Goal: Task Accomplishment & Management: Manage account settings

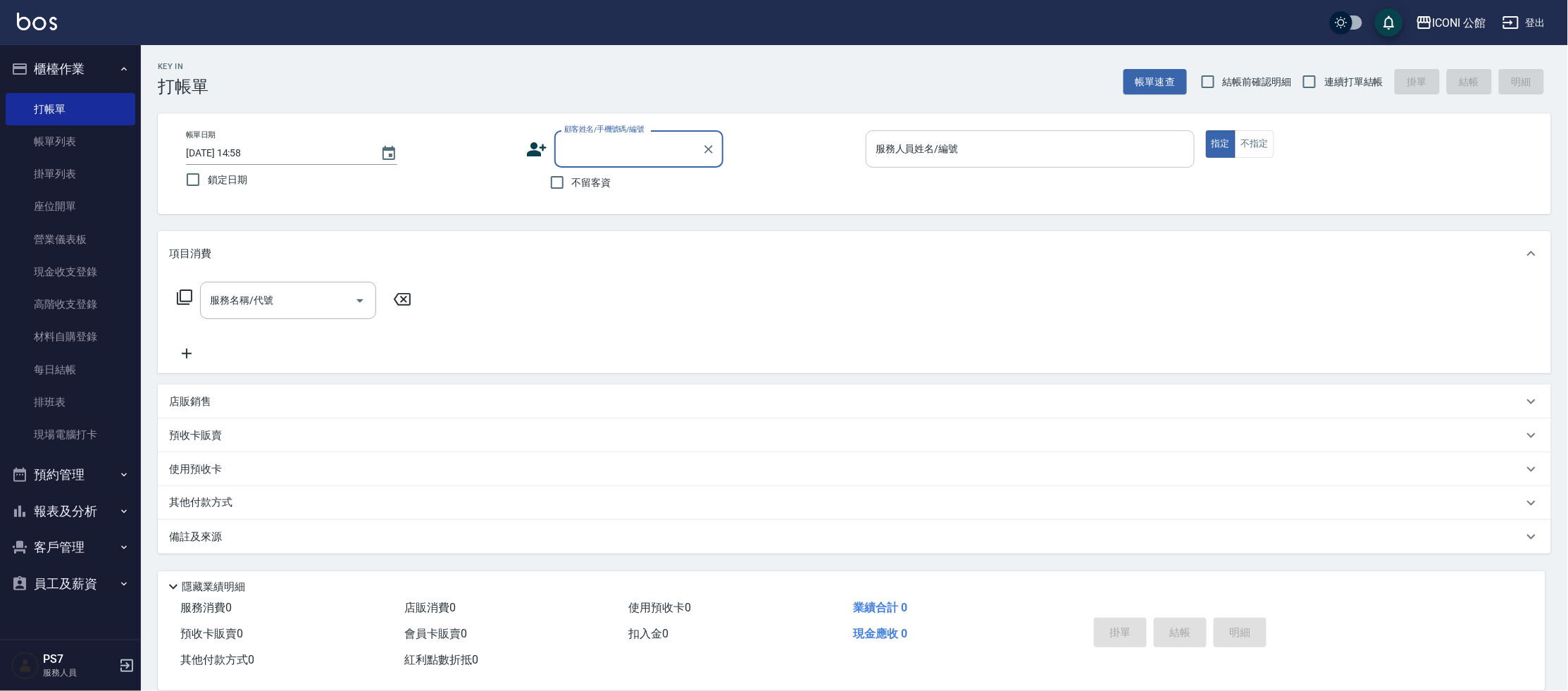
click at [967, 161] on input "服務人員姓名/編號" at bounding box center [1030, 149] width 316 height 25
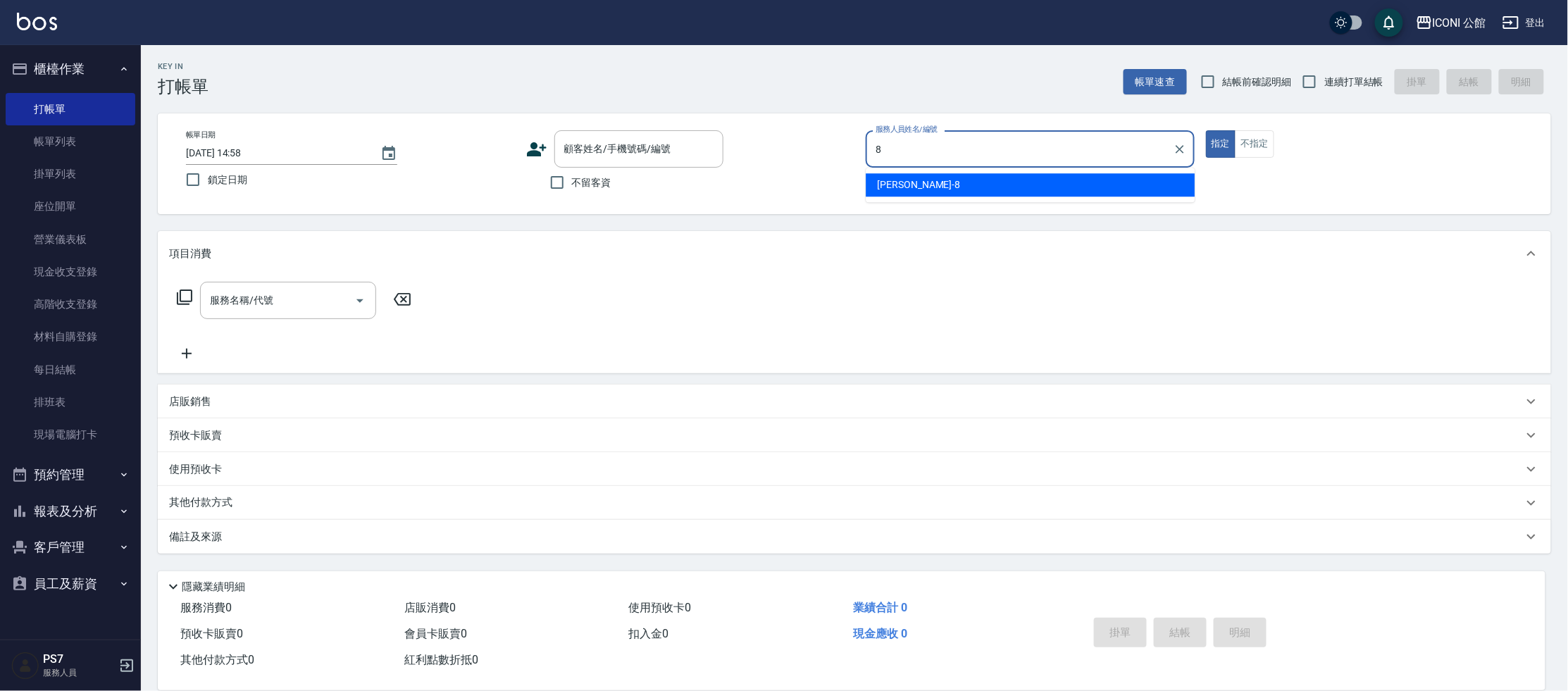
type input "Sandy-8"
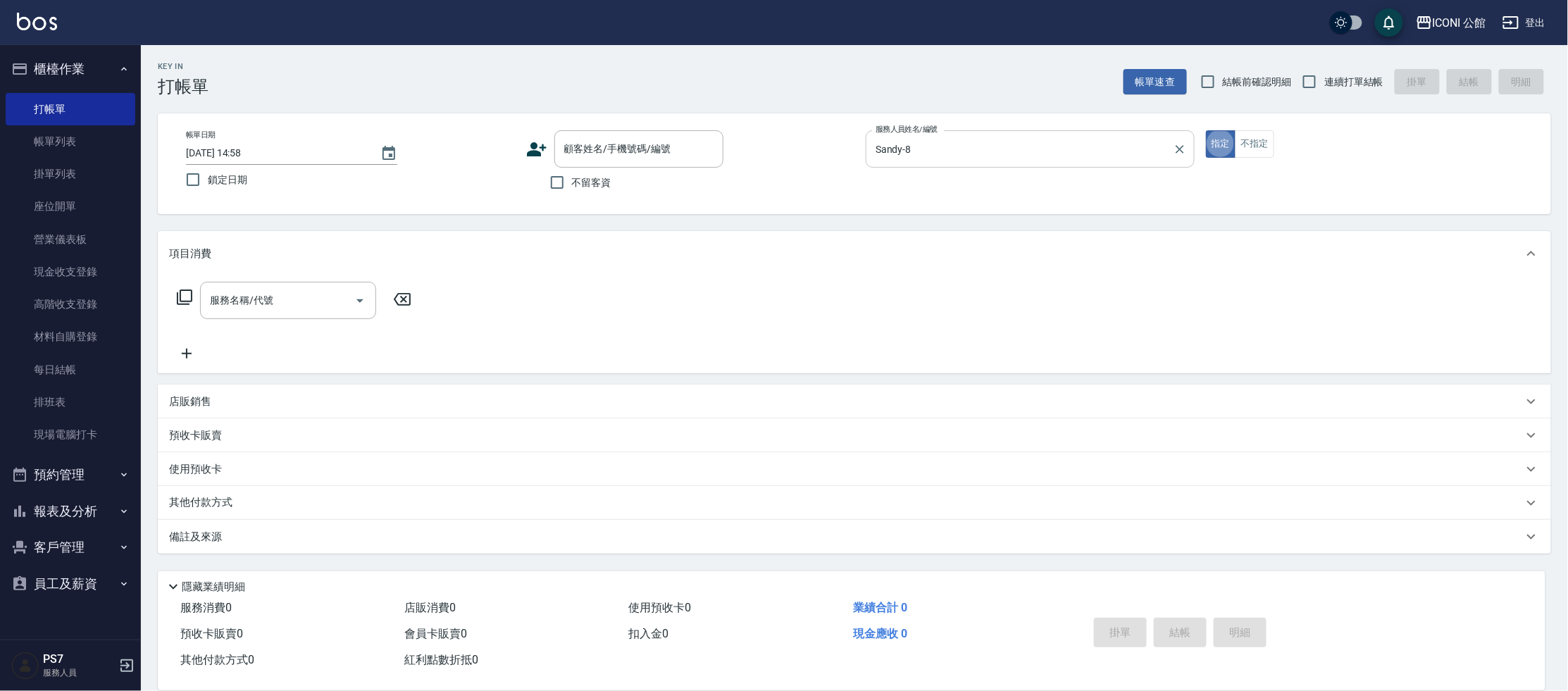
type button "true"
click at [306, 305] on input "服務名稱/代號" at bounding box center [278, 300] width 142 height 25
type input "設計燙髮(302)"
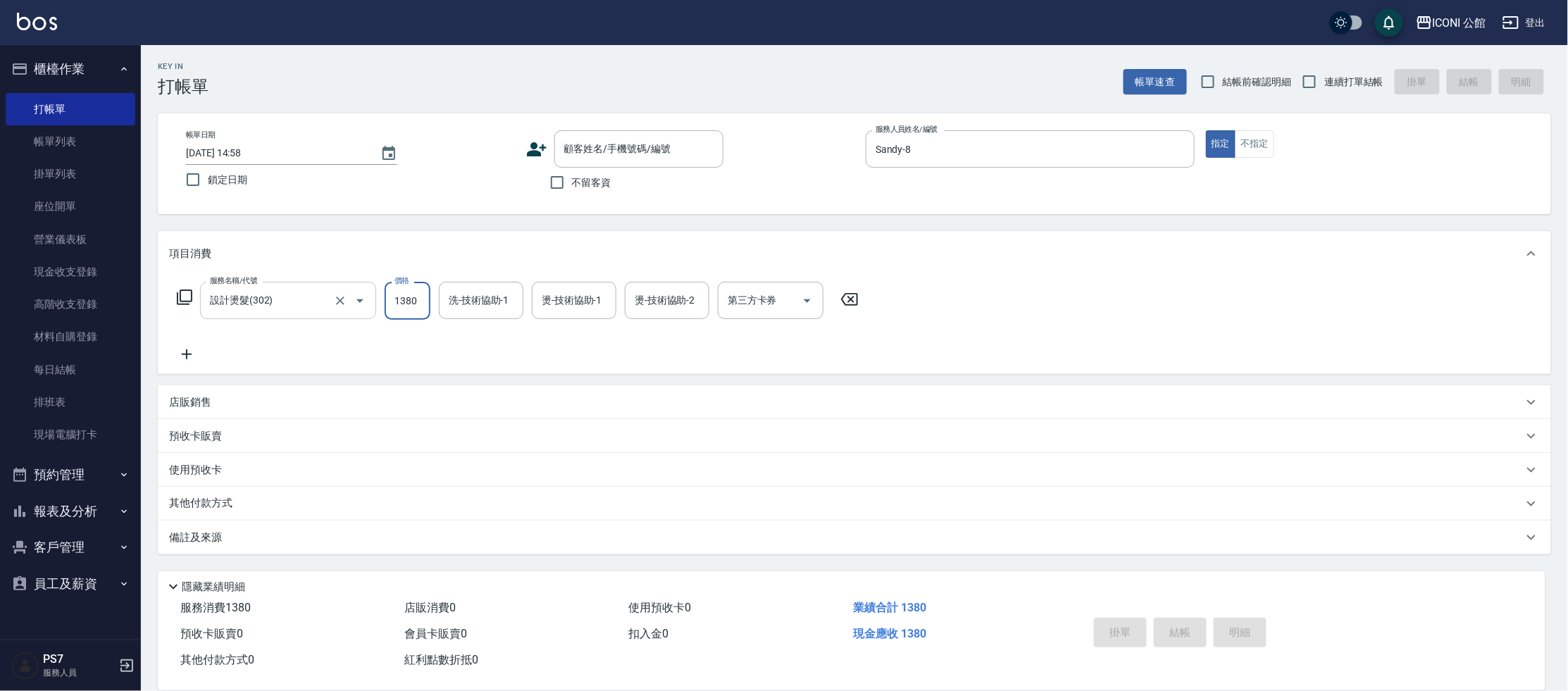
type input "1380"
type input "[PERSON_NAME]-24"
type input "Sandy-8"
type input "[PERSON_NAME]-24"
click at [564, 203] on div "帳單日期 [DATE] 14:58 鎖定日期 顧客姓名/手機號碼/編號 顧客姓名/手機號碼/編號 不留客資 服務人員姓名/編號 [PERSON_NAME]-8…" at bounding box center [855, 164] width 1394 height 101
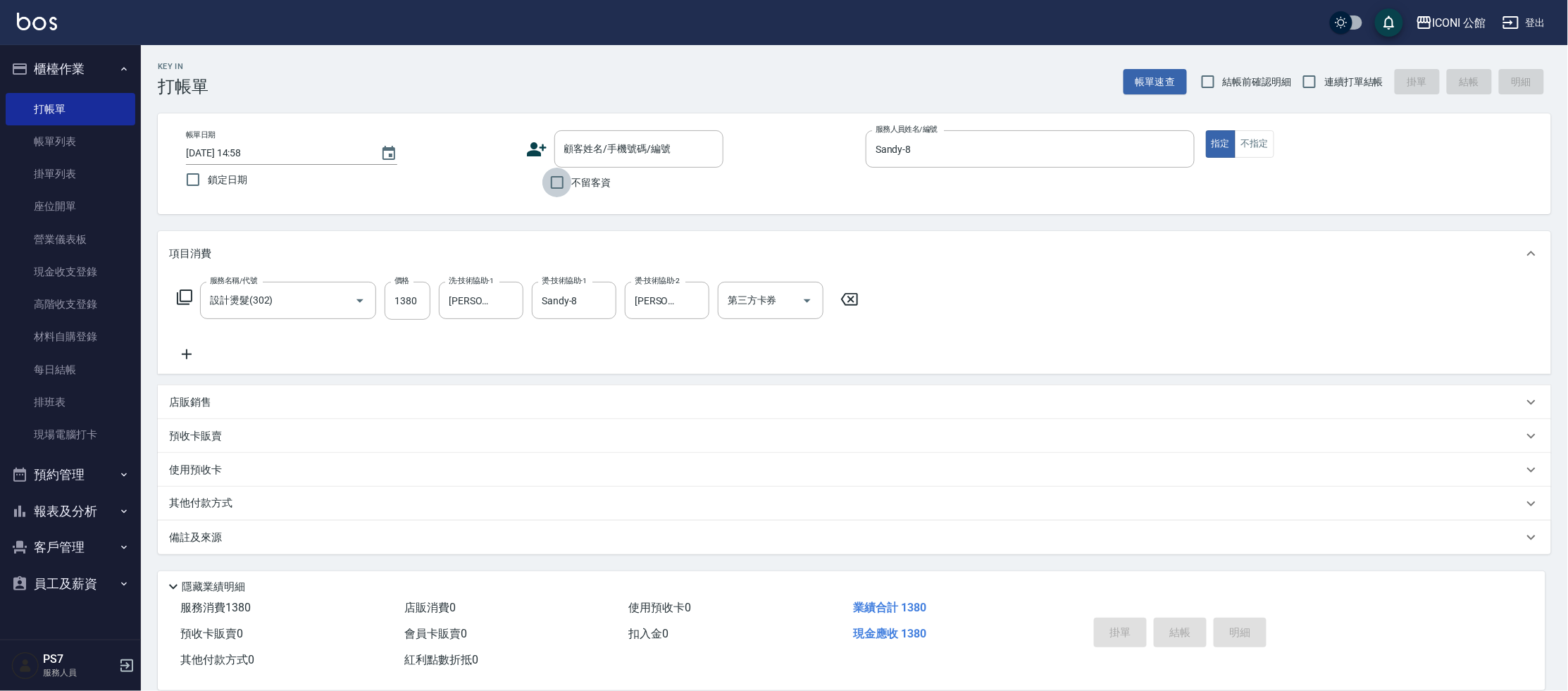
click at [567, 189] on input "不留客資" at bounding box center [557, 183] width 30 height 30
checkbox input "true"
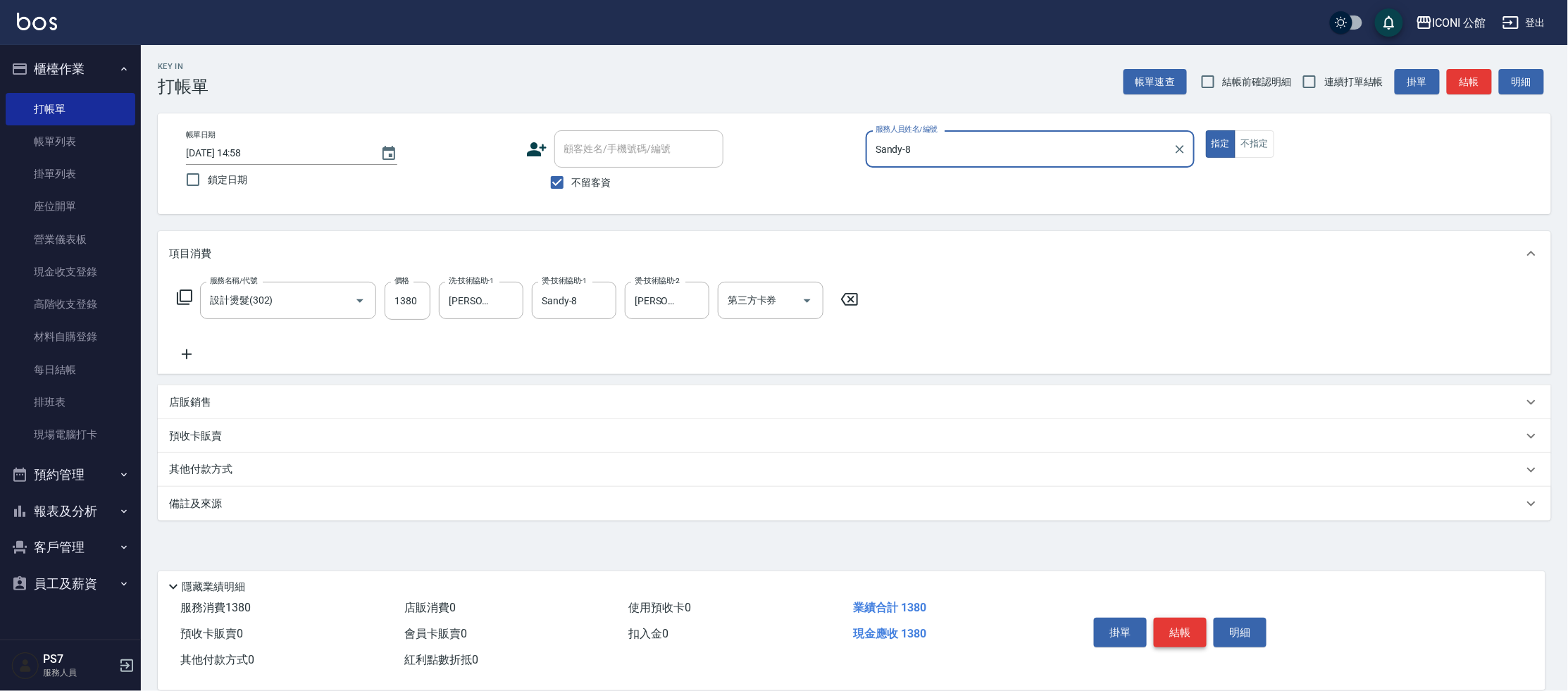
click at [1181, 628] on button "結帳" at bounding box center [1180, 633] width 53 height 30
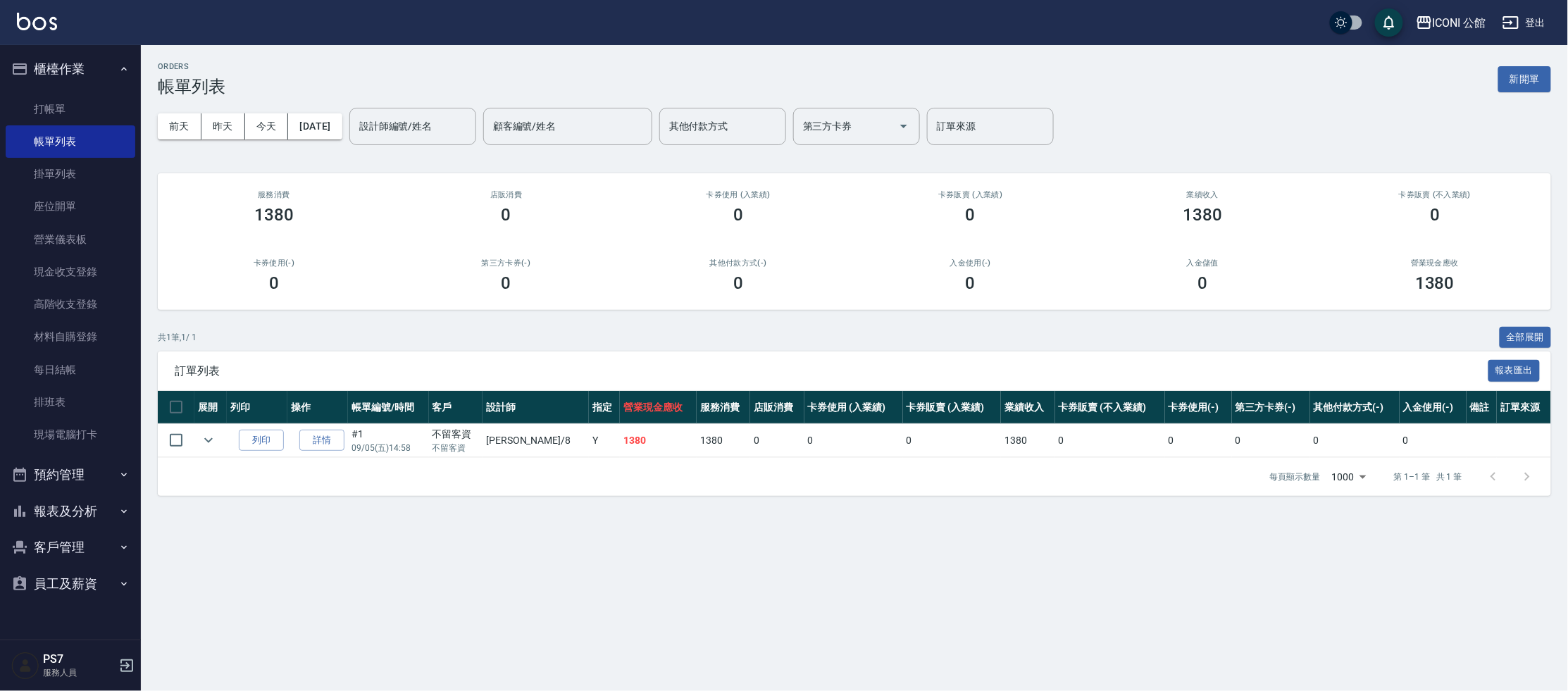
click at [68, 85] on button "櫃檯作業" at bounding box center [70, 68] width 130 height 36
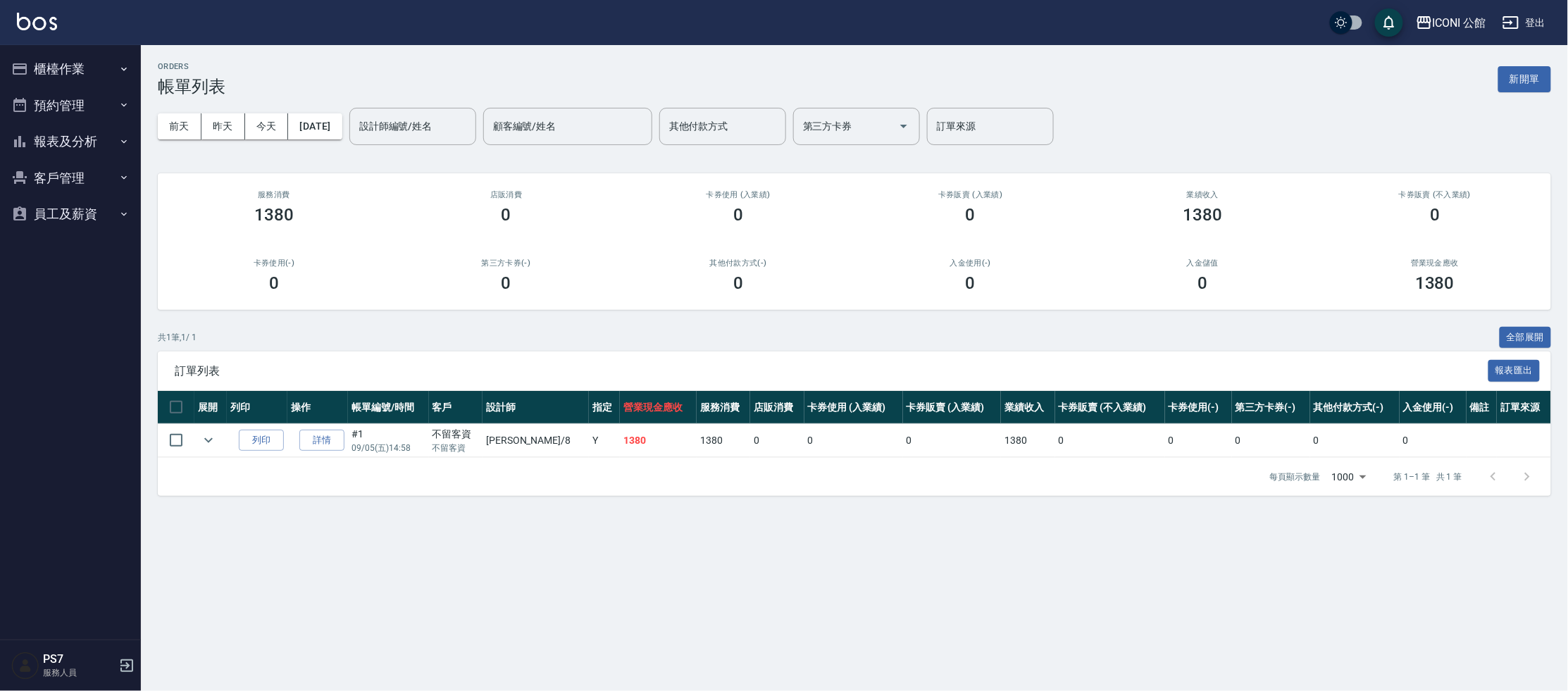
click at [75, 111] on ul "櫃檯作業 打帳單 帳單列表 掛單列表 座位開單 營業儀表板 現金收支登錄 高階收支登錄 材料自購登錄 每日結帳 排班表 現場電腦打卡 預約管理 預約管理 單日…" at bounding box center [70, 141] width 130 height 193
click at [117, 78] on button "櫃檯作業" at bounding box center [70, 68] width 130 height 36
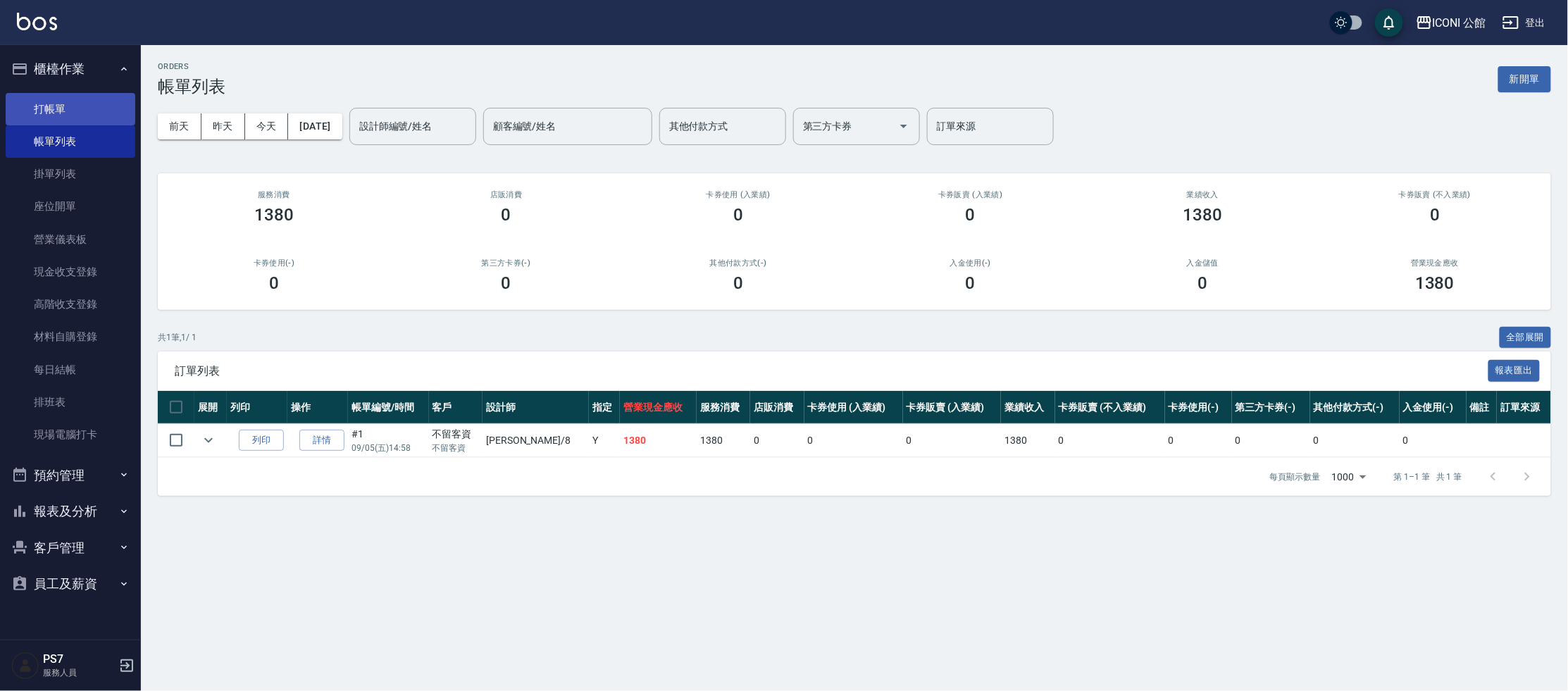
click at [87, 114] on link "打帳單" at bounding box center [70, 110] width 130 height 33
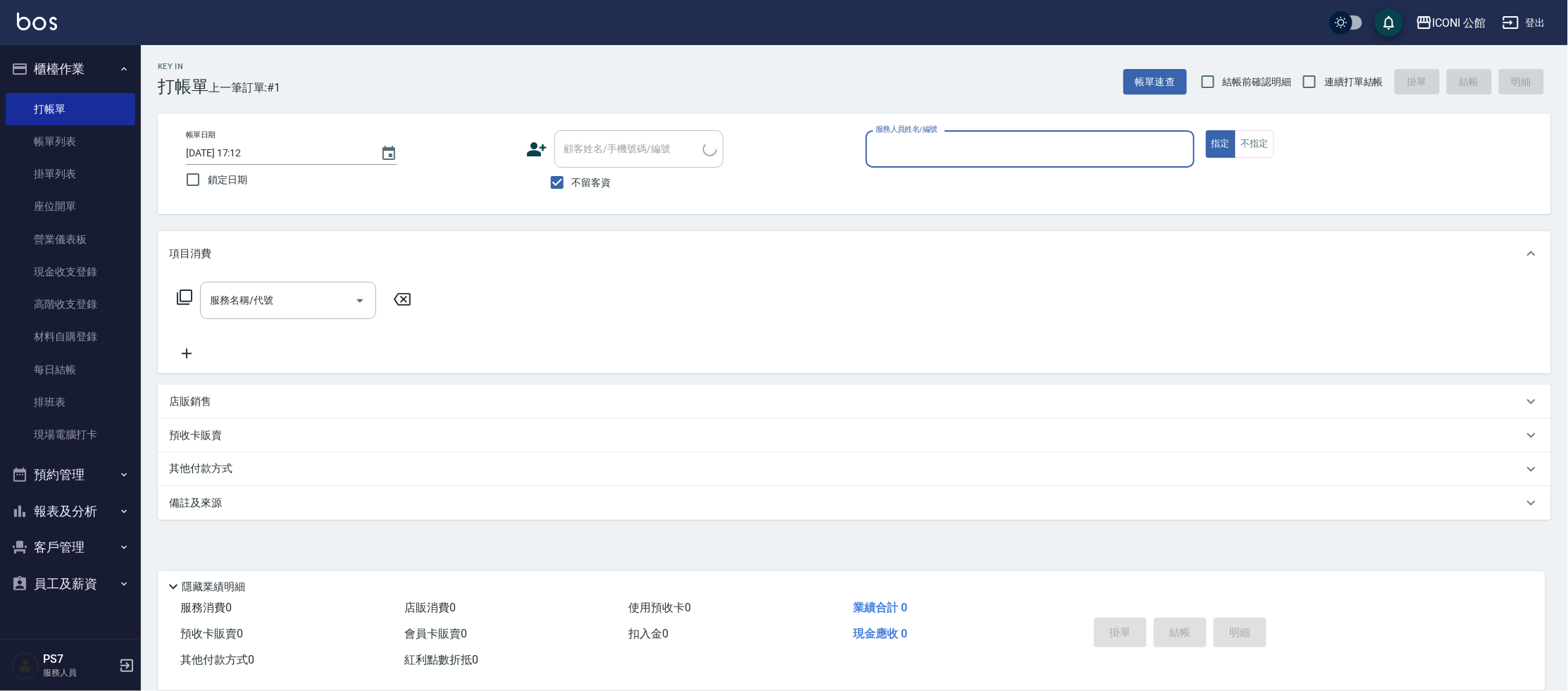
drag, startPoint x: 1322, startPoint y: 93, endPoint x: 1256, endPoint y: 112, distance: 68.7
click at [1321, 93] on input "連續打單結帳" at bounding box center [1310, 82] width 30 height 30
checkbox input "true"
click at [1091, 162] on div "服務人員姓名/編號" at bounding box center [1030, 149] width 329 height 37
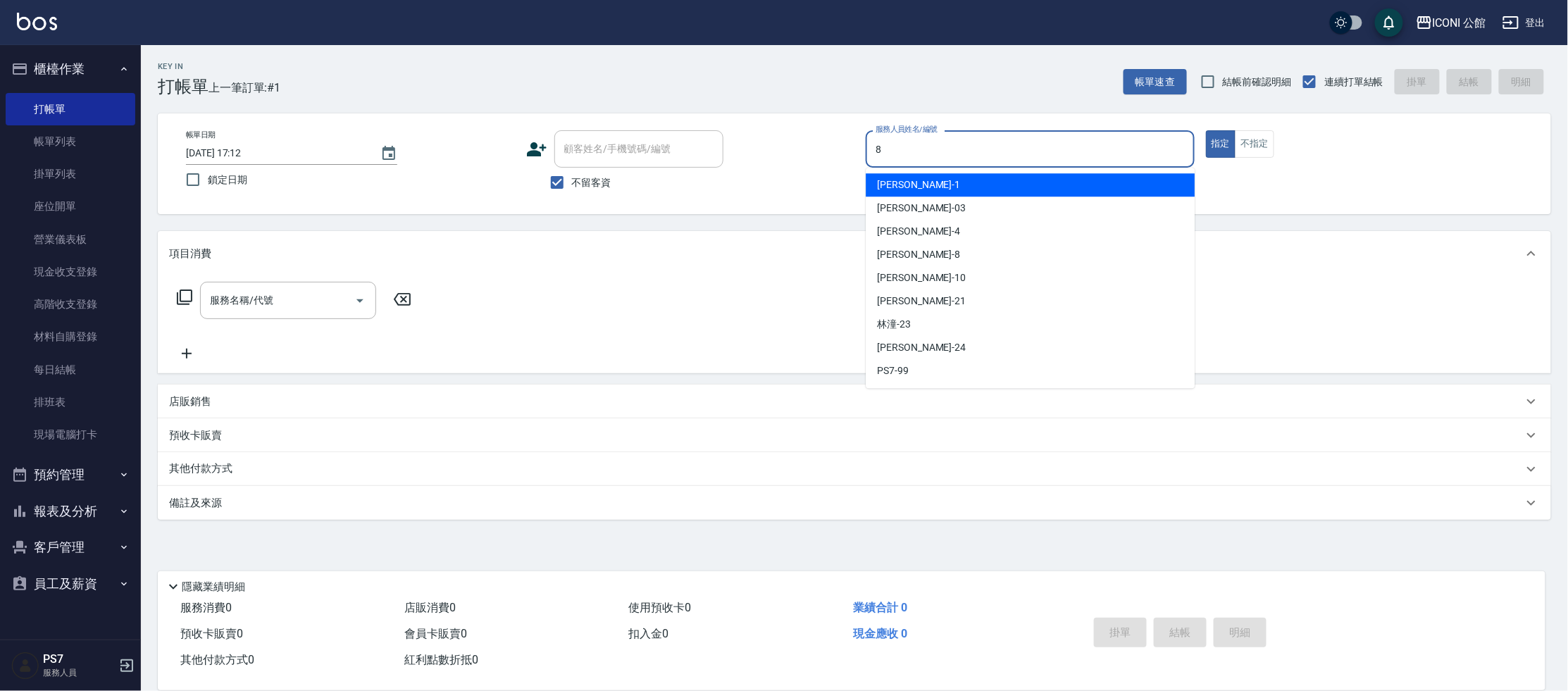
type input "Sandy-8"
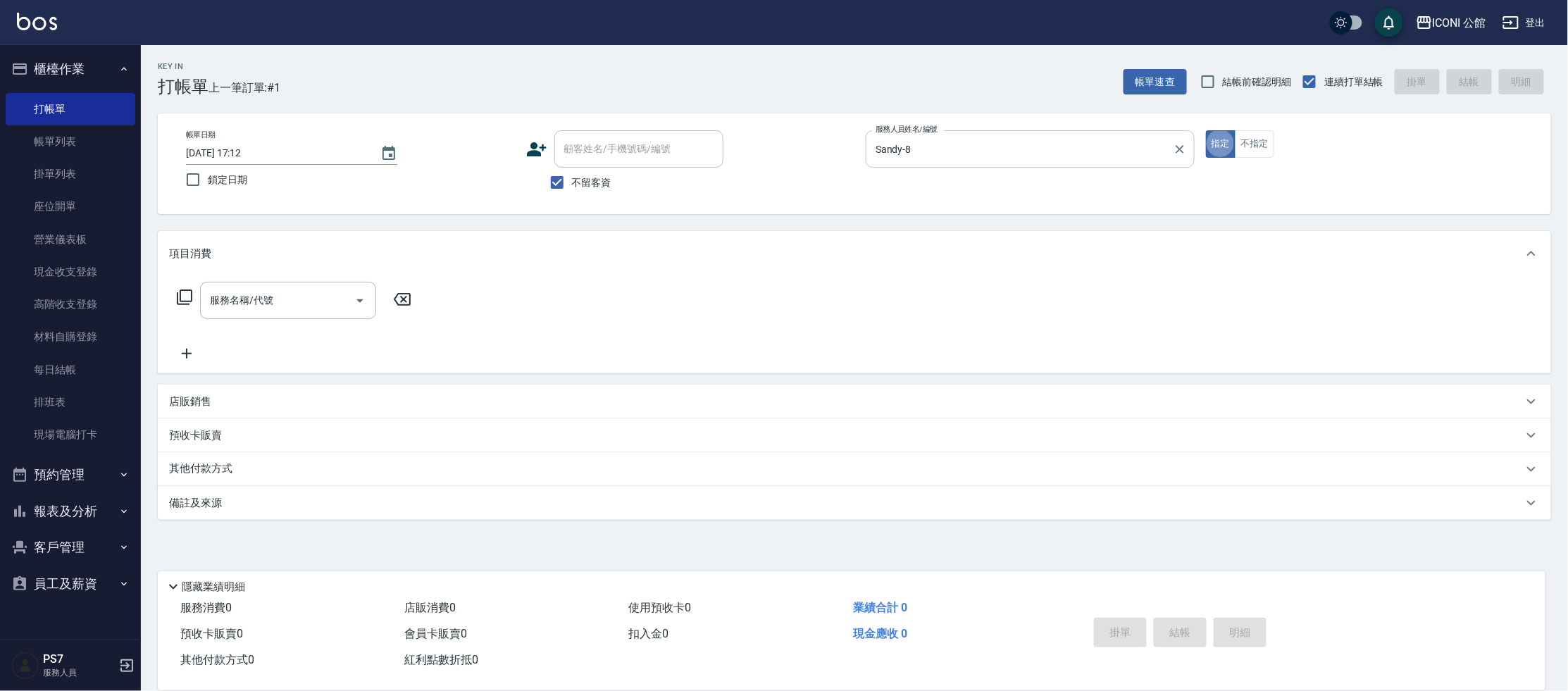
type button "true"
click at [251, 302] on input "服務名稱/代號" at bounding box center [278, 300] width 142 height 25
click at [185, 296] on icon at bounding box center [184, 297] width 17 height 17
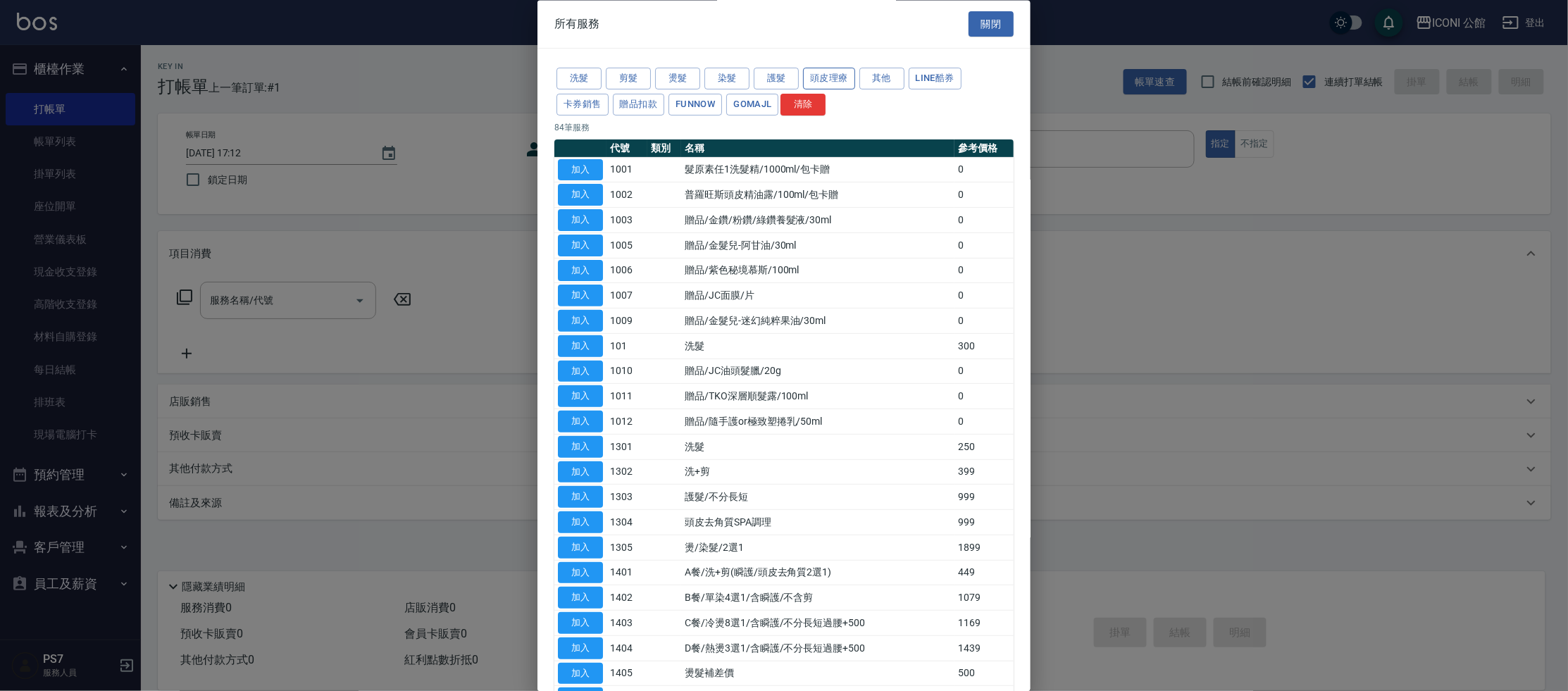
click at [812, 72] on button "頭皮理療" at bounding box center [828, 79] width 52 height 22
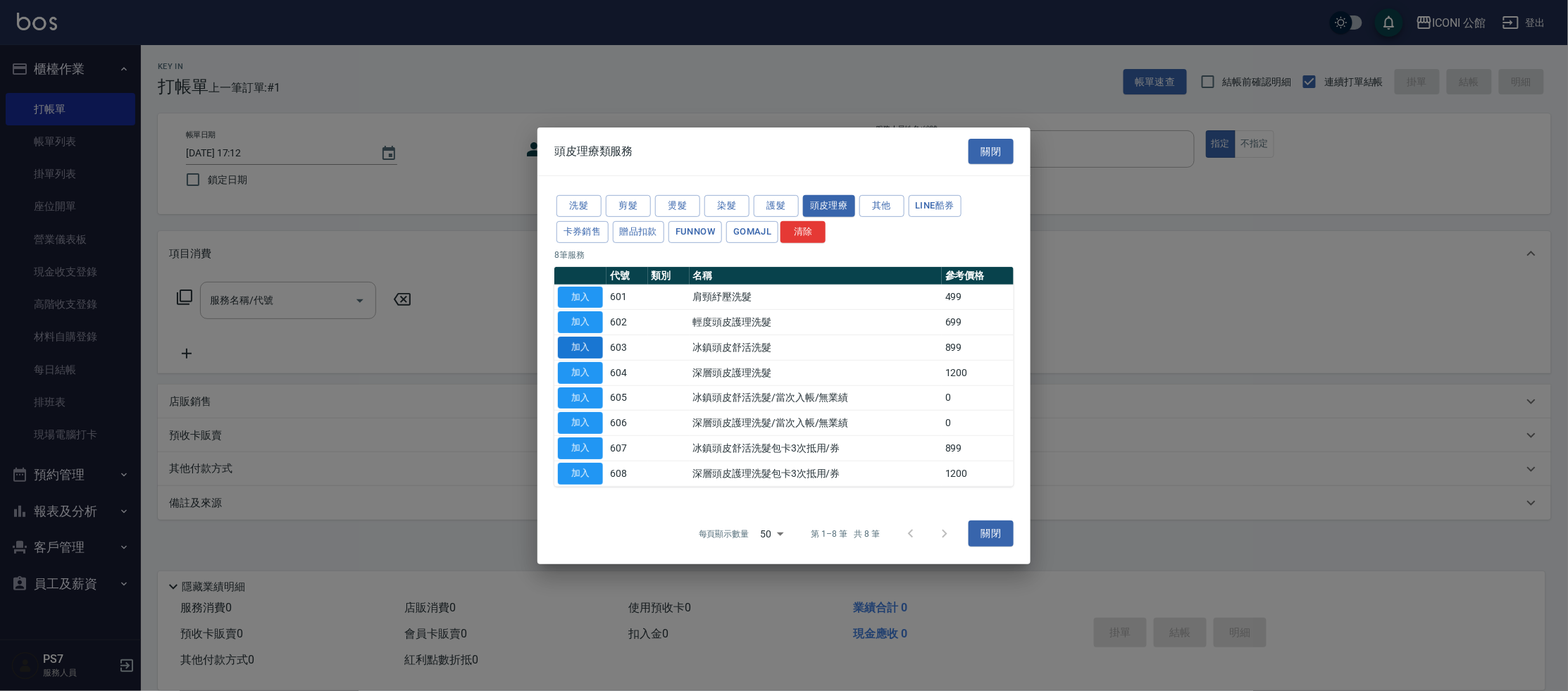
click at [596, 350] on button "加入" at bounding box center [580, 347] width 45 height 22
type input "冰鎮頭皮舒活洗髮(603)"
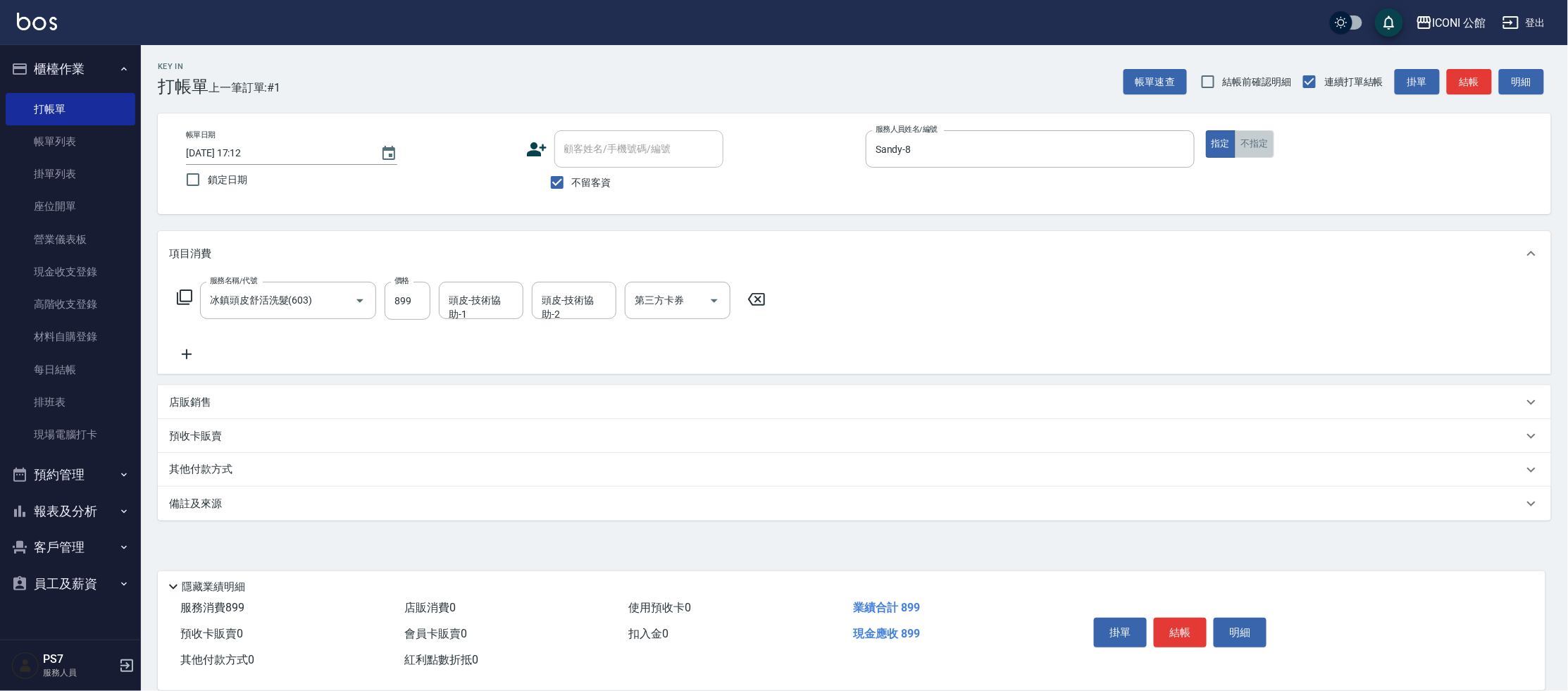
click at [1255, 154] on button "不指定" at bounding box center [1254, 144] width 39 height 28
click at [481, 307] on input "頭皮-技術協助-1" at bounding box center [480, 300] width 72 height 25
type input "[PERSON_NAME]-24"
click at [1186, 628] on button "結帳" at bounding box center [1180, 633] width 53 height 30
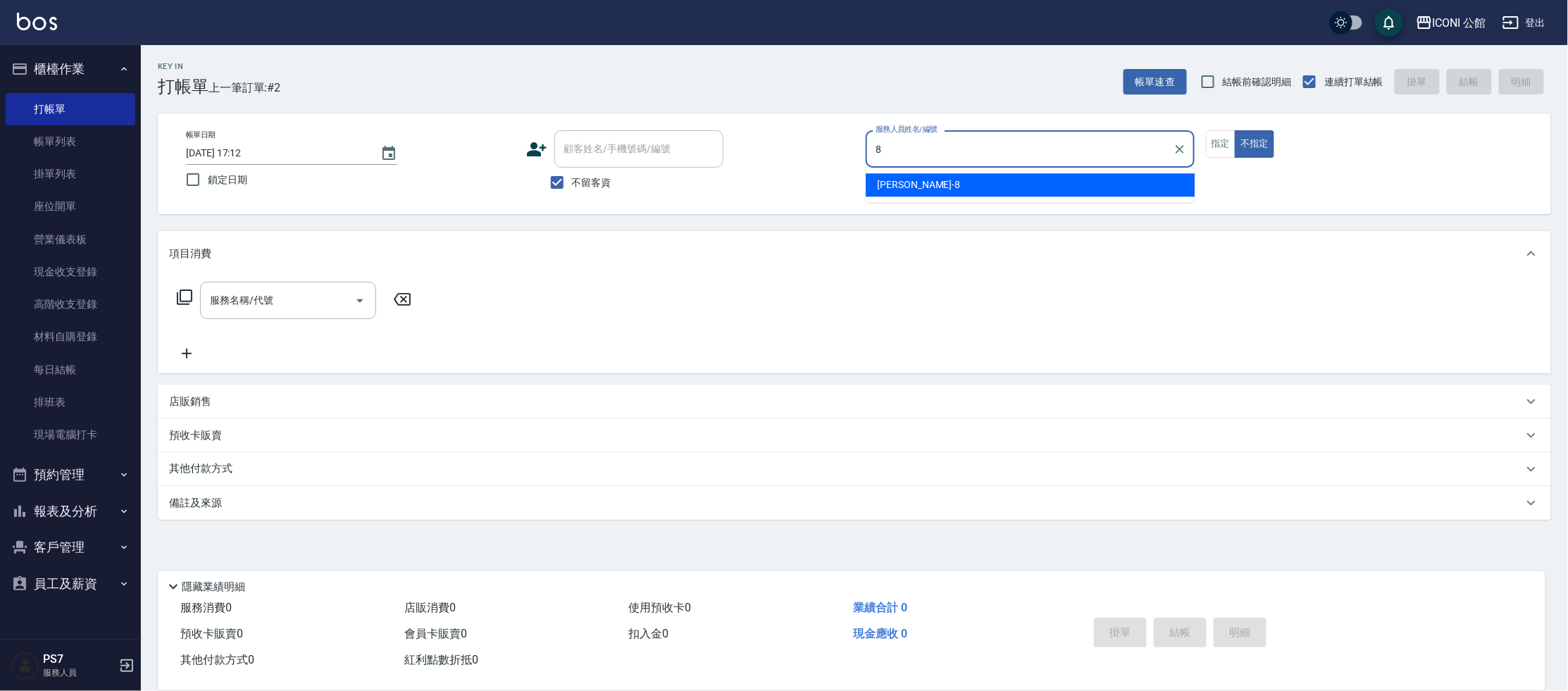
type input "Sandy-8"
type button "false"
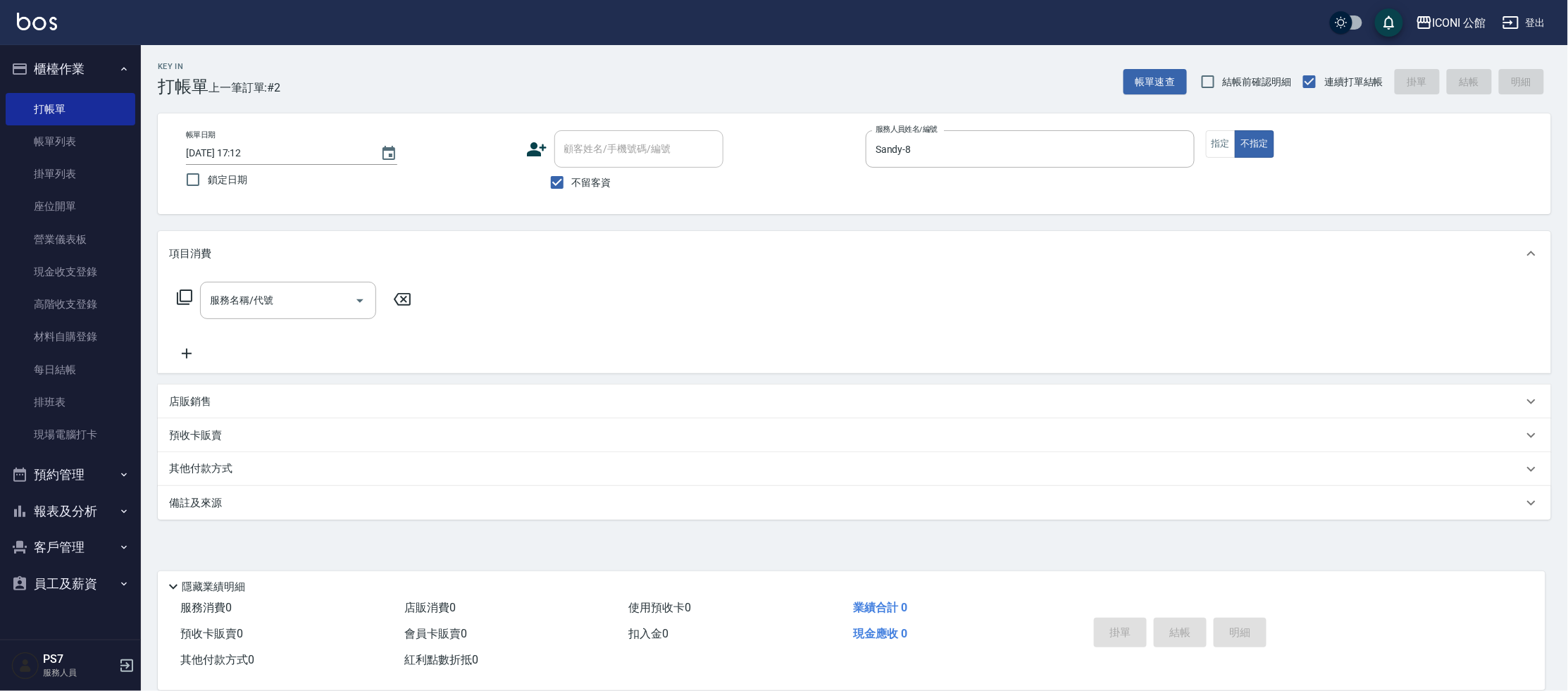
drag, startPoint x: 1228, startPoint y: 138, endPoint x: 1204, endPoint y: 152, distance: 27.8
click at [1228, 138] on button "指定" at bounding box center [1221, 144] width 31 height 28
click at [297, 290] on input "服務名稱/代號" at bounding box center [278, 300] width 142 height 25
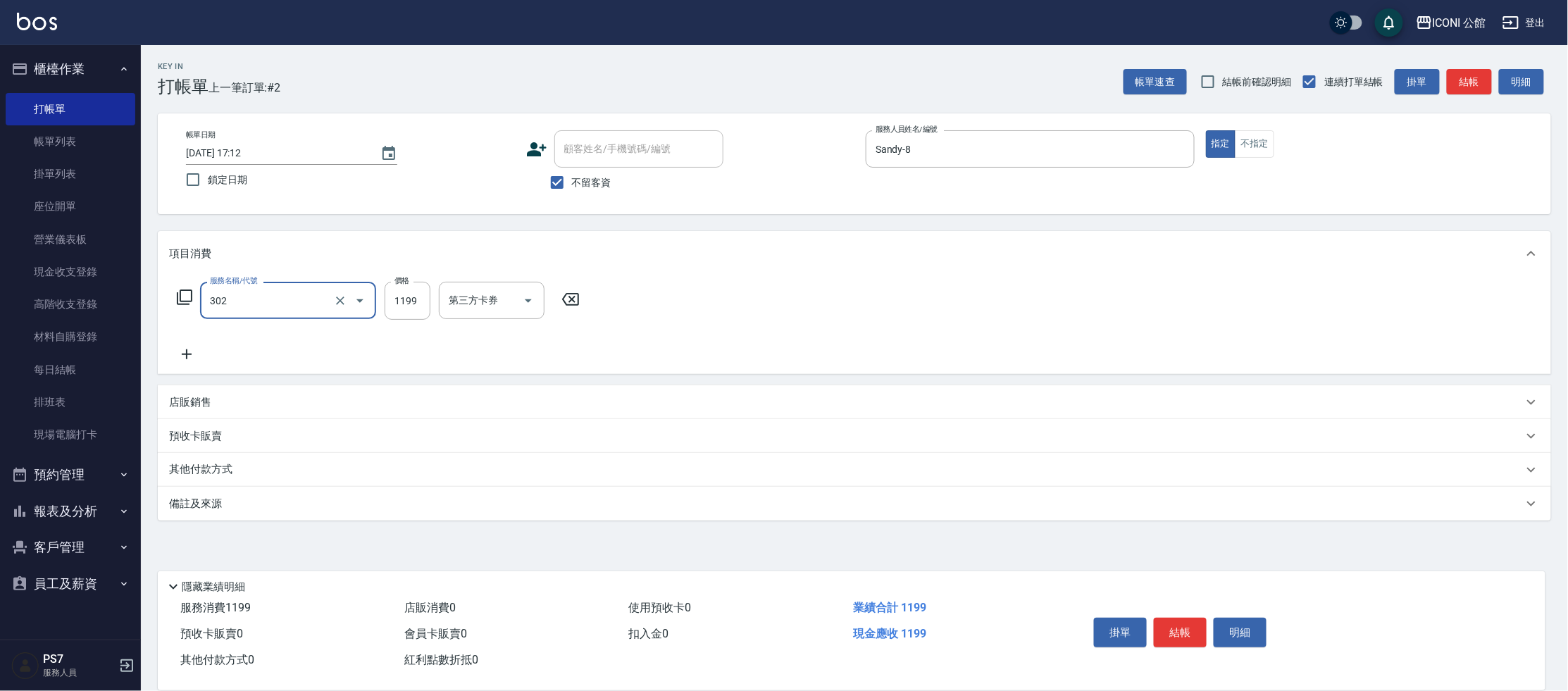
type input "設計燙髮(302)"
type input "1380"
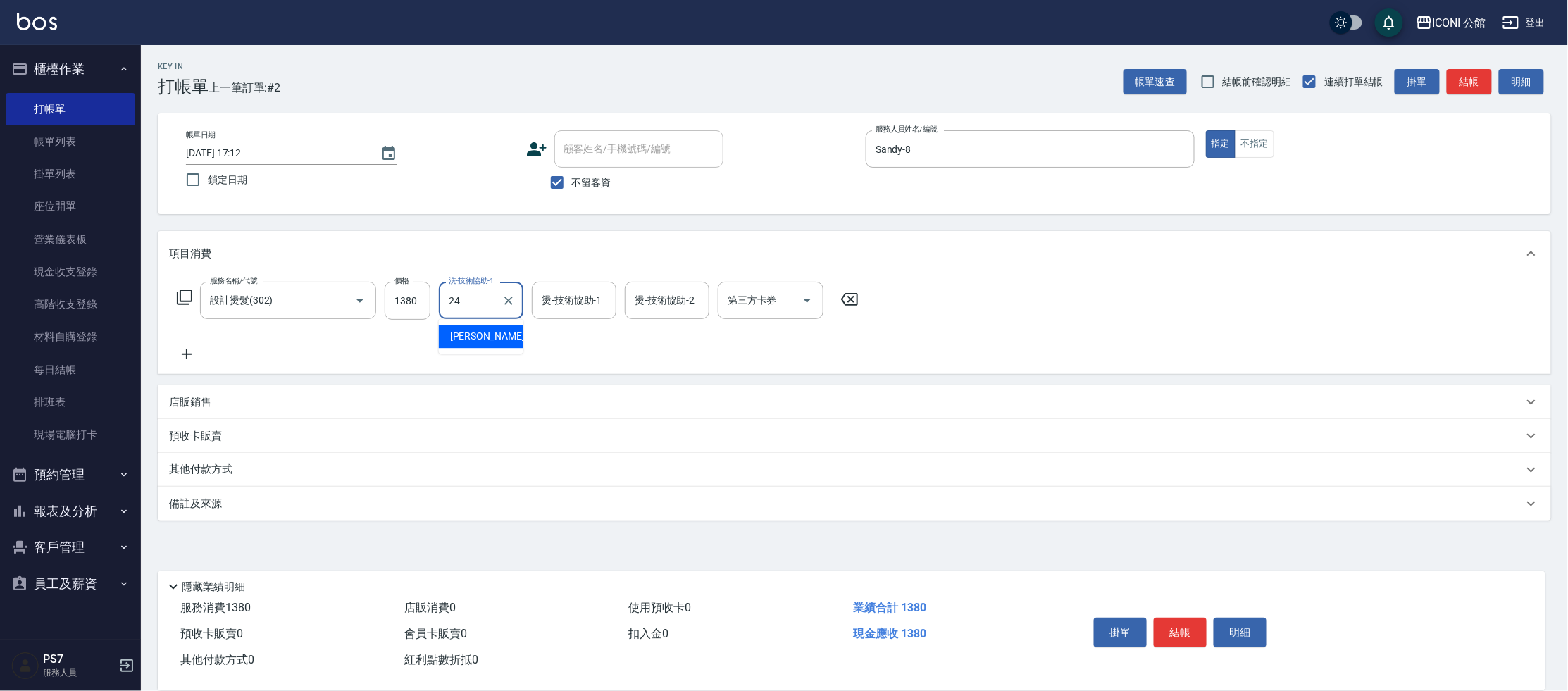
type input "[PERSON_NAME]-24"
type input "[PERSON_NAME]-1"
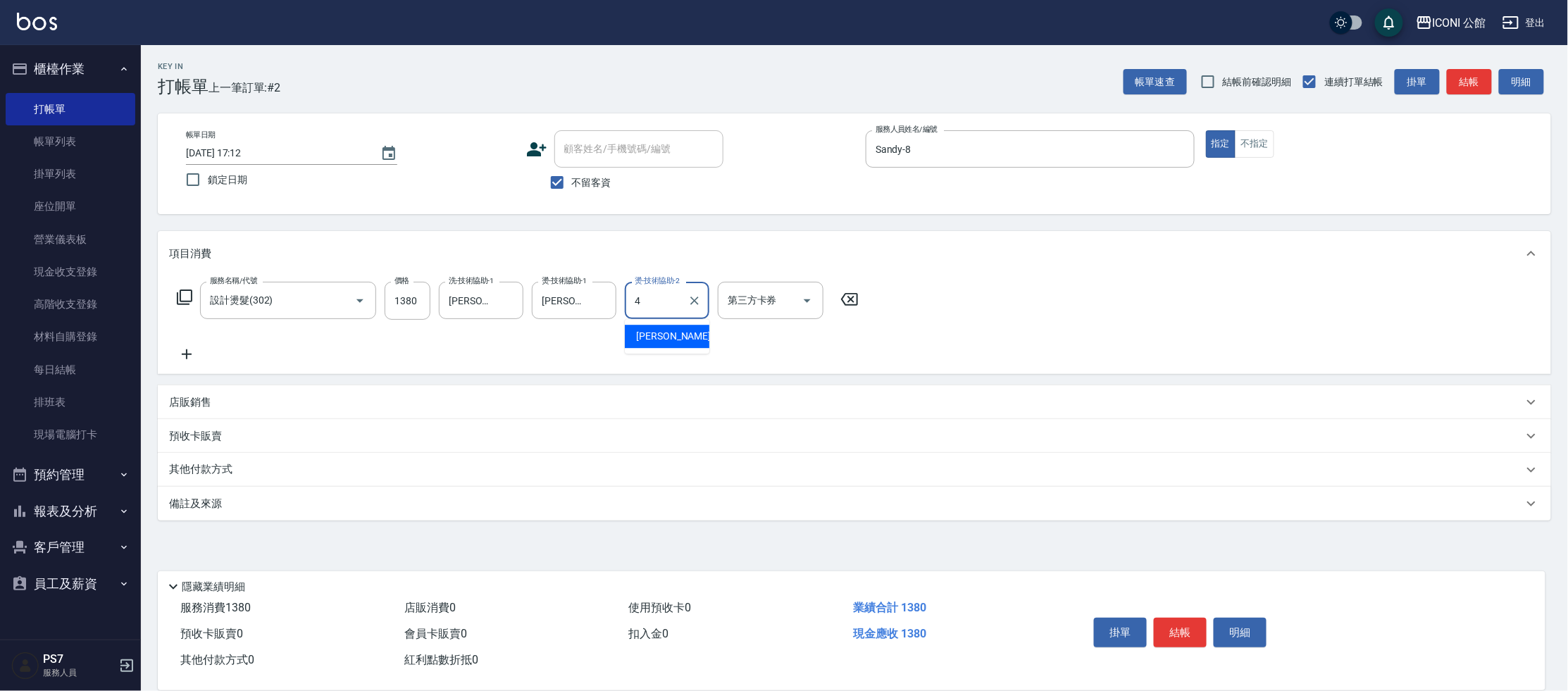
type input "Lina-4"
click at [194, 295] on div "服務名稱/代號 設計燙髮(302) 服務名稱/代號 價格 1380 價格 洗-技術協助-1 可[PERSON_NAME]-24 洗-技術協助-1 燙-技術協助…" at bounding box center [518, 300] width 698 height 38
click at [186, 302] on icon at bounding box center [184, 297] width 16 height 16
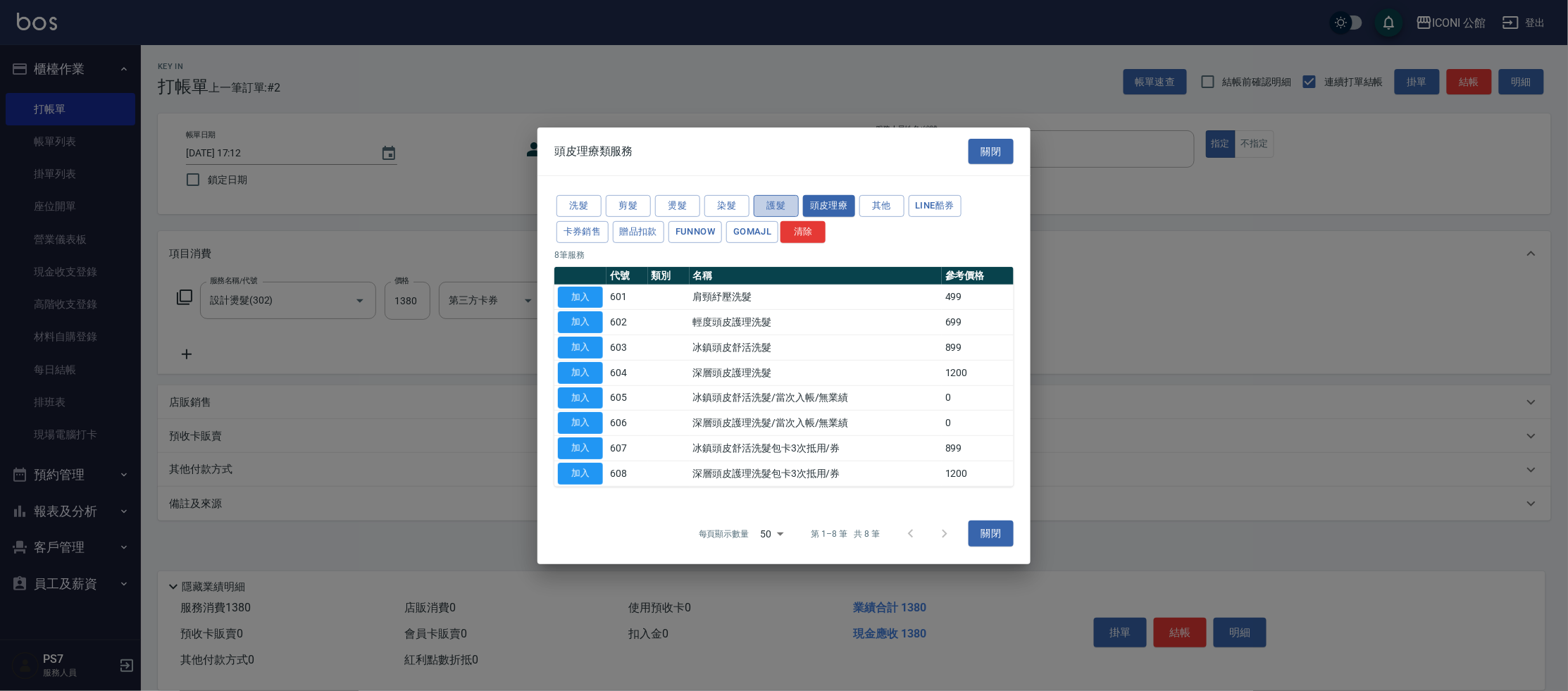
click at [765, 209] on button "護髮" at bounding box center [776, 206] width 45 height 22
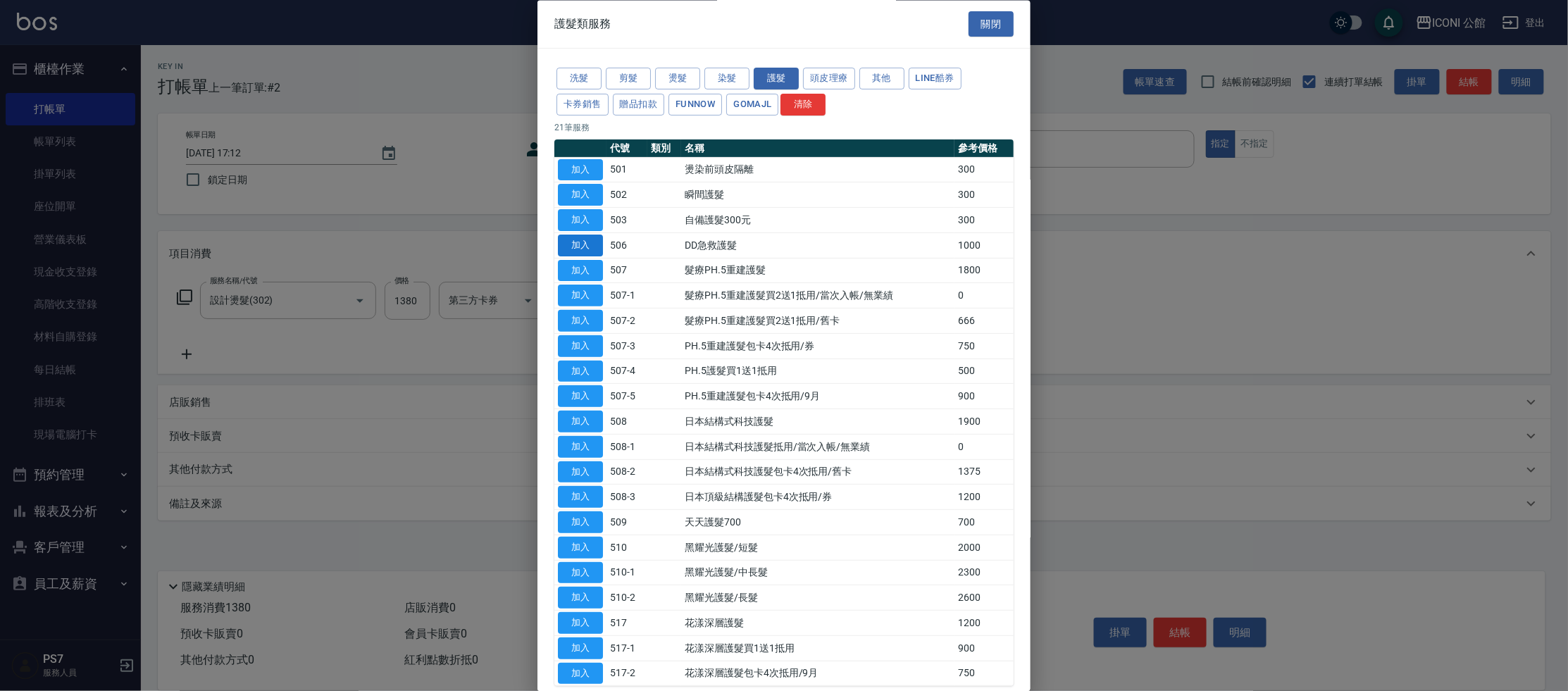
click at [579, 238] on button "加入" at bounding box center [580, 246] width 45 height 22
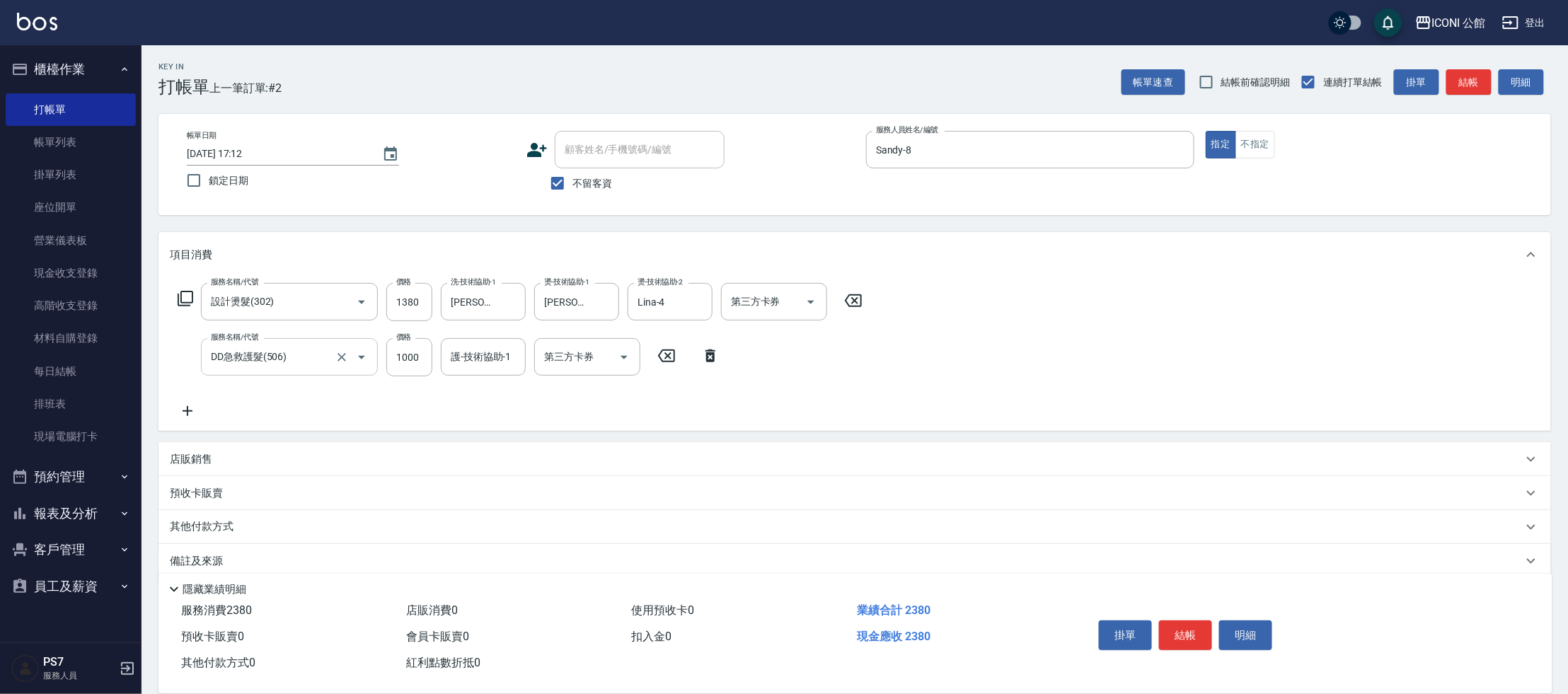
click at [351, 352] on button "Open" at bounding box center [362, 357] width 23 height 23
click at [716, 352] on icon at bounding box center [710, 356] width 35 height 17
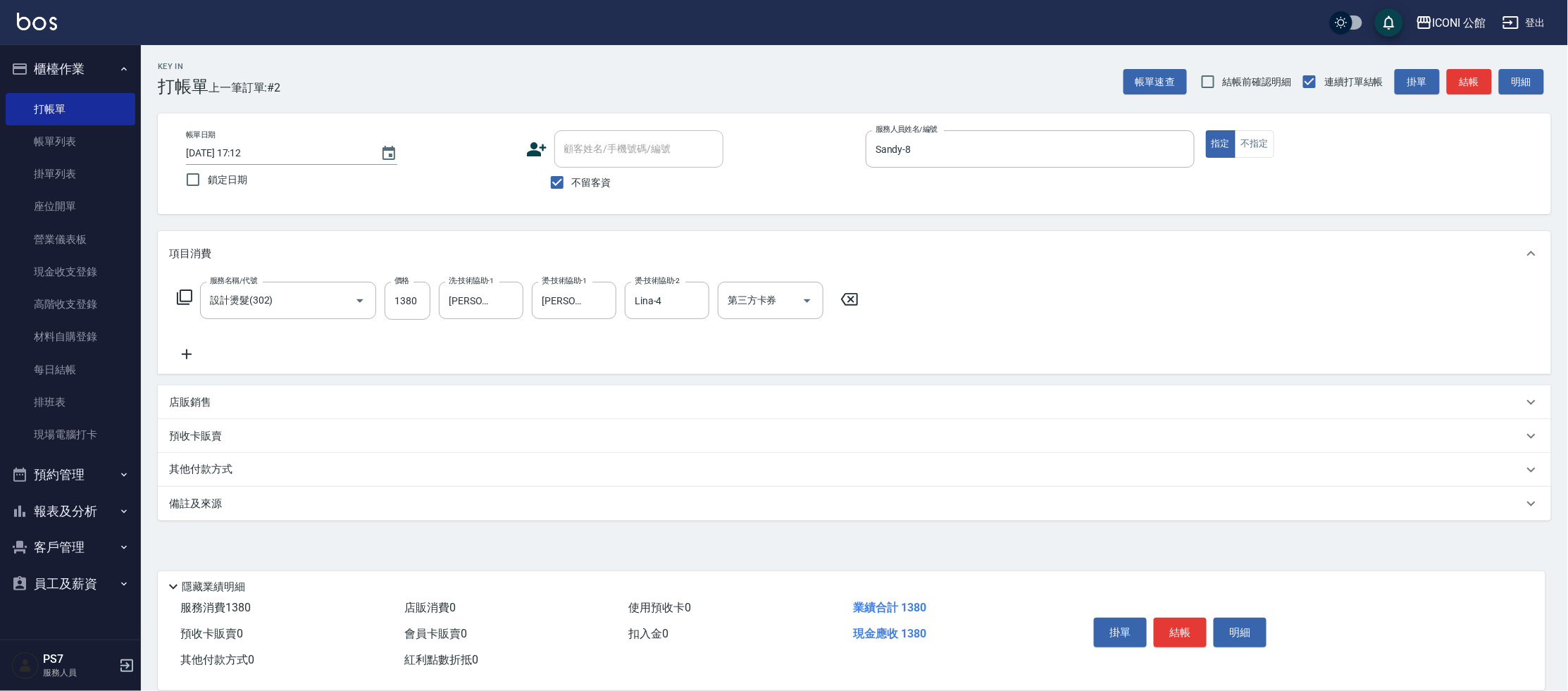
click at [181, 302] on icon at bounding box center [184, 297] width 17 height 17
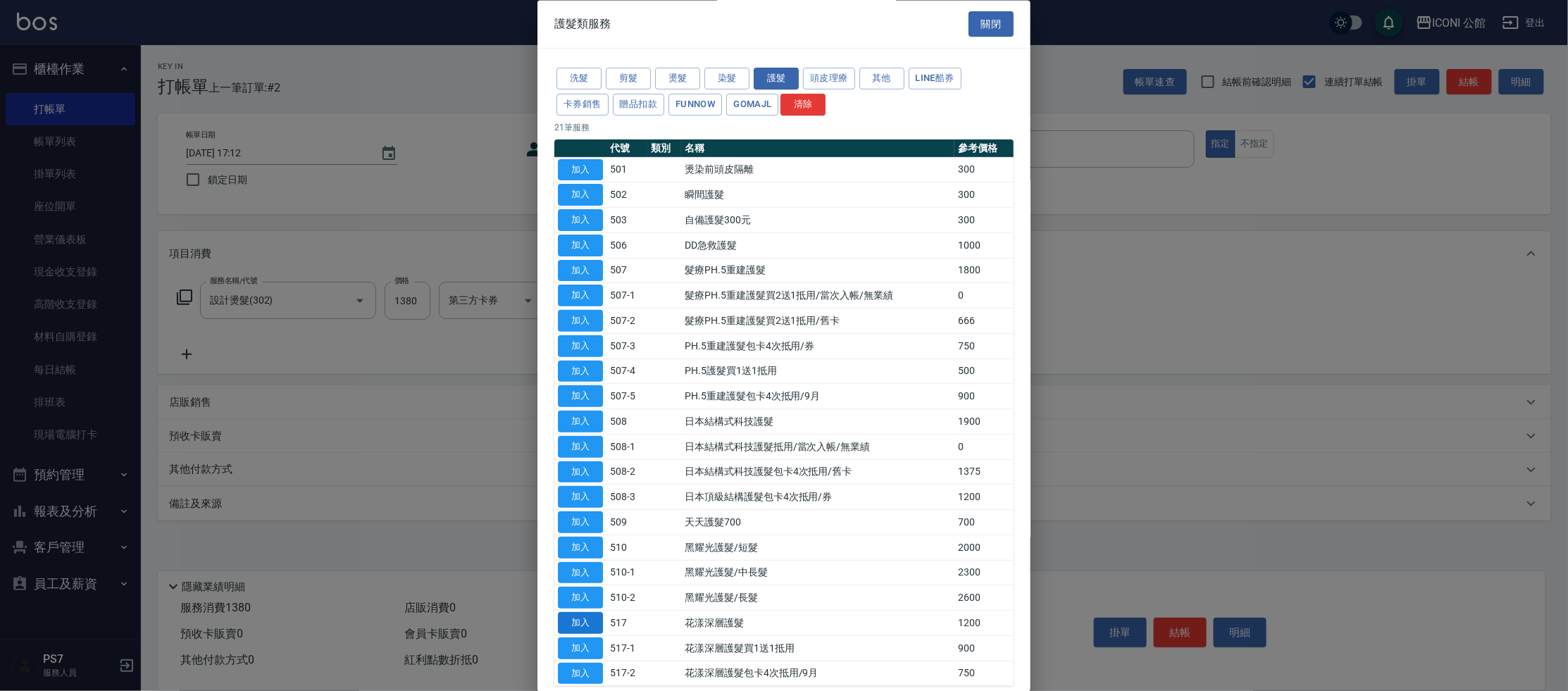
click at [595, 621] on button "加入" at bounding box center [580, 623] width 45 height 22
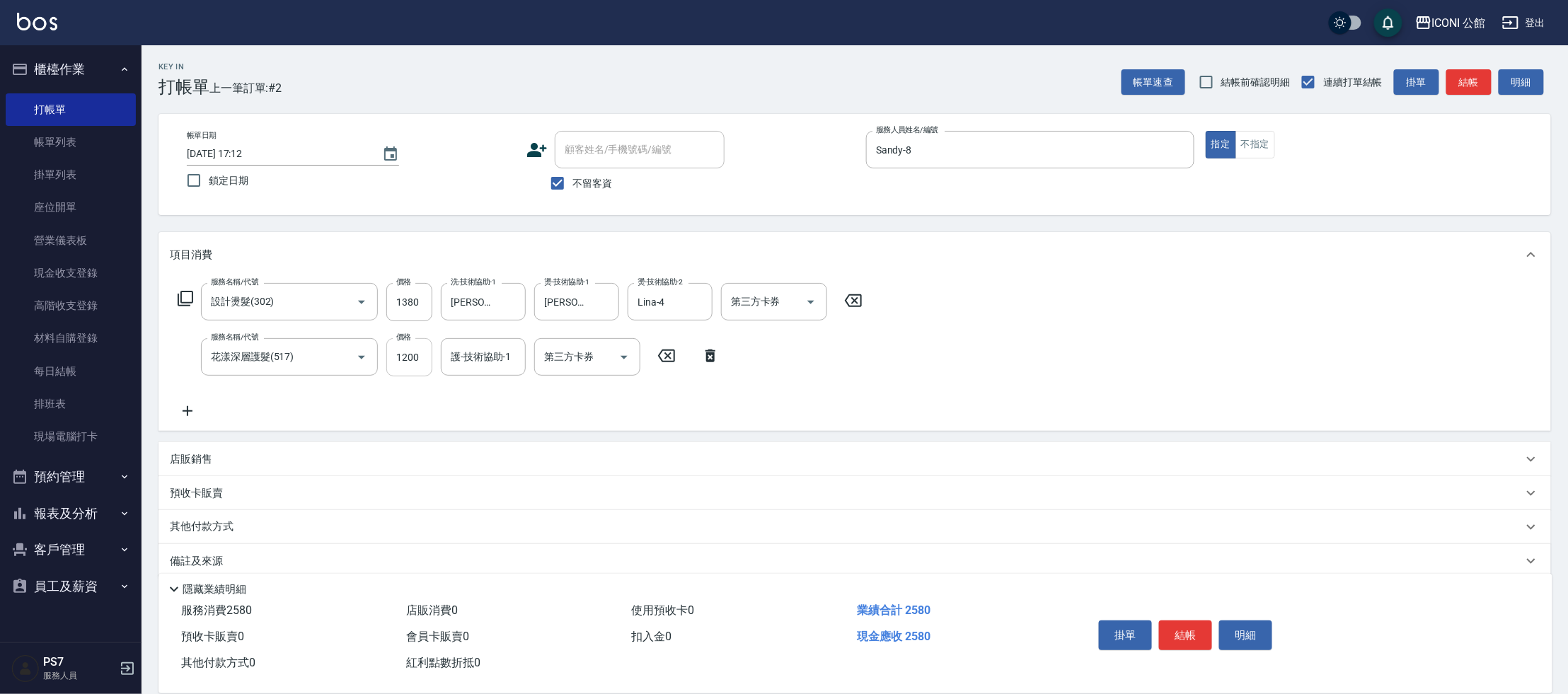
click at [424, 364] on input "1200" at bounding box center [409, 357] width 46 height 38
type input "1000"
type input "[PERSON_NAME]-24"
click at [211, 460] on p "店販銷售" at bounding box center [191, 459] width 42 height 15
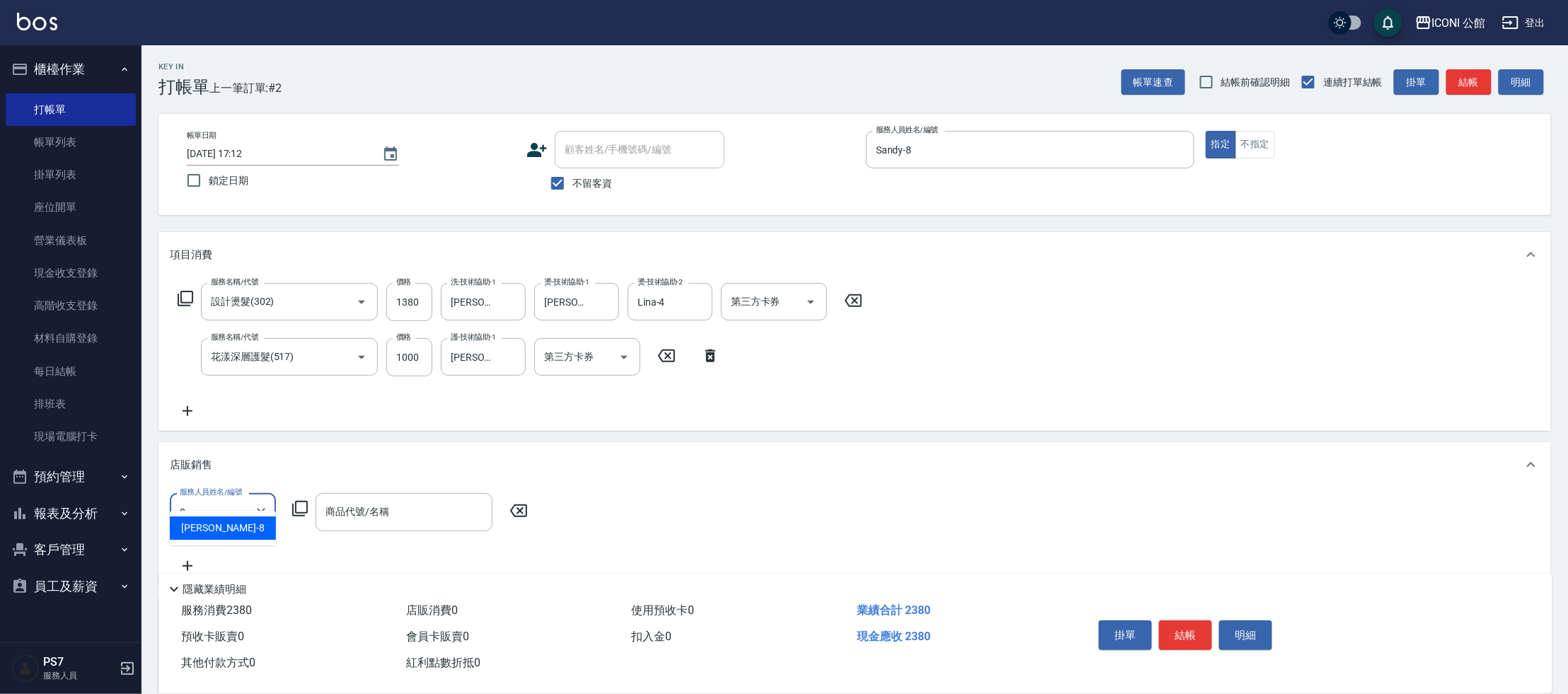
type input "Sandy-8"
click at [298, 512] on icon at bounding box center [300, 509] width 17 height 17
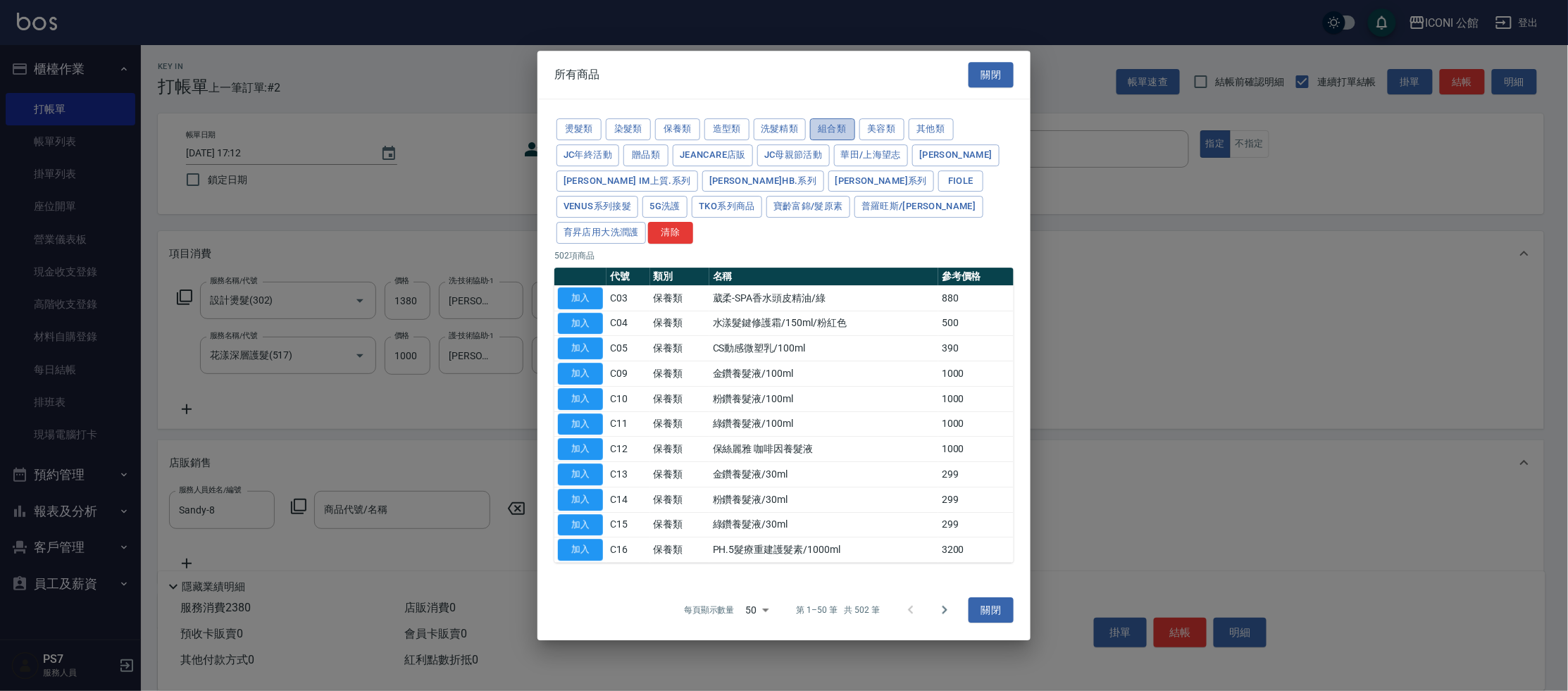
click at [841, 140] on button "組合類" at bounding box center [832, 129] width 45 height 22
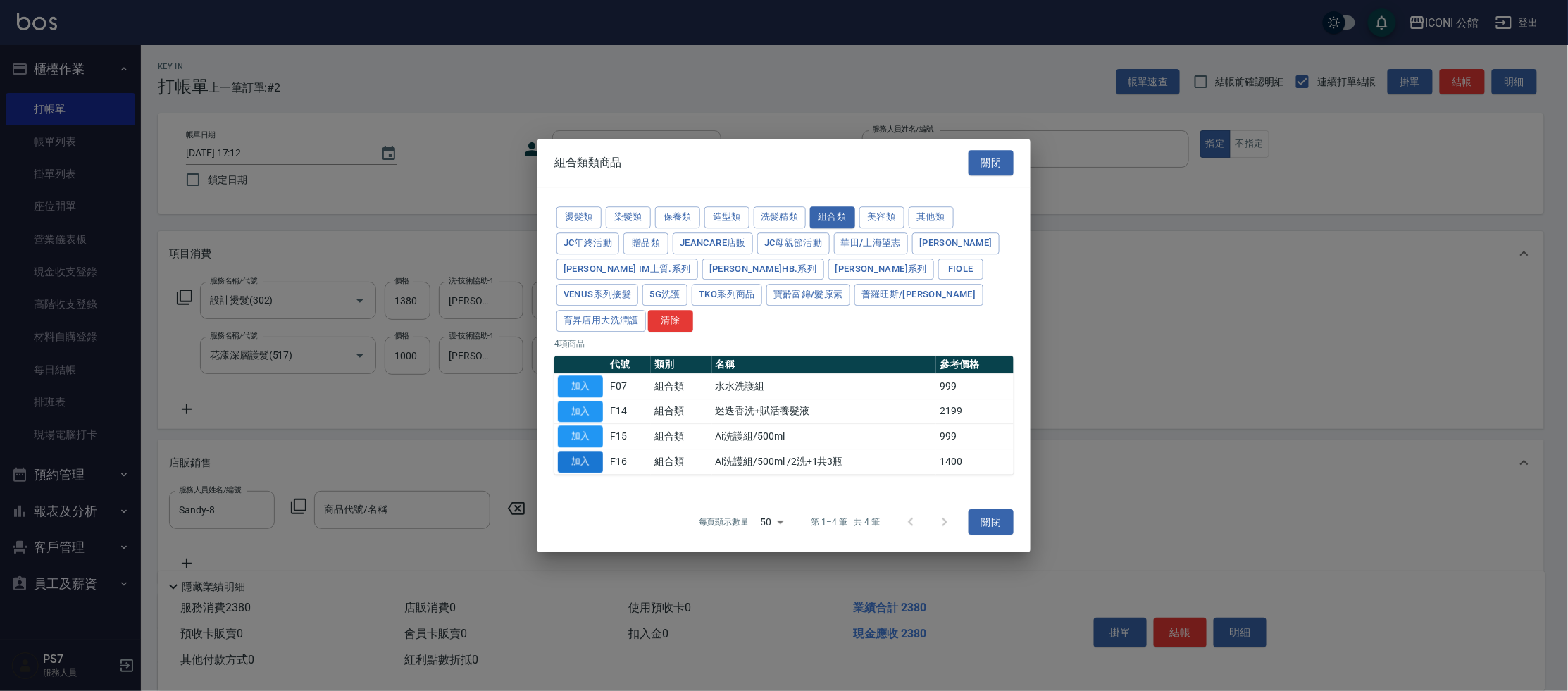
click at [590, 451] on button "加入" at bounding box center [580, 461] width 45 height 22
type input "Ai洗護組/500ml /2洗+1共3瓶"
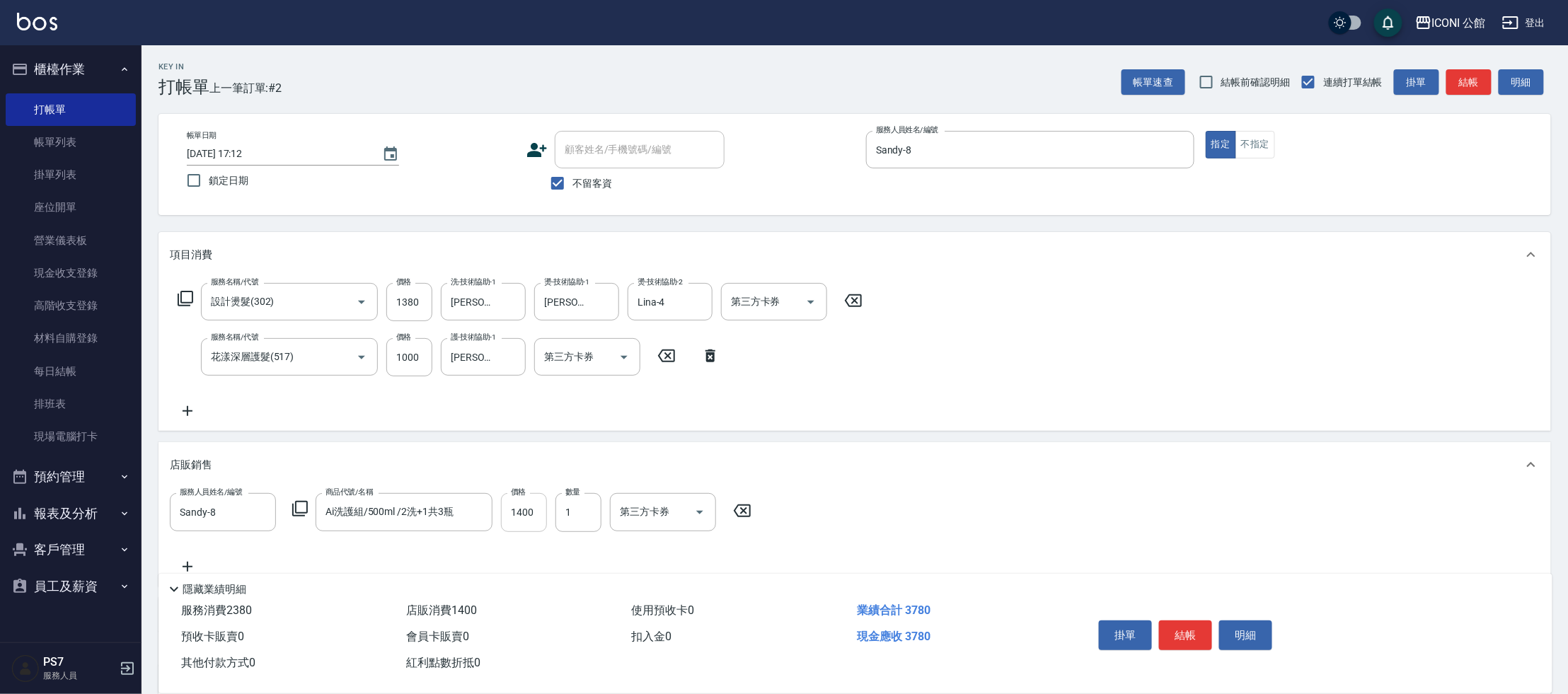
click at [538, 506] on input "1400" at bounding box center [524, 512] width 46 height 38
type input "1200"
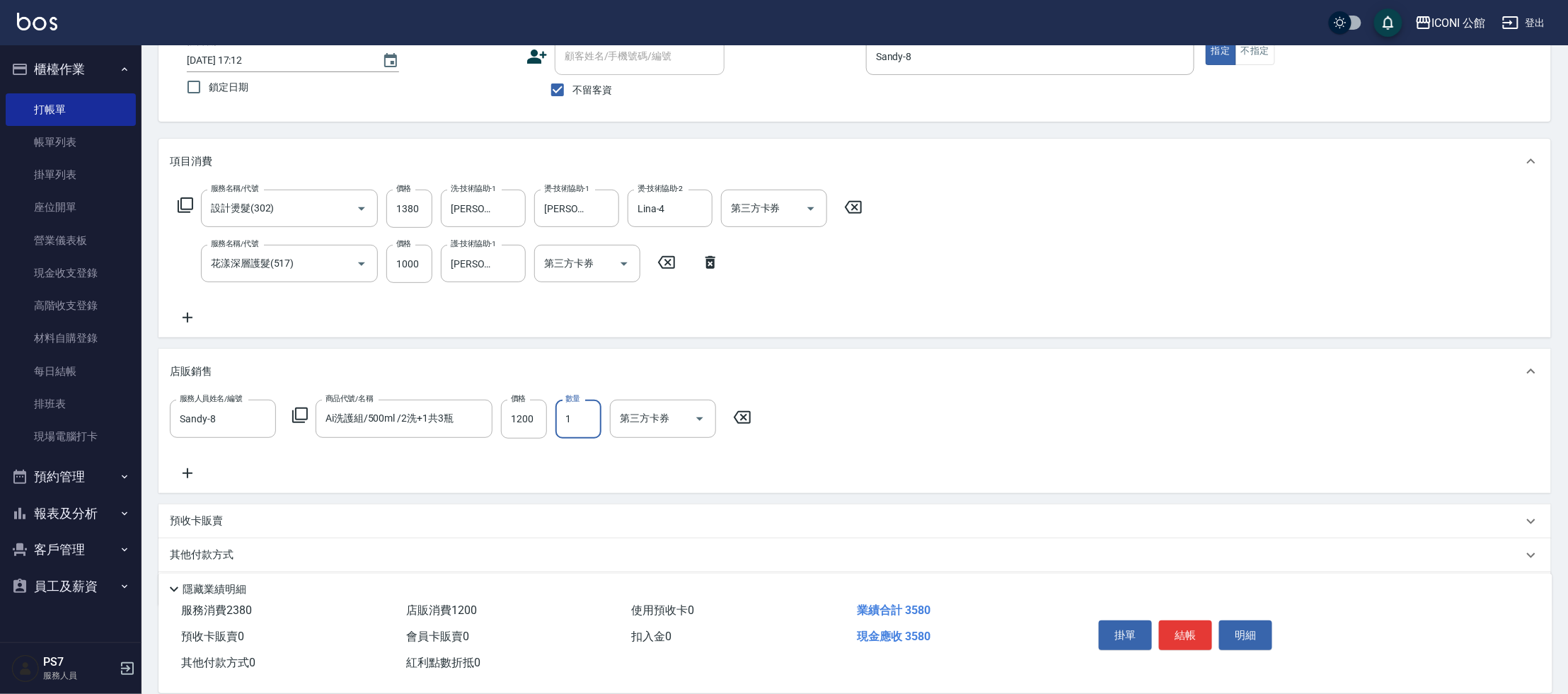
scroll to position [138, 0]
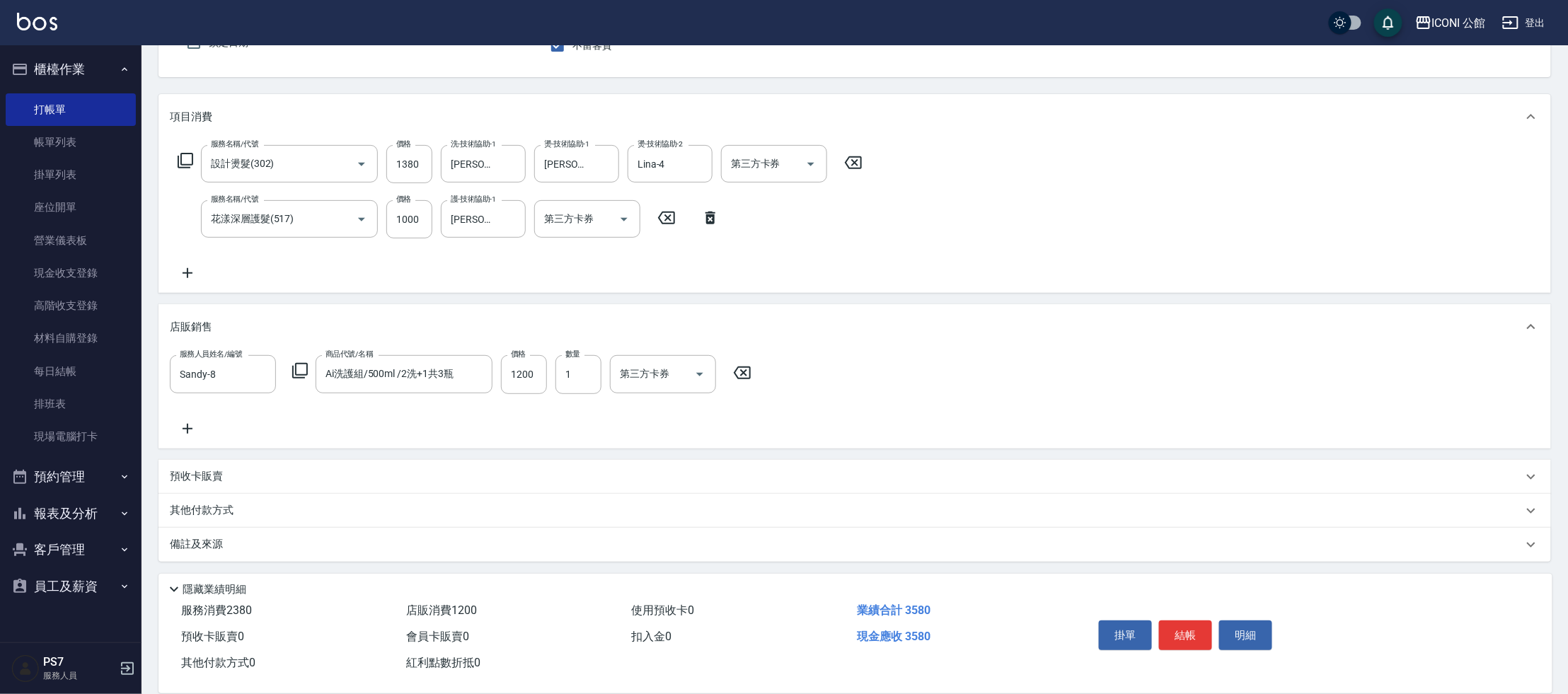
click at [214, 510] on p "其他付款方式" at bounding box center [205, 511] width 71 height 16
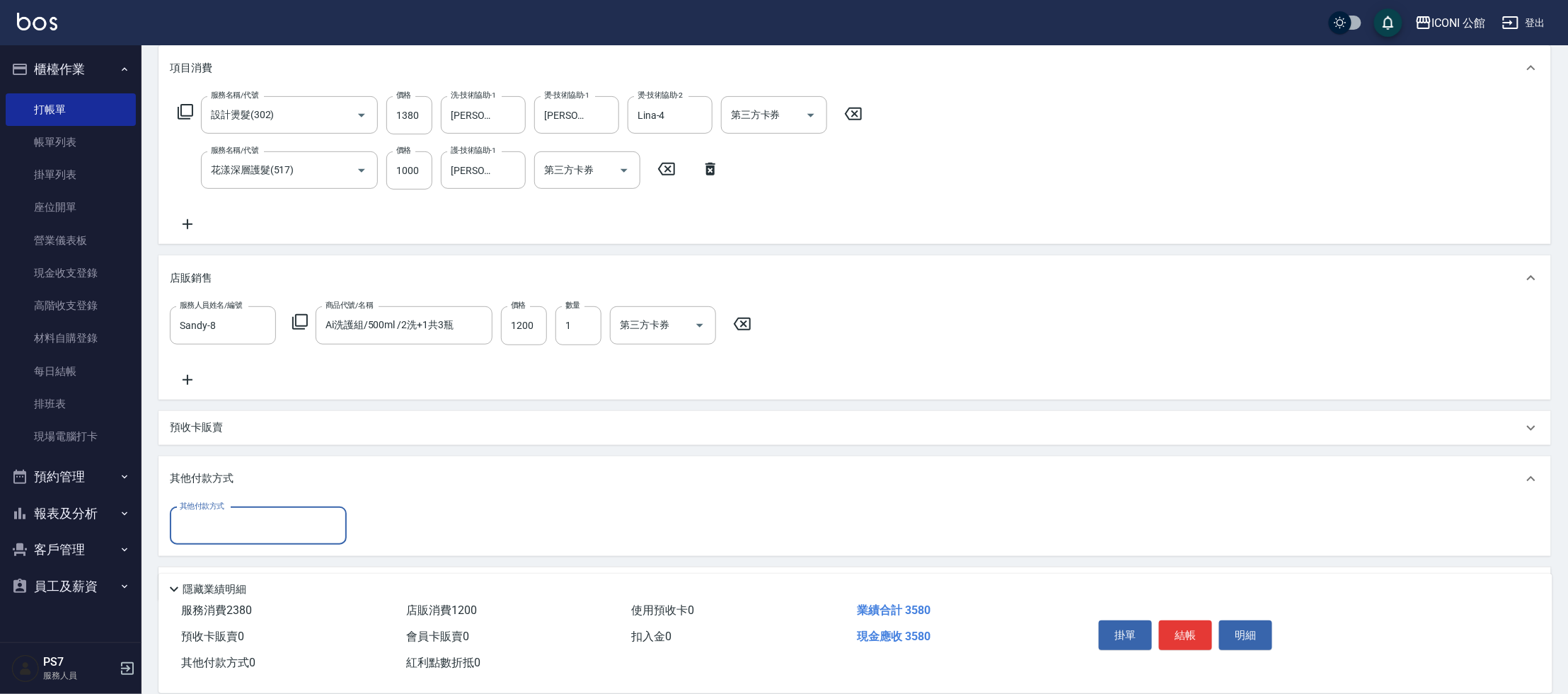
scroll to position [227, 0]
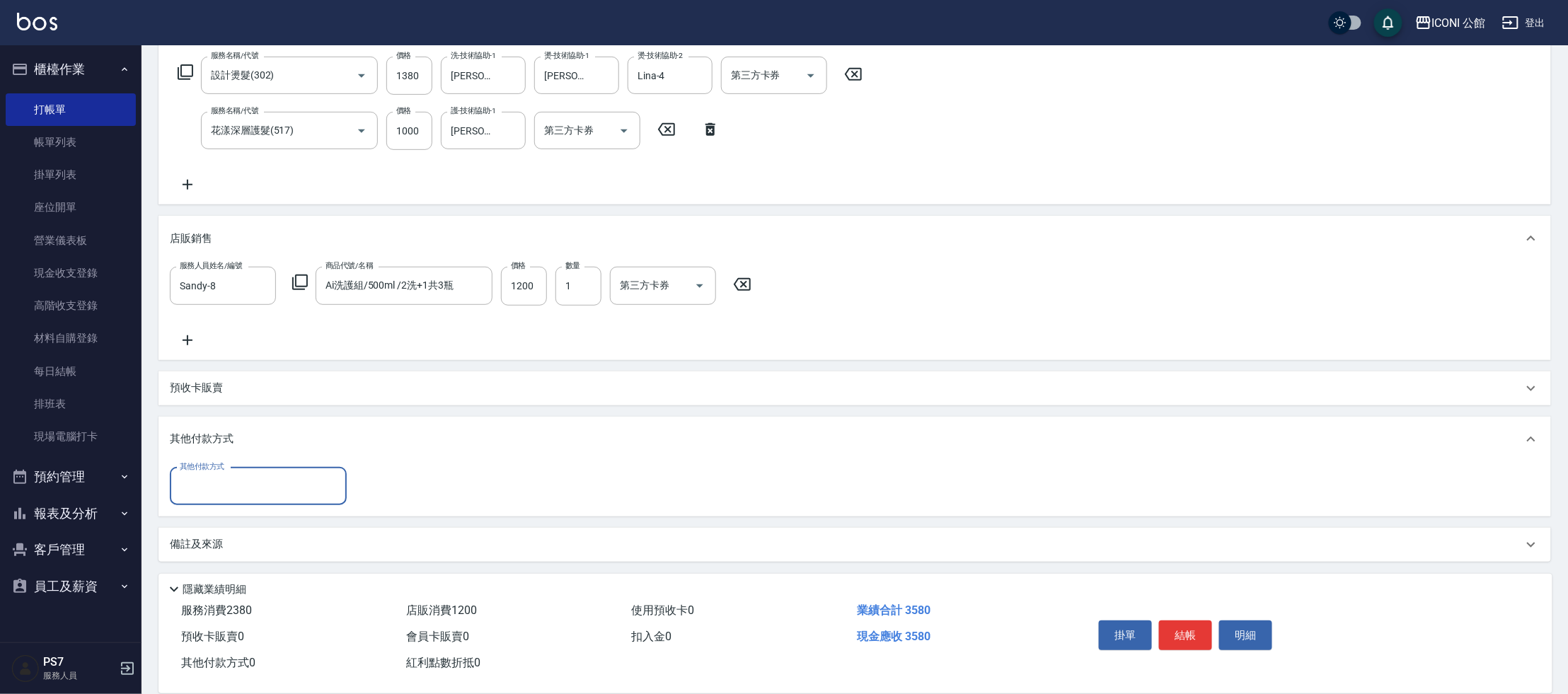
click at [230, 497] on input "其他付款方式" at bounding box center [258, 486] width 164 height 25
click at [226, 582] on span "信用卡" at bounding box center [258, 592] width 177 height 24
type input "信用卡"
click at [378, 497] on input "0" at bounding box center [408, 486] width 106 height 38
type input "3580"
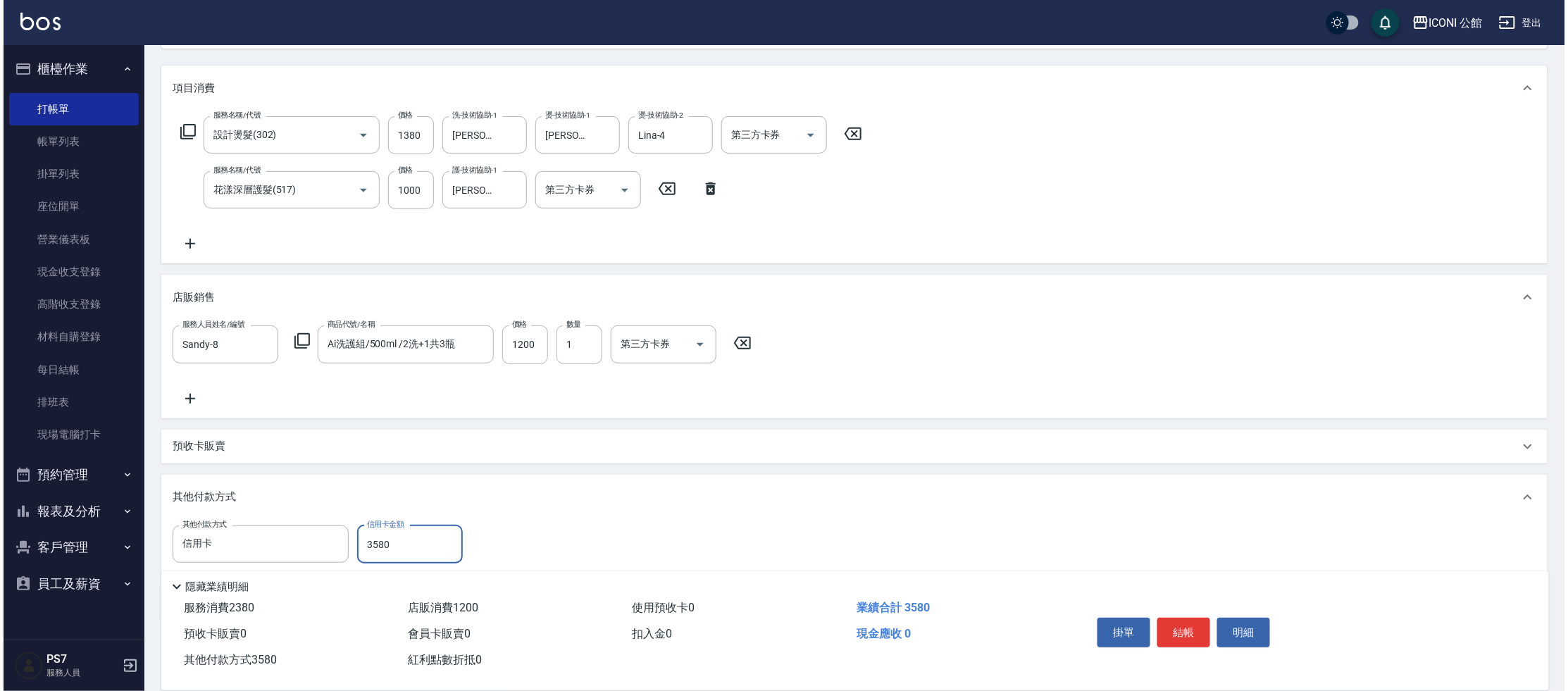
scroll to position [0, 0]
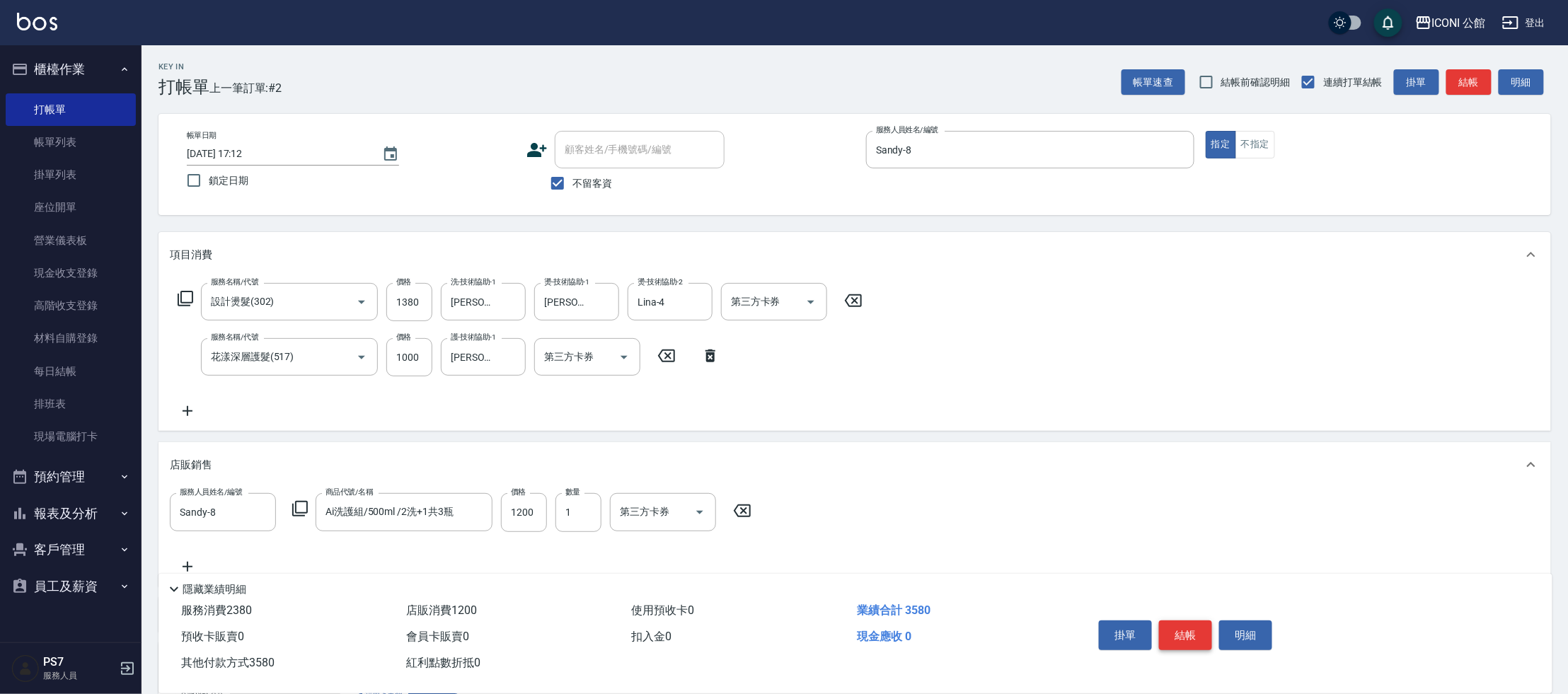
click at [1204, 634] on button "結帳" at bounding box center [1185, 635] width 53 height 30
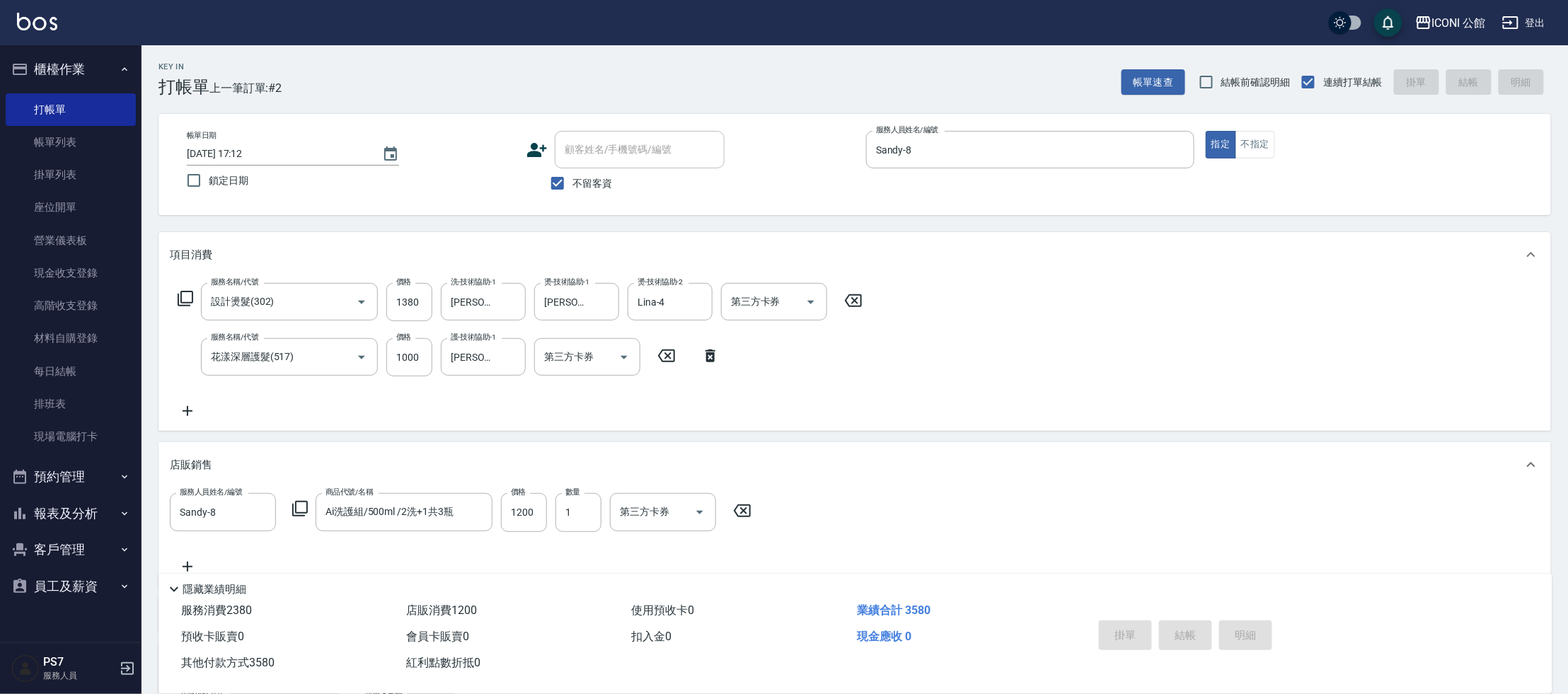
type input "[DATE] 17:13"
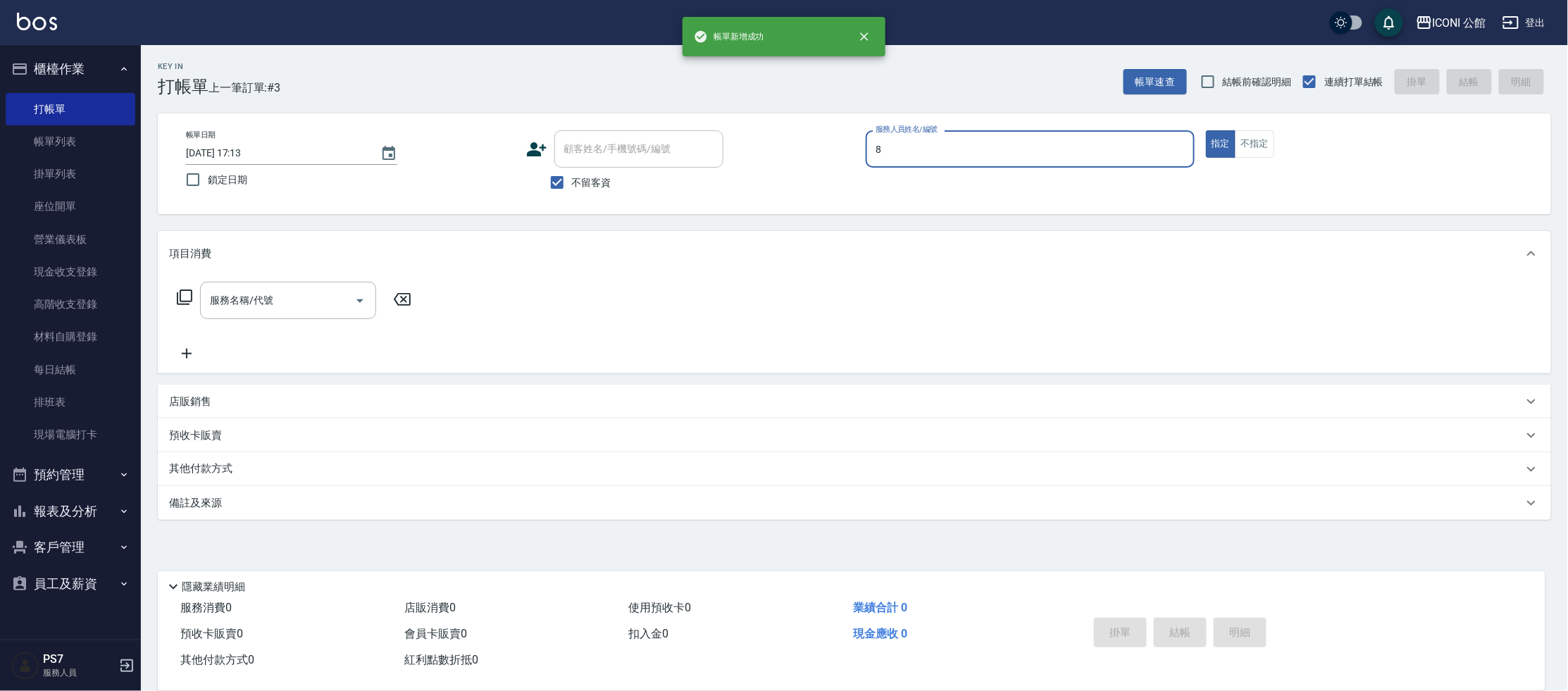
type input "Sandy-8"
click at [184, 296] on icon at bounding box center [184, 297] width 17 height 17
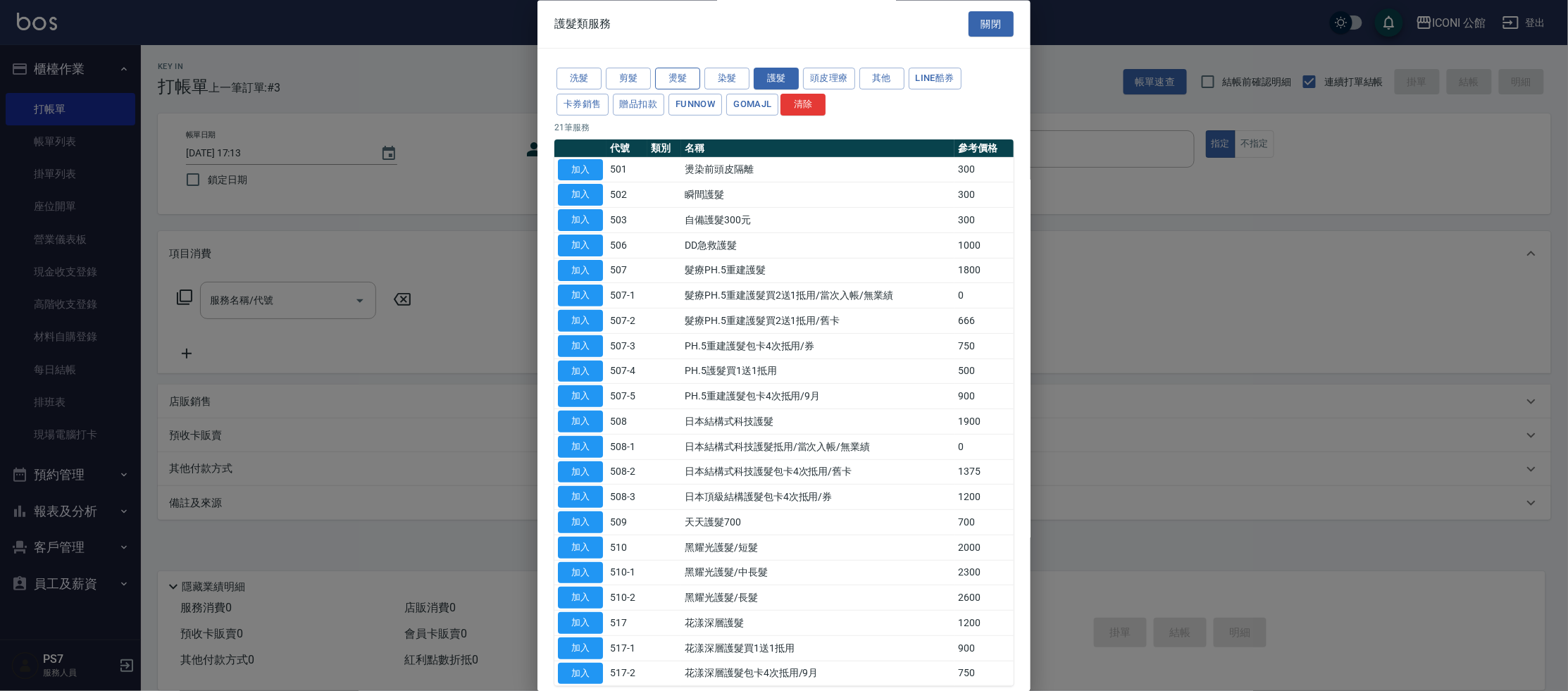
click at [673, 76] on button "燙髮" at bounding box center [677, 79] width 45 height 22
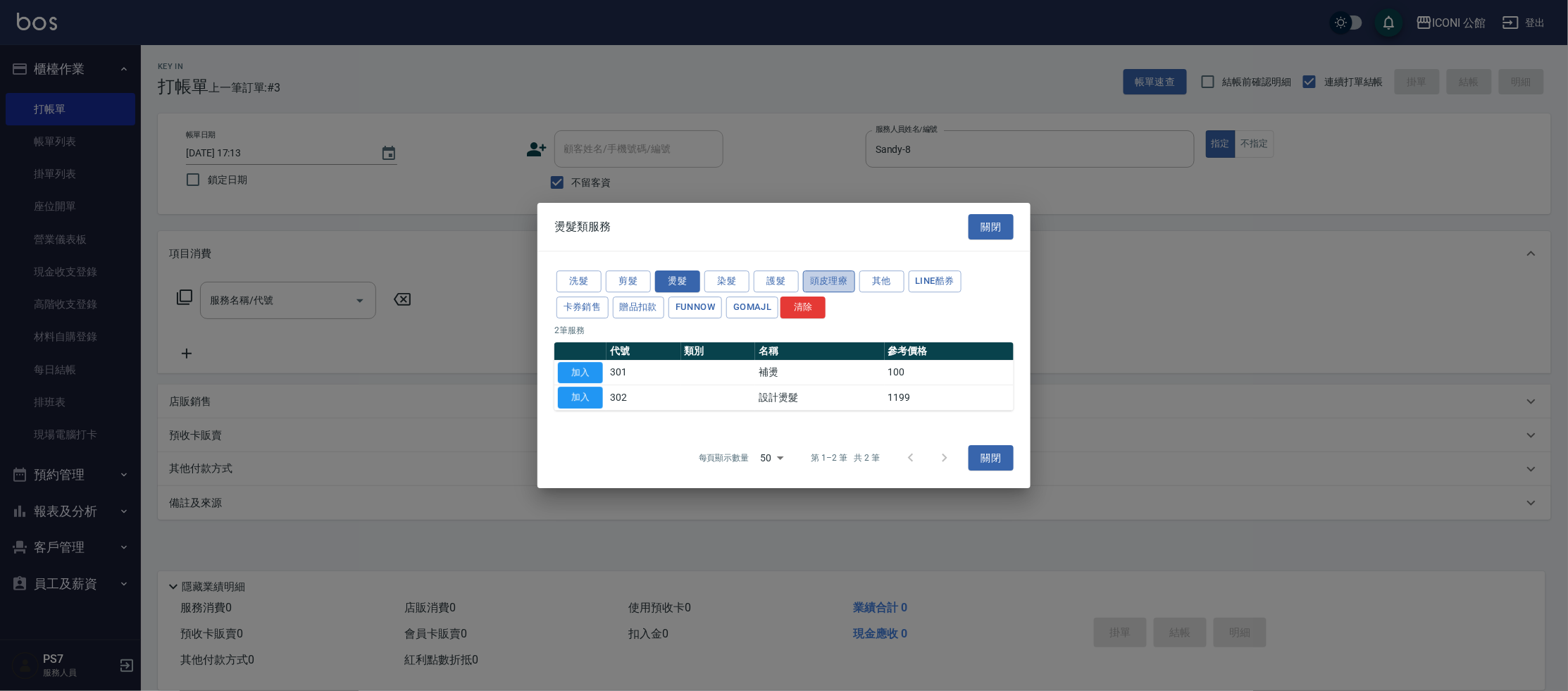
click at [809, 275] on button "頭皮理療" at bounding box center [828, 281] width 52 height 22
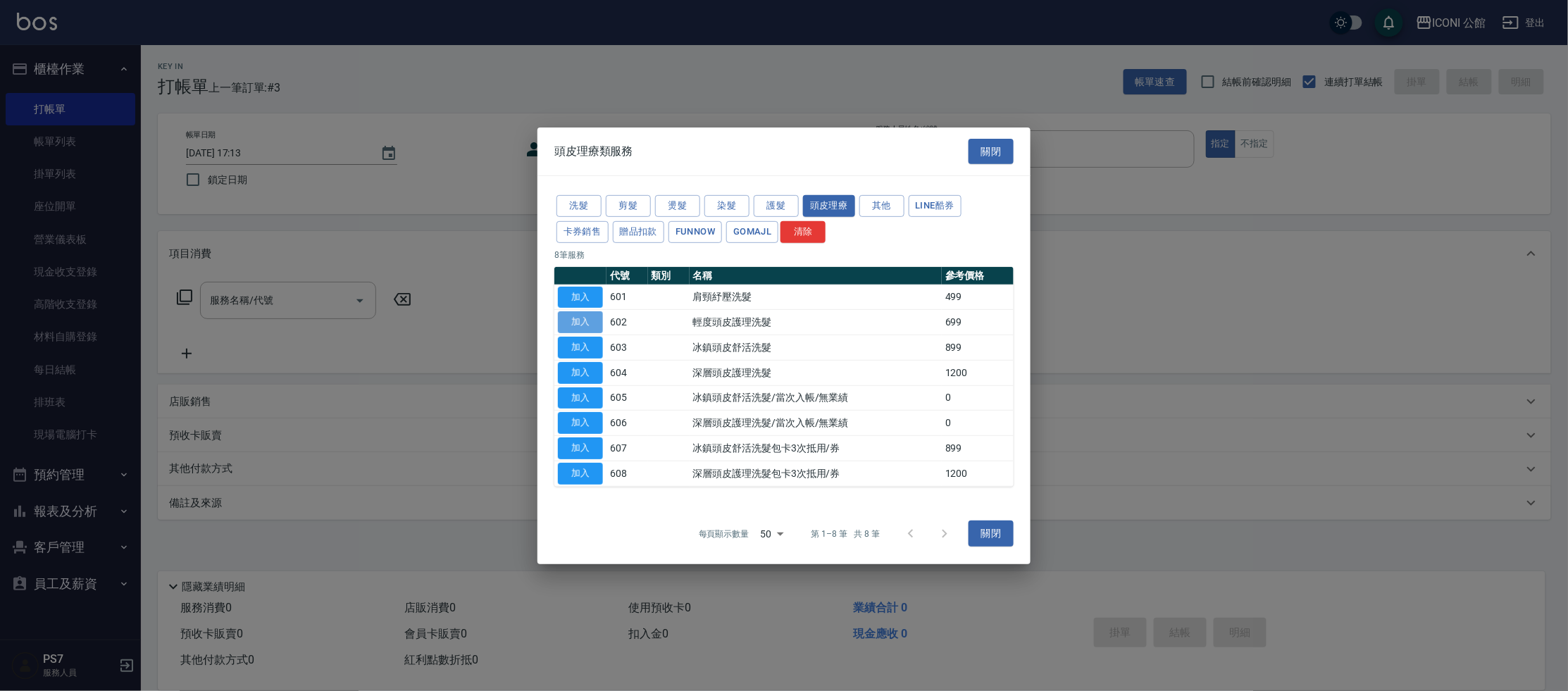
click at [597, 321] on button "加入" at bounding box center [580, 322] width 45 height 22
type input "輕度頭皮護理洗髮(602)"
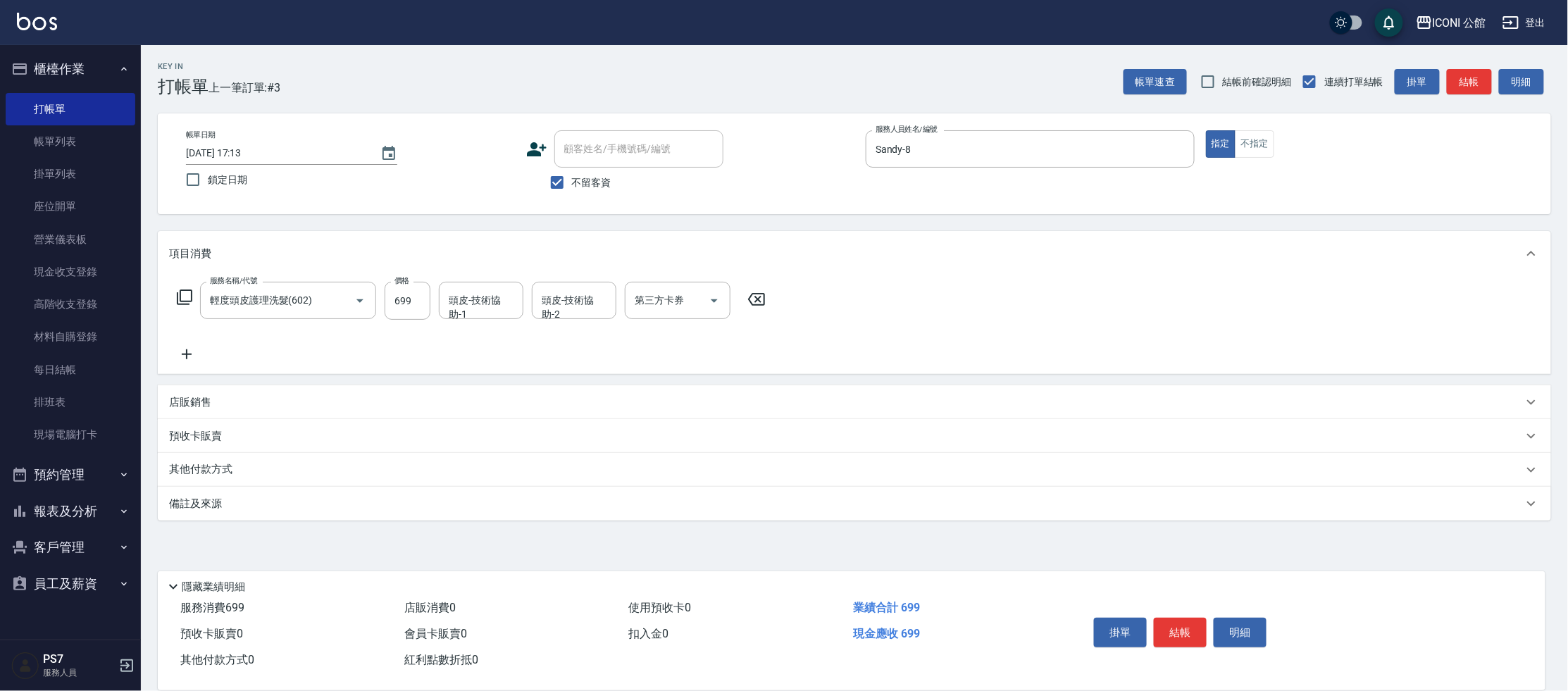
click at [500, 303] on input "頭皮-技術協助-1" at bounding box center [480, 300] width 72 height 25
type input "[PERSON_NAME]-24"
click at [180, 295] on icon at bounding box center [184, 297] width 16 height 16
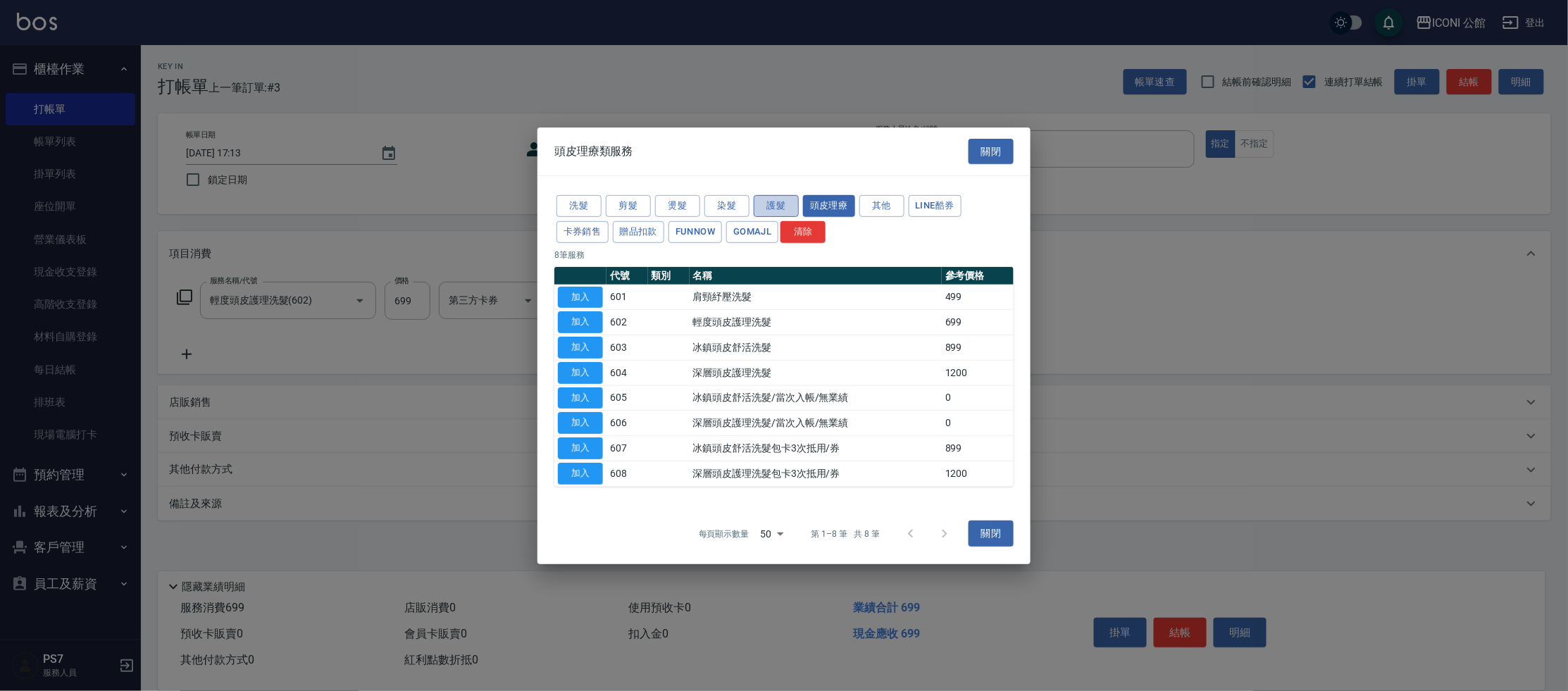
click at [783, 202] on button "護髮" at bounding box center [776, 206] width 45 height 22
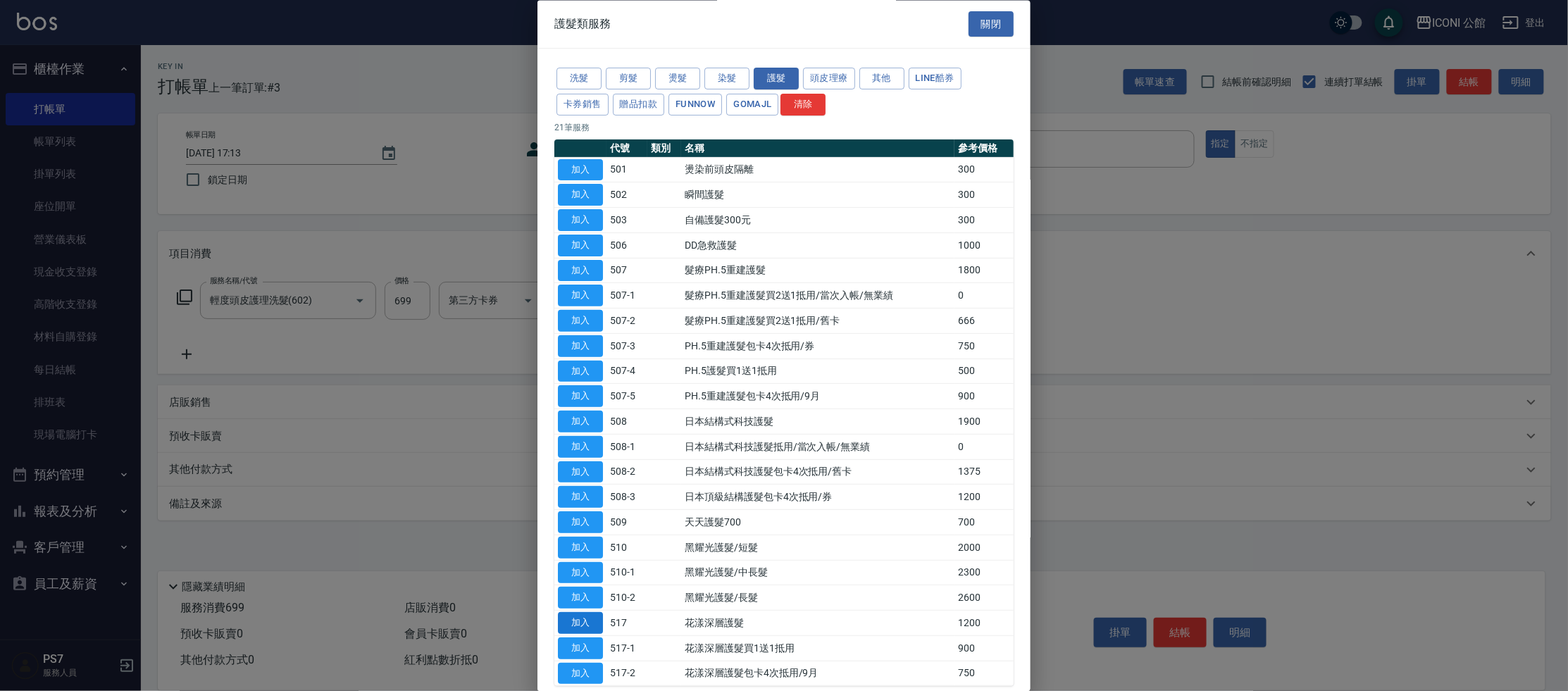
click at [579, 620] on button "加入" at bounding box center [580, 623] width 45 height 22
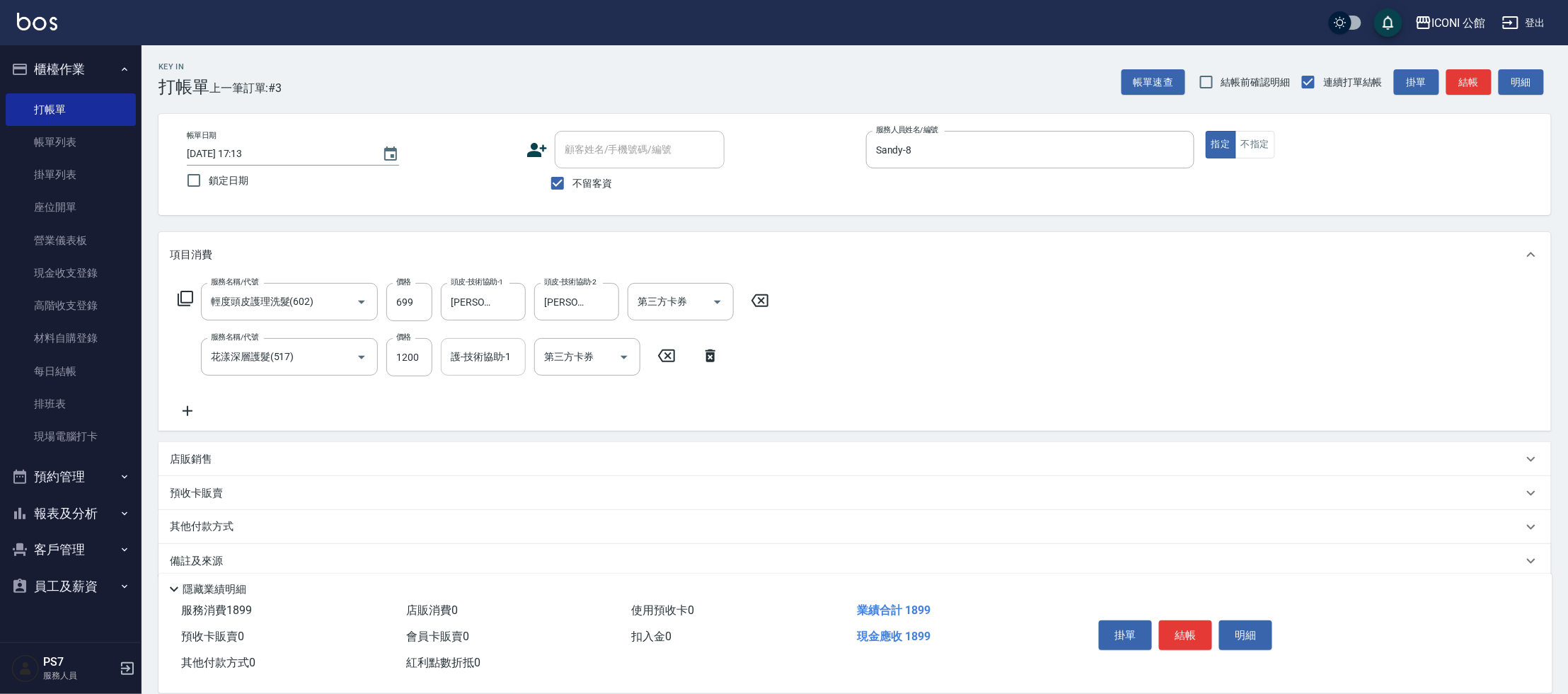
click at [493, 361] on input "護-技術協助-1" at bounding box center [483, 357] width 72 height 25
type input "[PERSON_NAME]-24"
drag, startPoint x: 1180, startPoint y: 631, endPoint x: 1099, endPoint y: 607, distance: 84.5
click at [1180, 634] on button "結帳" at bounding box center [1185, 635] width 53 height 30
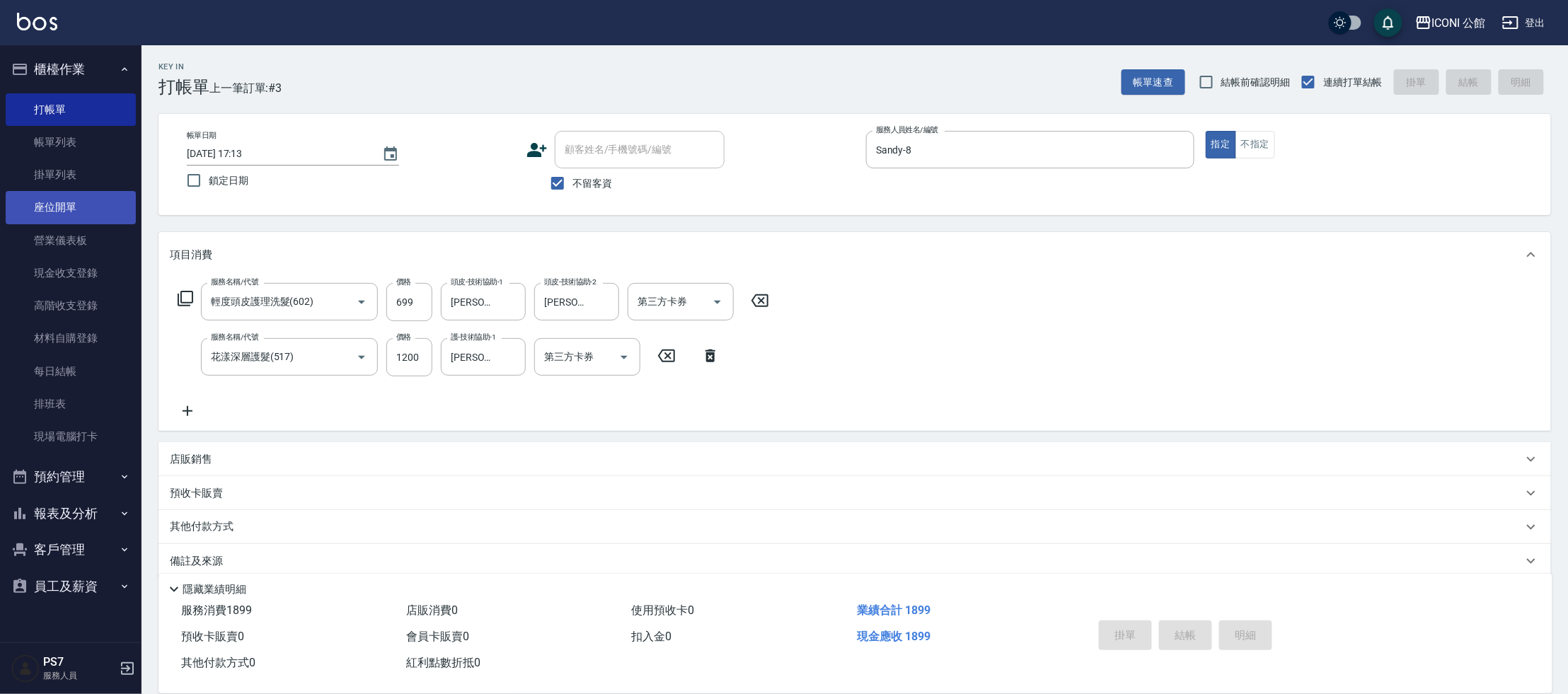
type input "[DATE] 17:14"
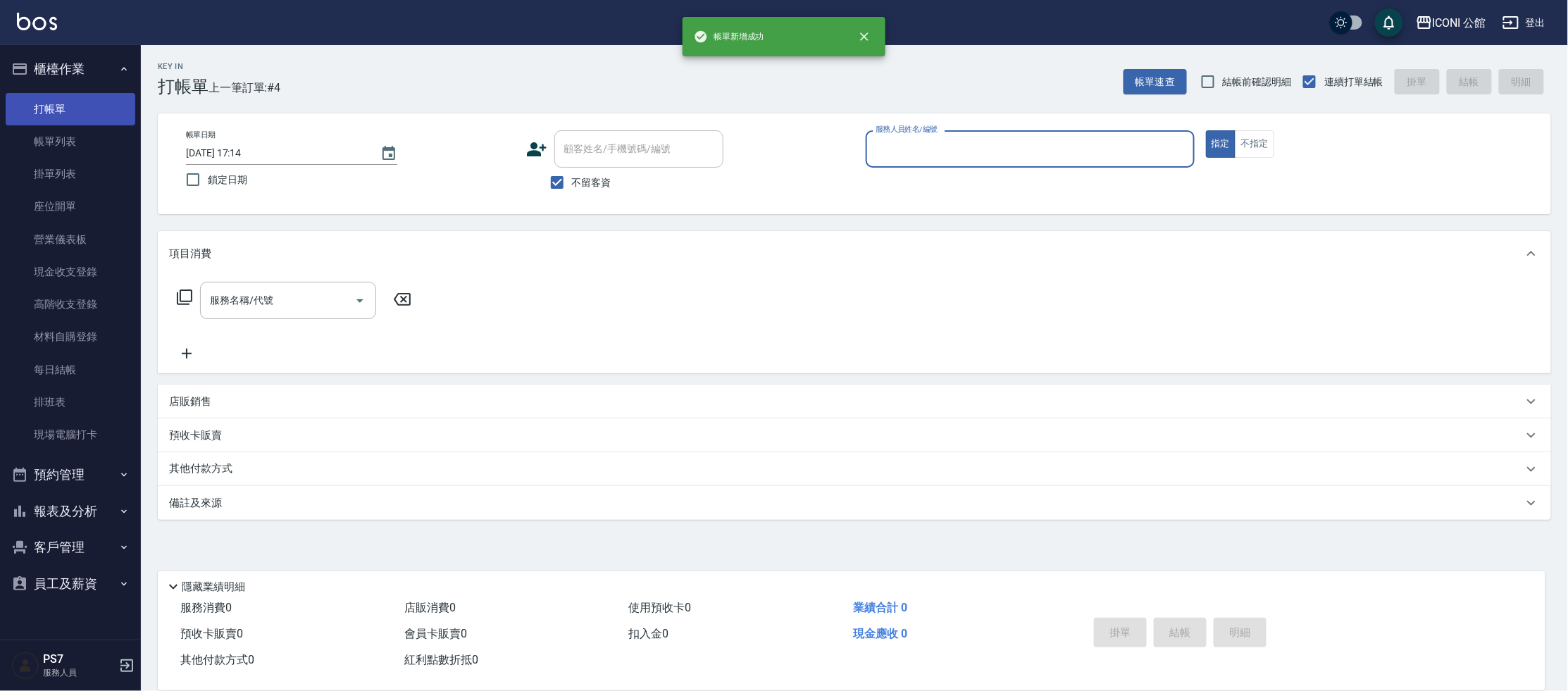
click at [41, 122] on link "打帳單" at bounding box center [70, 110] width 130 height 33
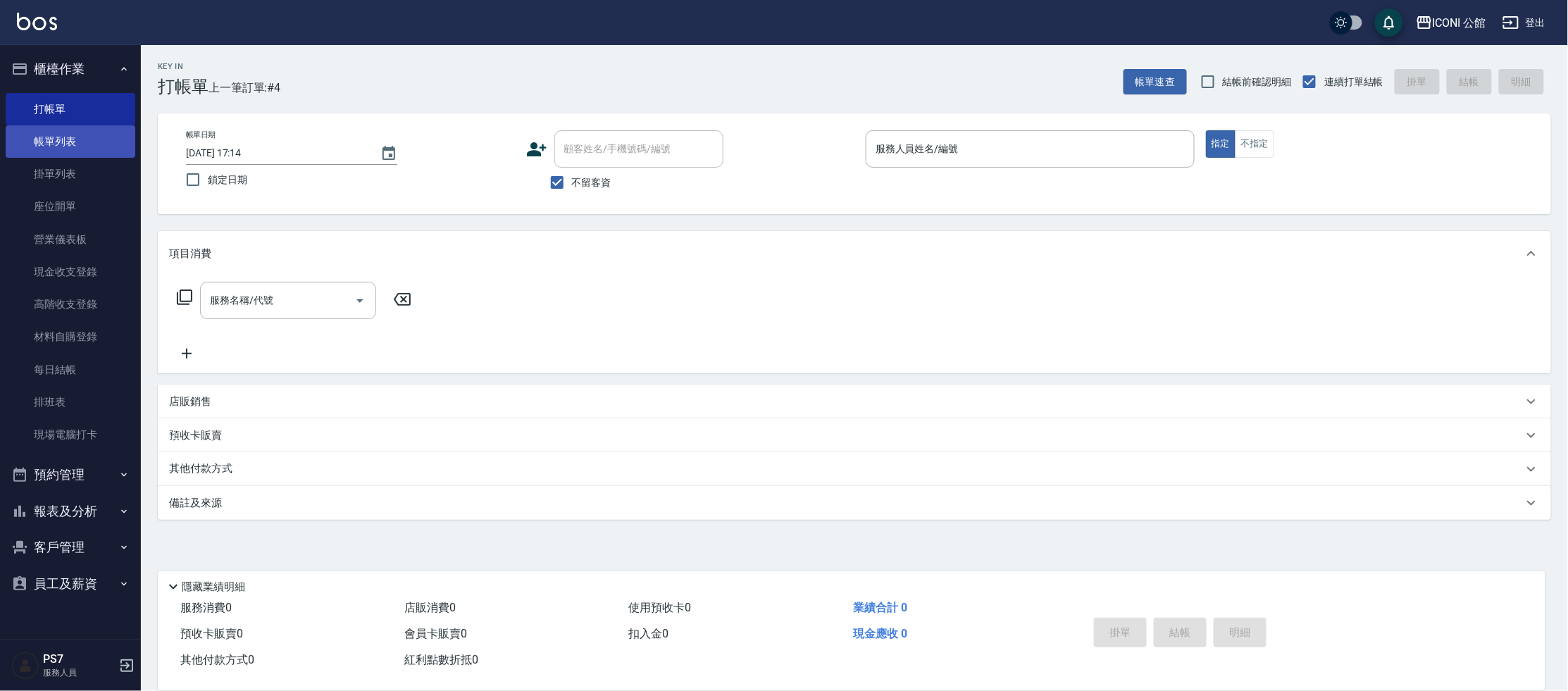
click at [51, 137] on link "帳單列表" at bounding box center [70, 142] width 130 height 33
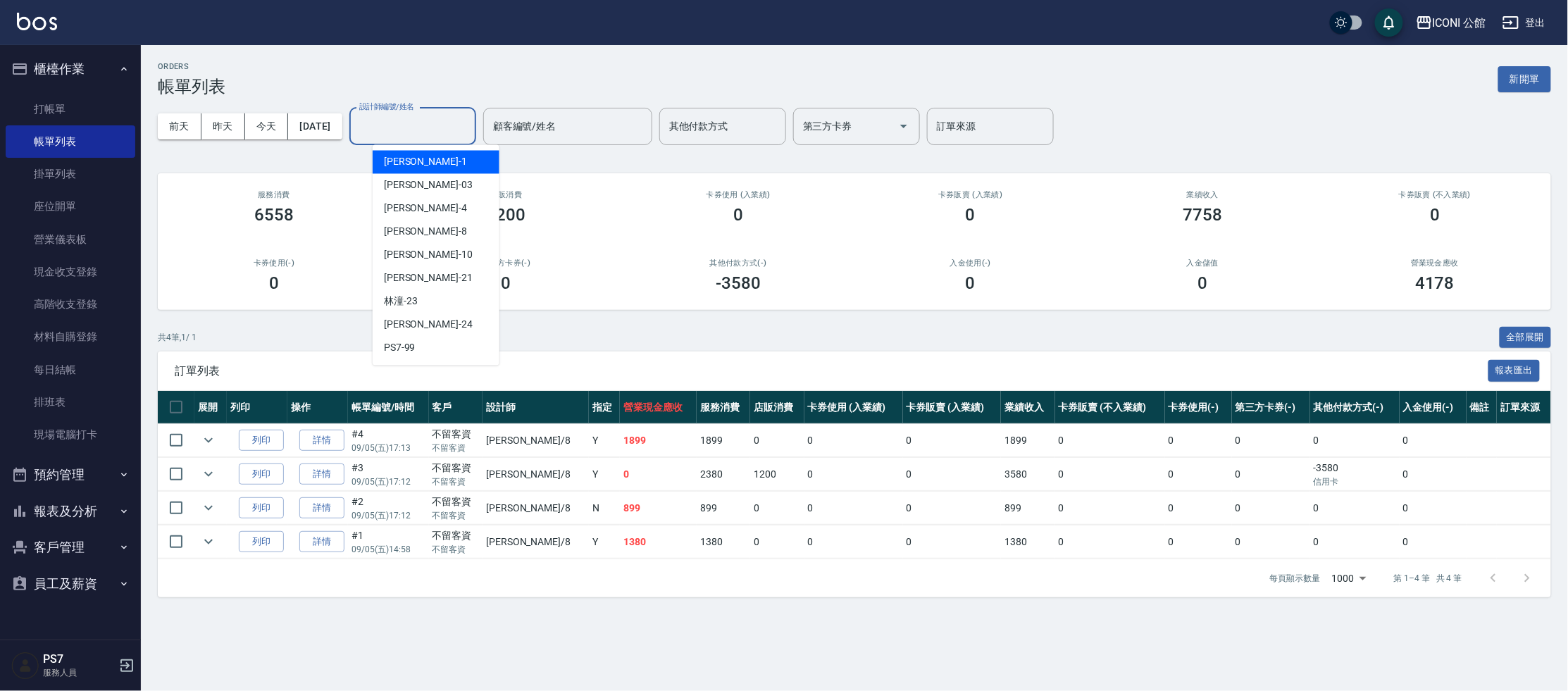
click at [470, 130] on input "設計師編號/姓名" at bounding box center [413, 126] width 114 height 25
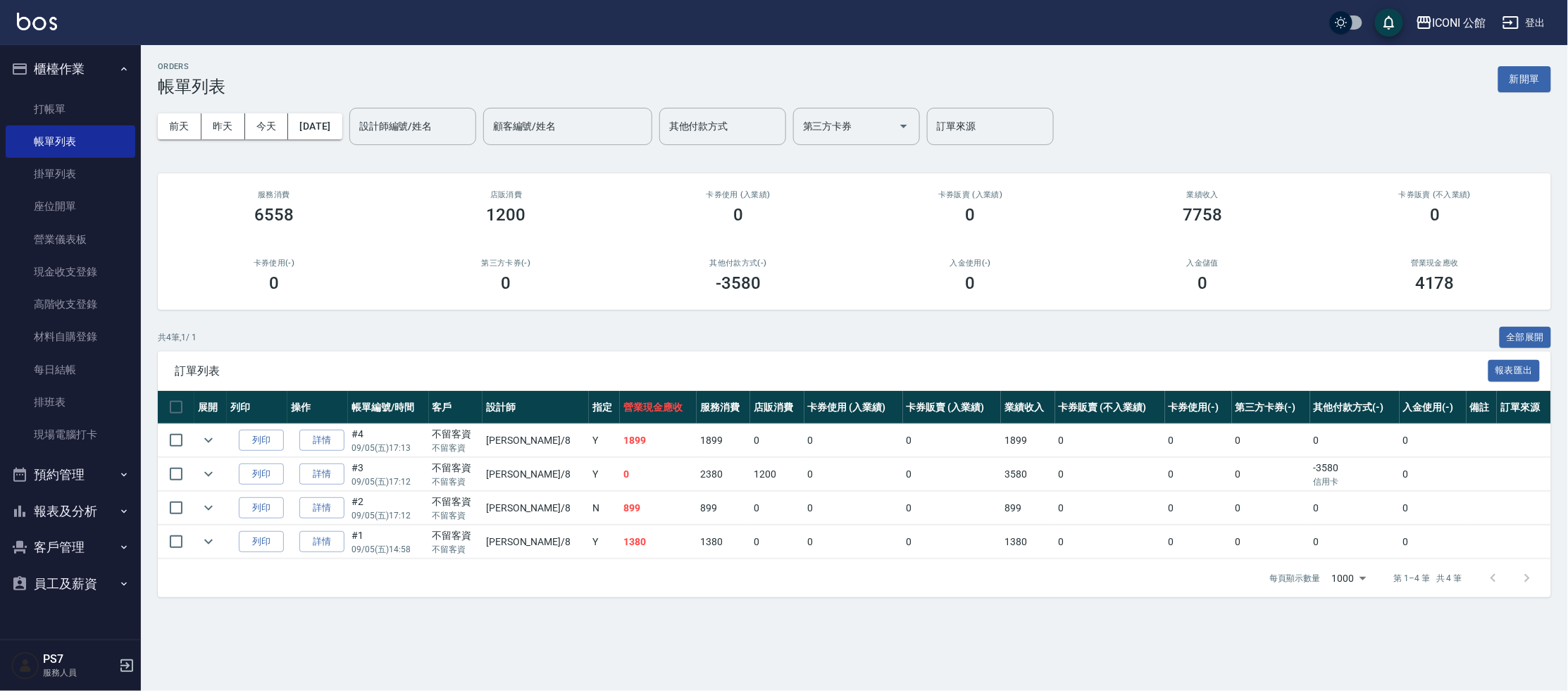
click at [697, 476] on td "2380" at bounding box center [723, 474] width 53 height 33
click at [68, 115] on link "打帳單" at bounding box center [70, 110] width 130 height 33
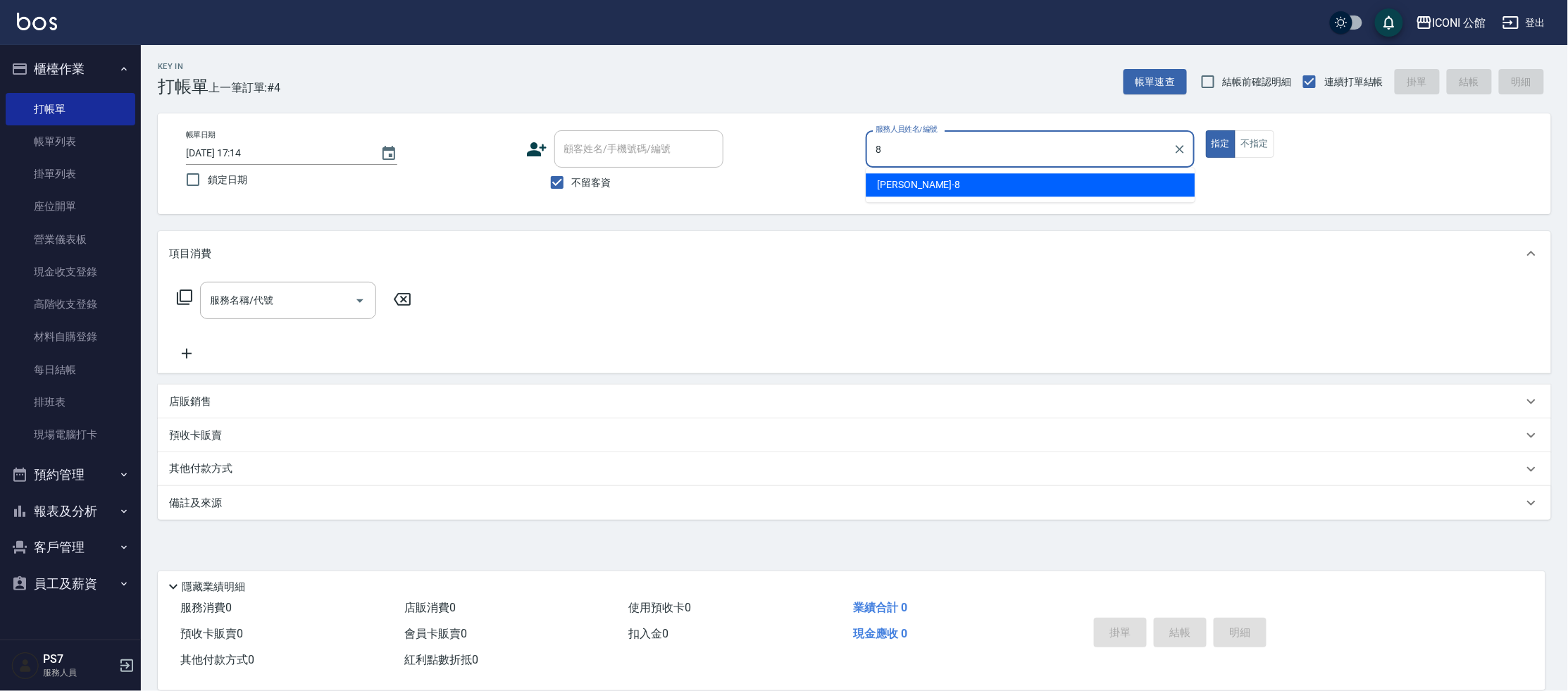
type input "Sandy-8"
type button "true"
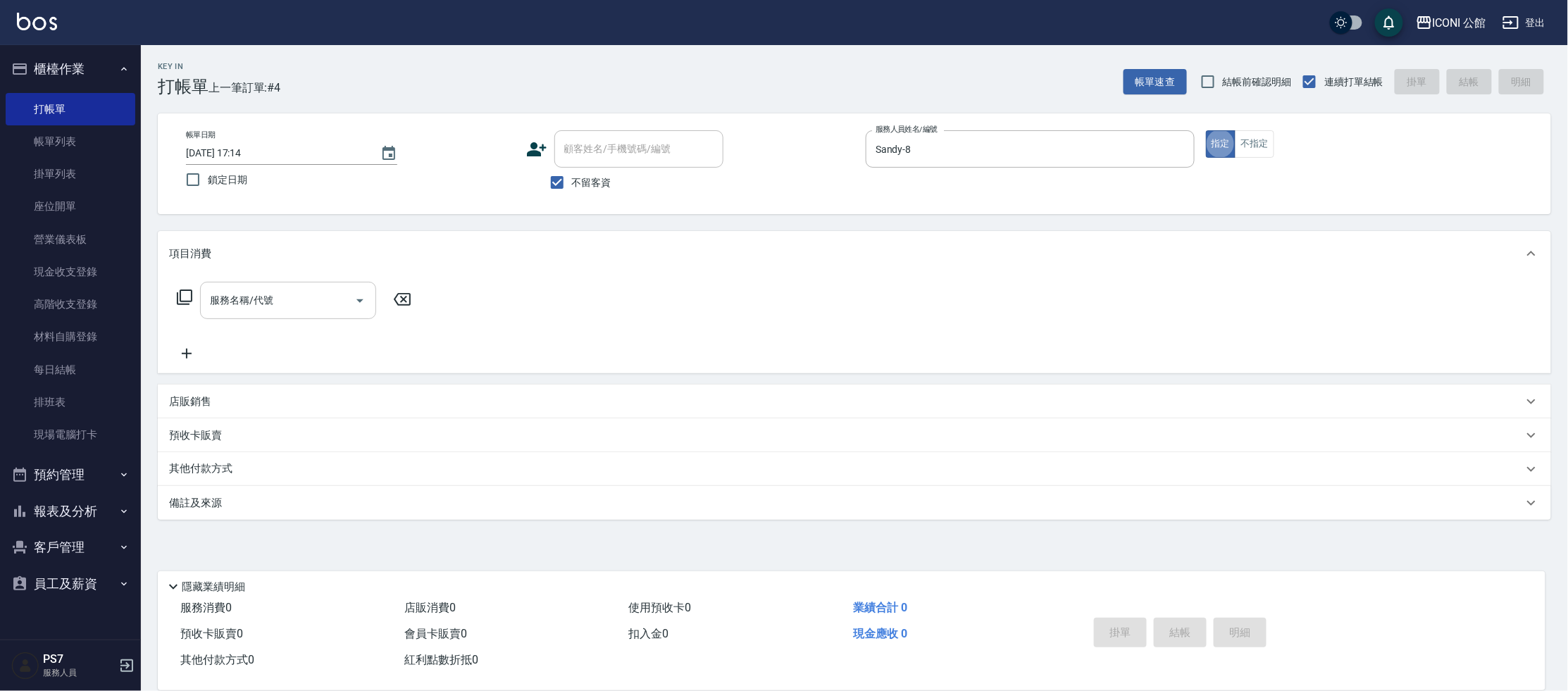
click at [276, 295] on input "服務名稱/代號" at bounding box center [278, 300] width 142 height 25
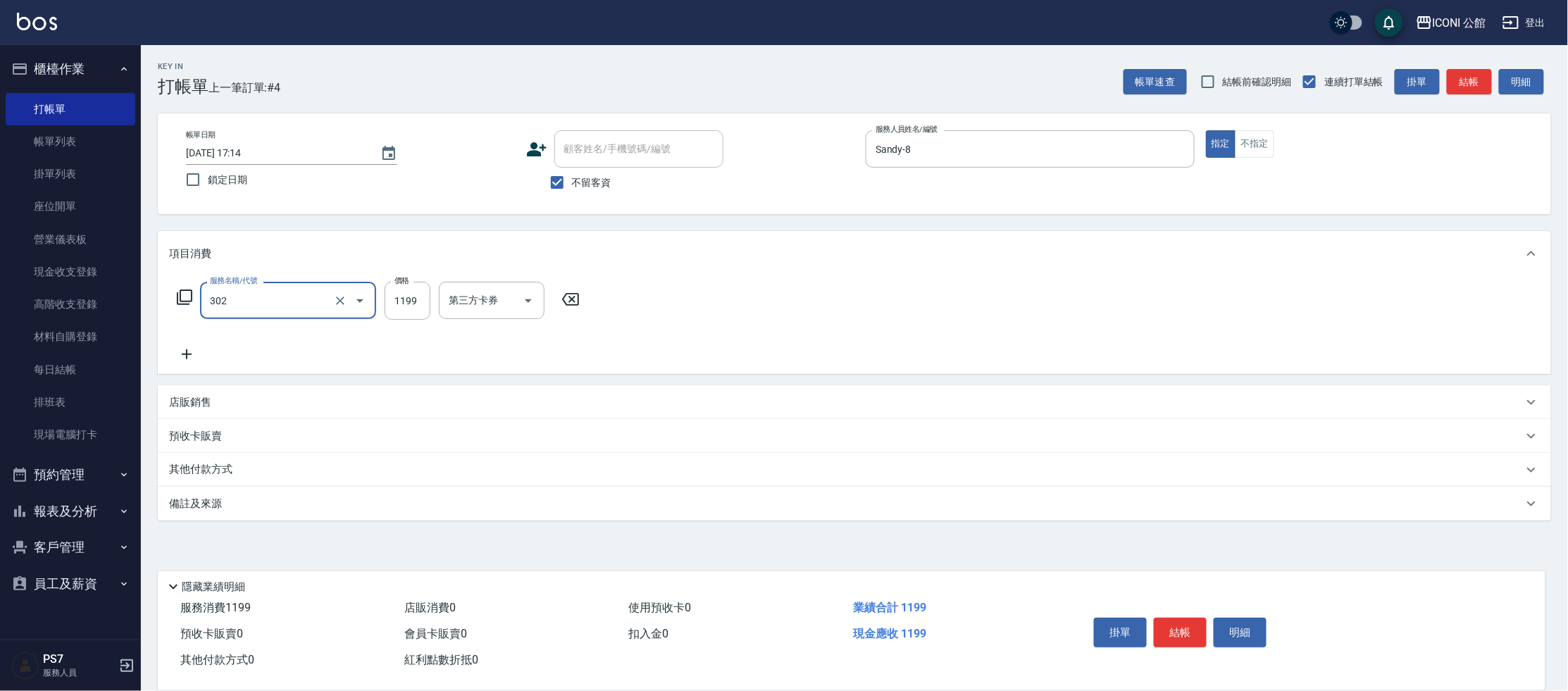
type input "設計燙髮(302)"
type input "1380"
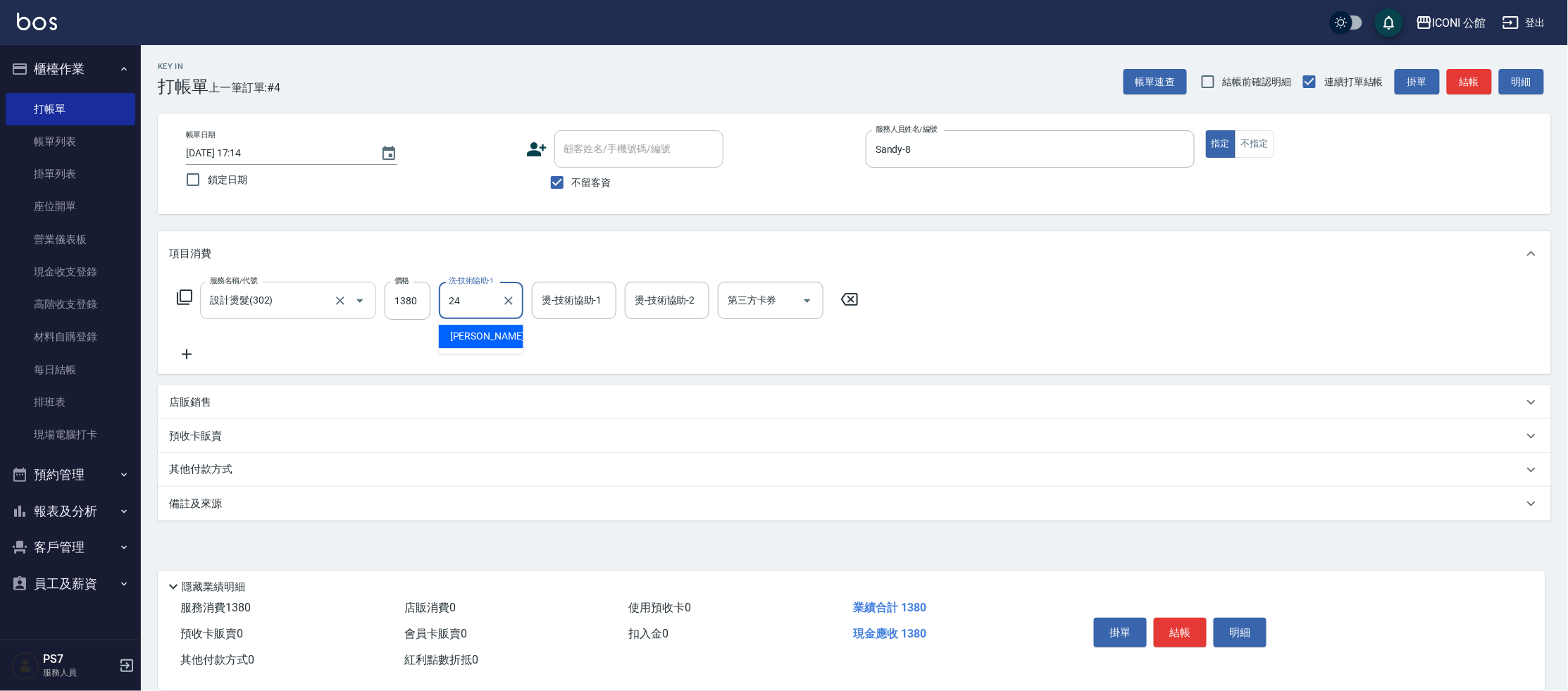
type input "[PERSON_NAME]-24"
type input "Sandy-8"
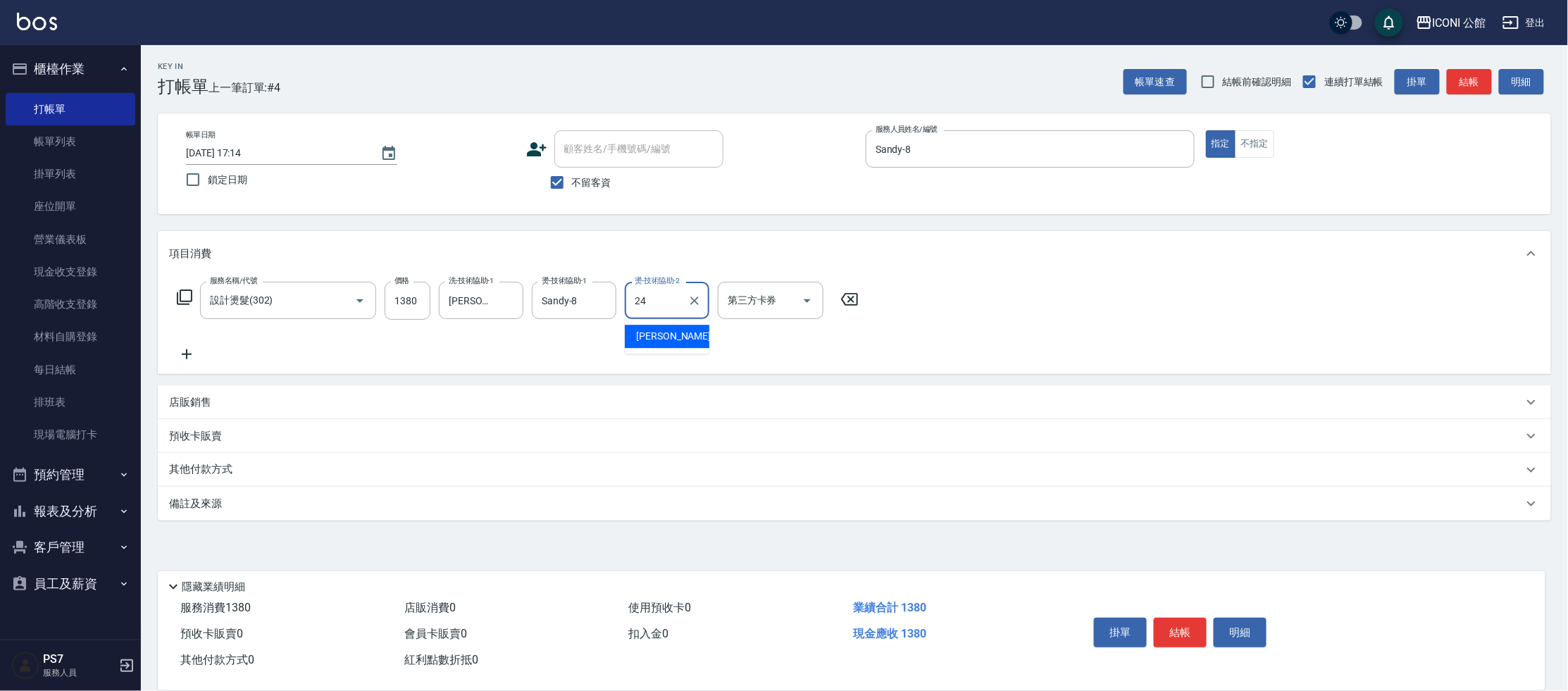
type input "[PERSON_NAME]-24"
click at [186, 300] on icon at bounding box center [184, 297] width 17 height 17
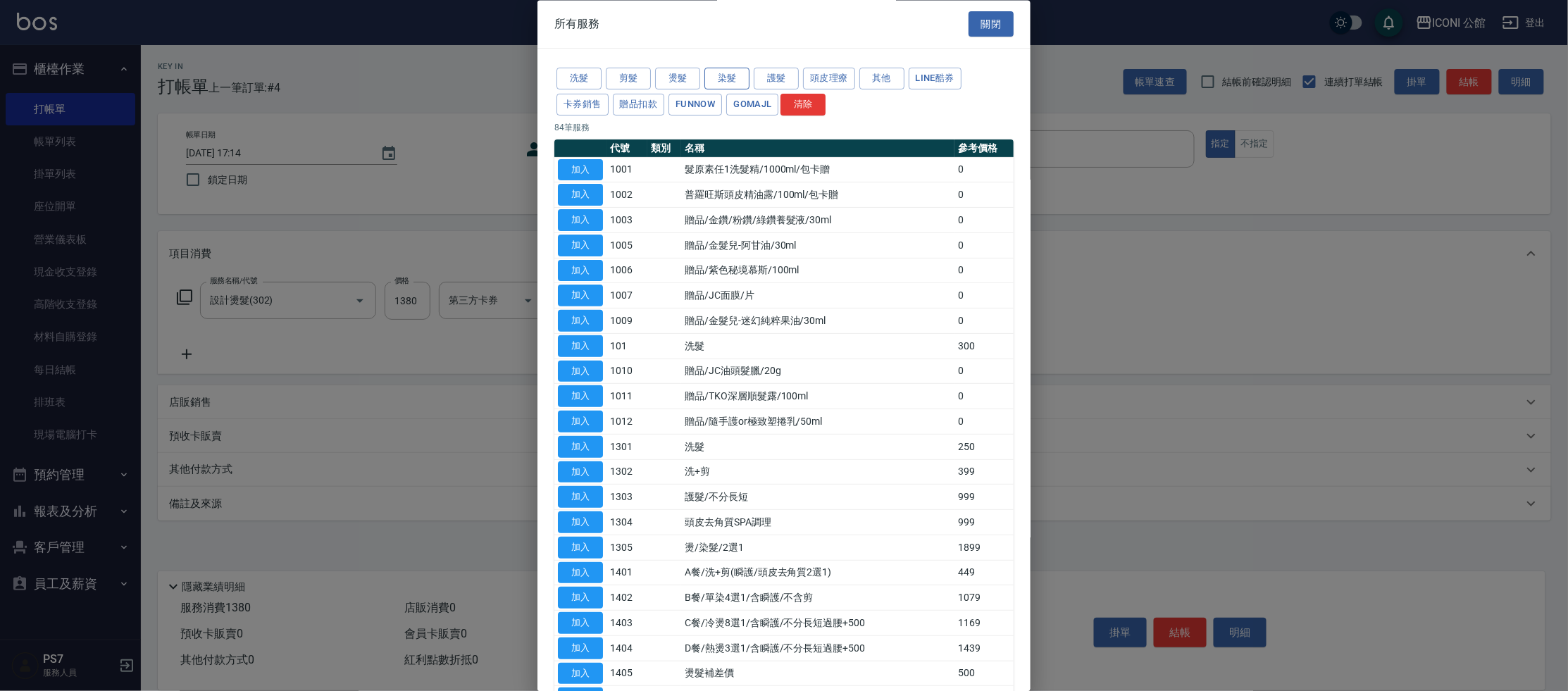
click at [736, 76] on button "染髮" at bounding box center [727, 79] width 45 height 22
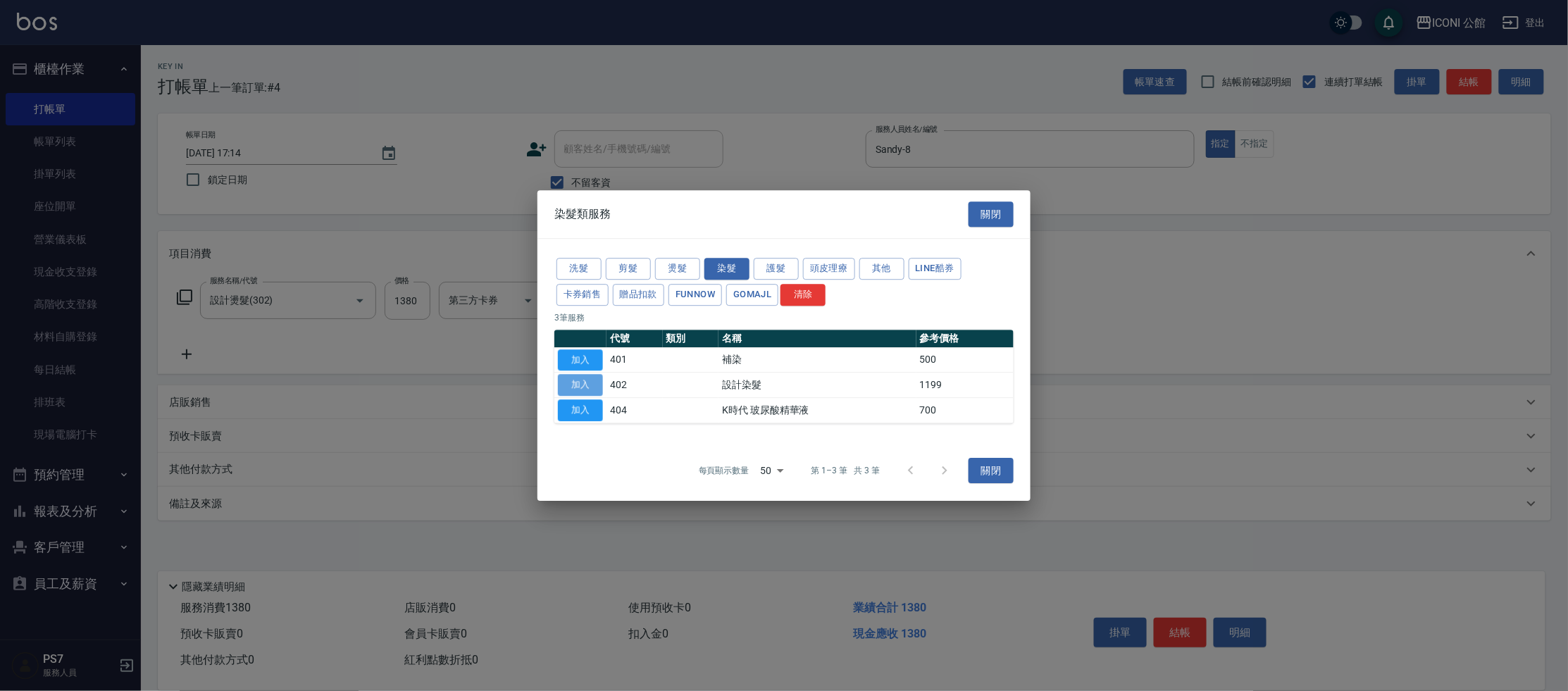
click at [589, 384] on button "加入" at bounding box center [580, 386] width 45 height 22
click at [419, 356] on div at bounding box center [784, 345] width 1568 height 691
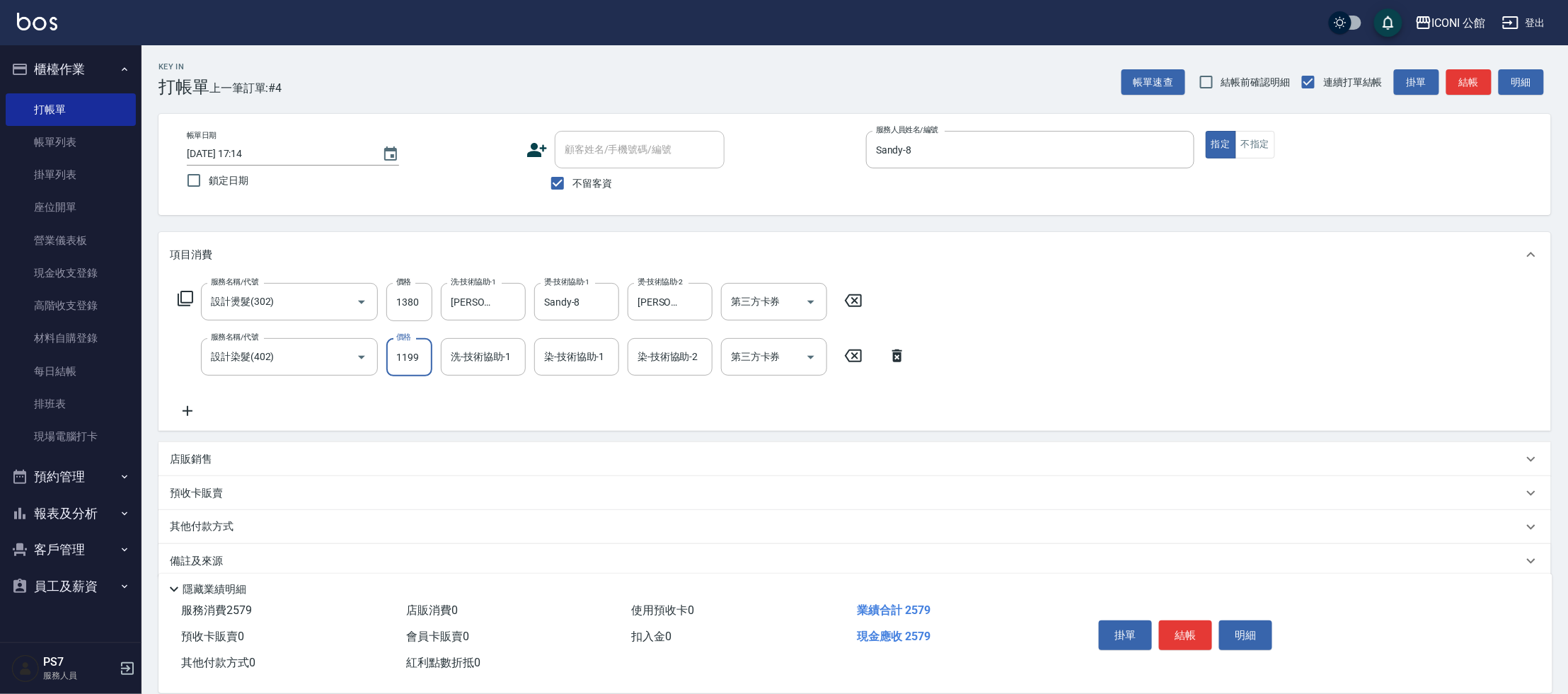
click at [421, 360] on input "1199" at bounding box center [409, 357] width 46 height 38
type input "1280"
type input "[PERSON_NAME]-24"
type input "Sandy-8"
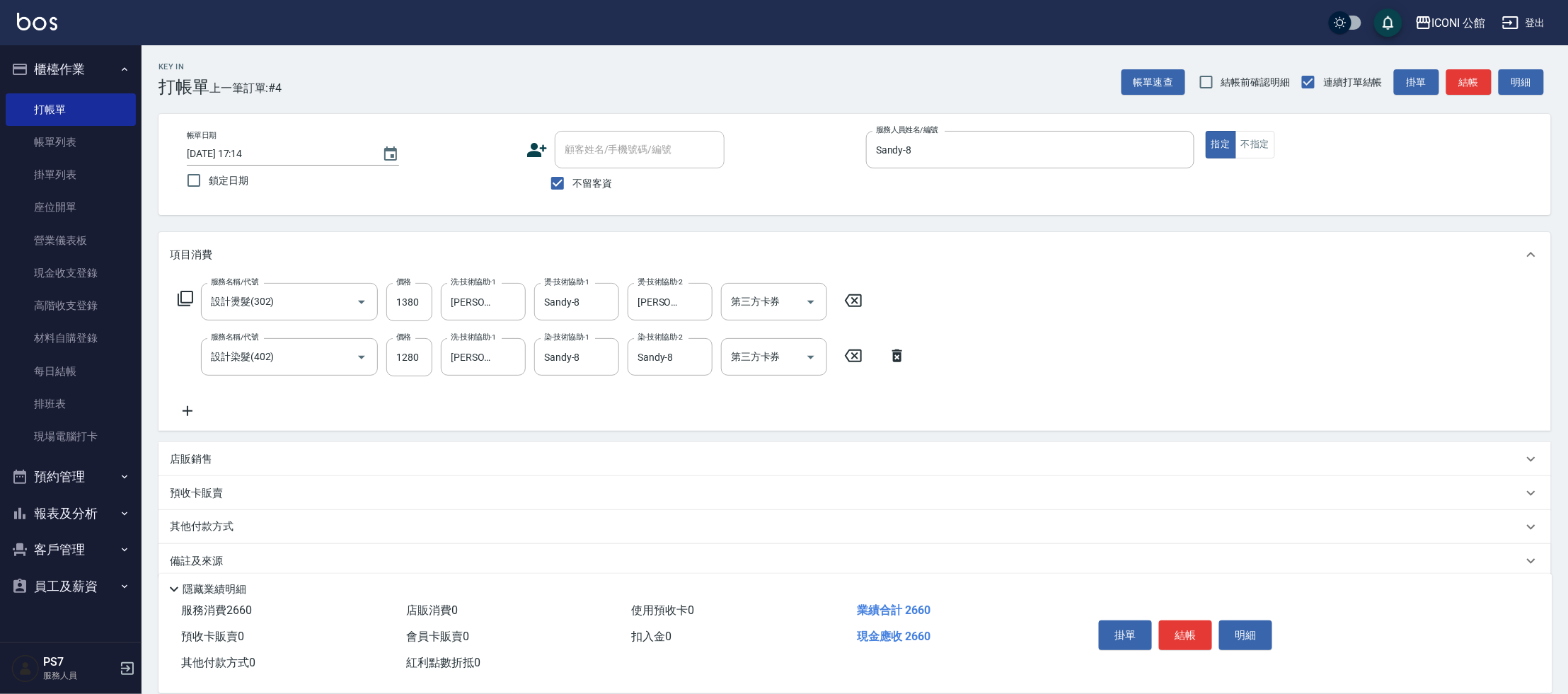
click at [182, 294] on icon at bounding box center [185, 299] width 17 height 17
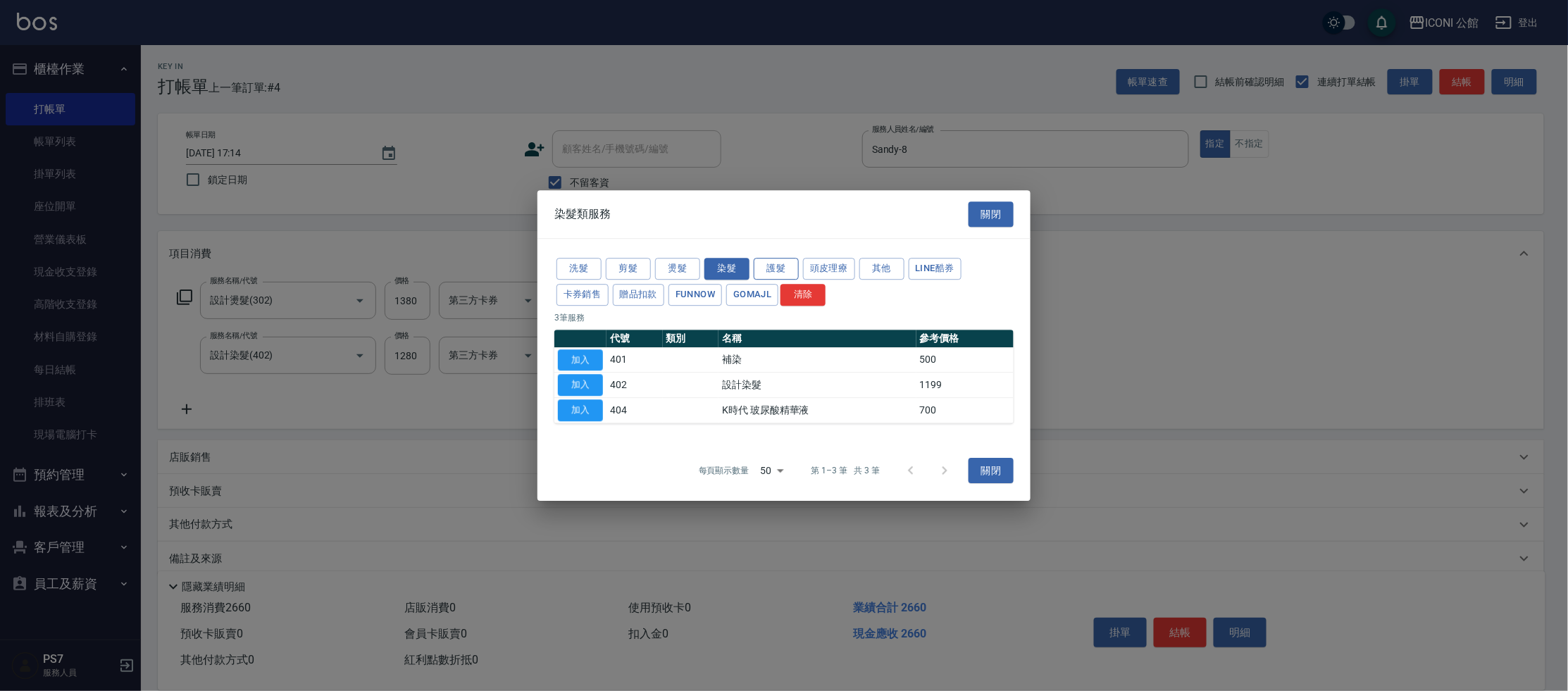
click at [779, 270] on button "護髮" at bounding box center [776, 268] width 45 height 22
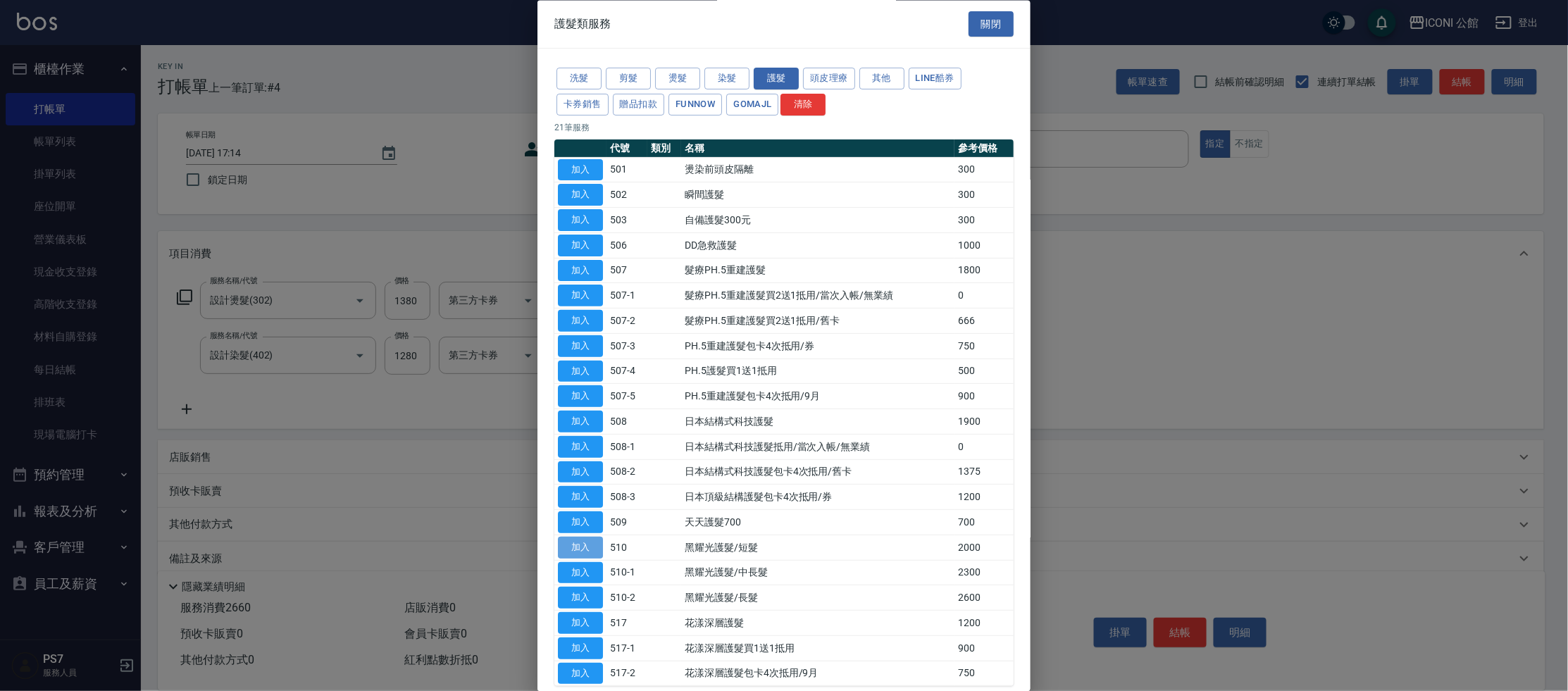
click at [585, 540] on button "加入" at bounding box center [580, 547] width 45 height 22
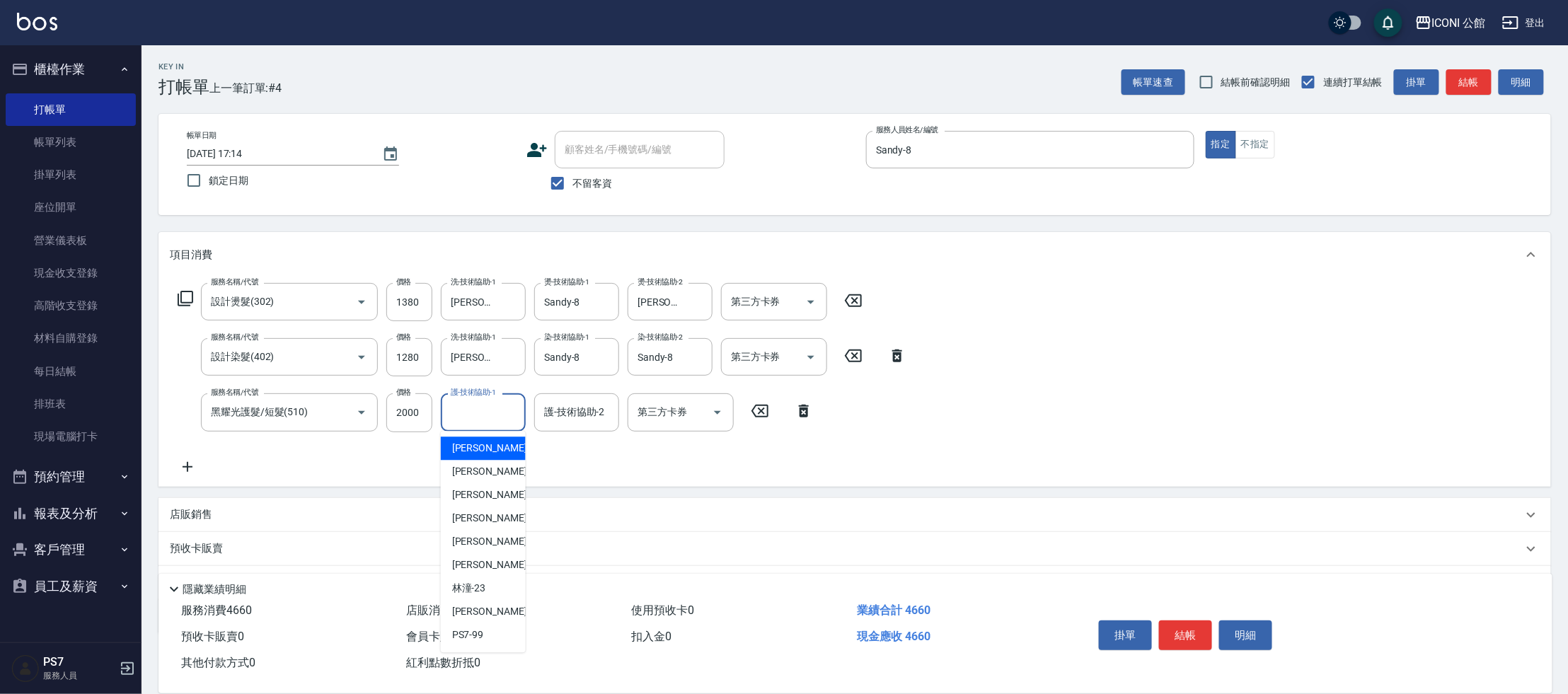
click at [503, 416] on input "護-技術協助-1" at bounding box center [483, 412] width 72 height 25
type input "[PERSON_NAME]-24"
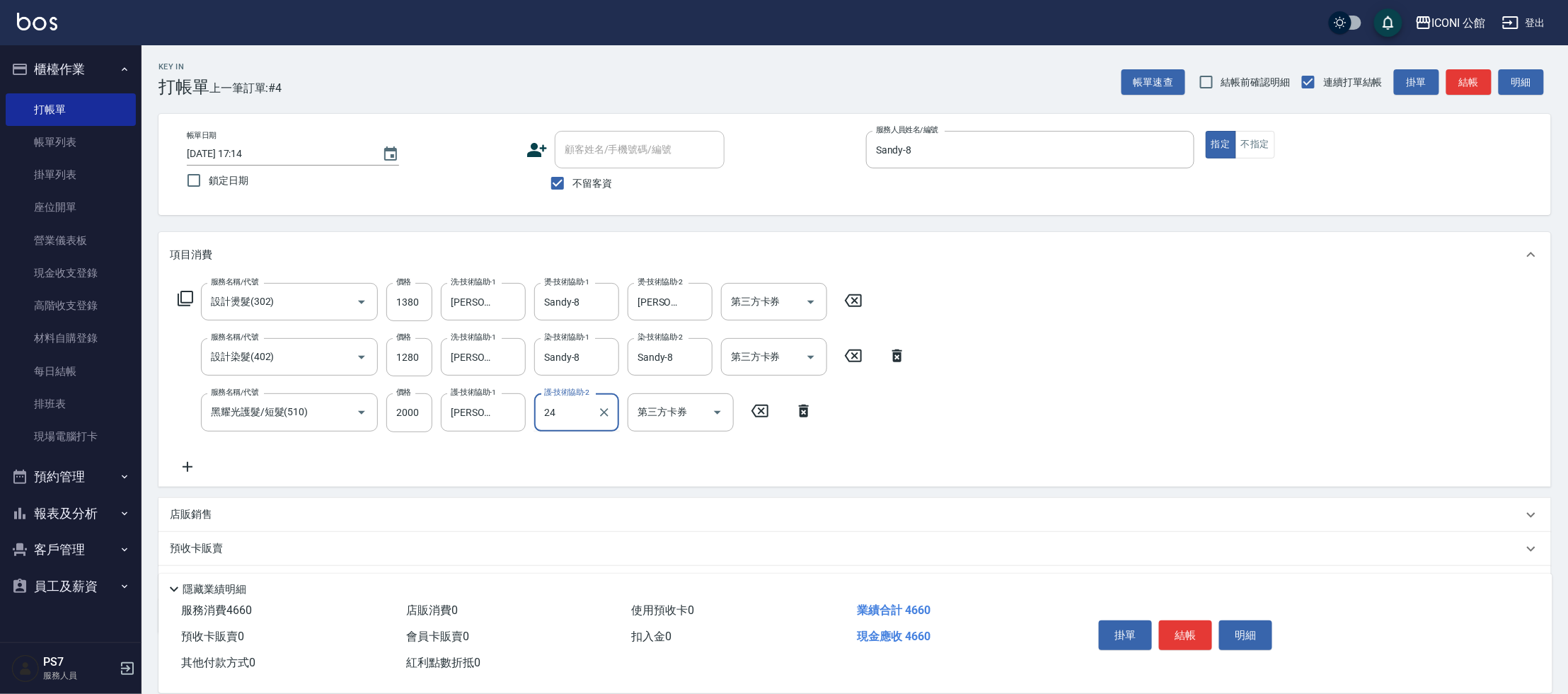
type input "[PERSON_NAME]-24"
click at [183, 294] on icon at bounding box center [185, 299] width 17 height 17
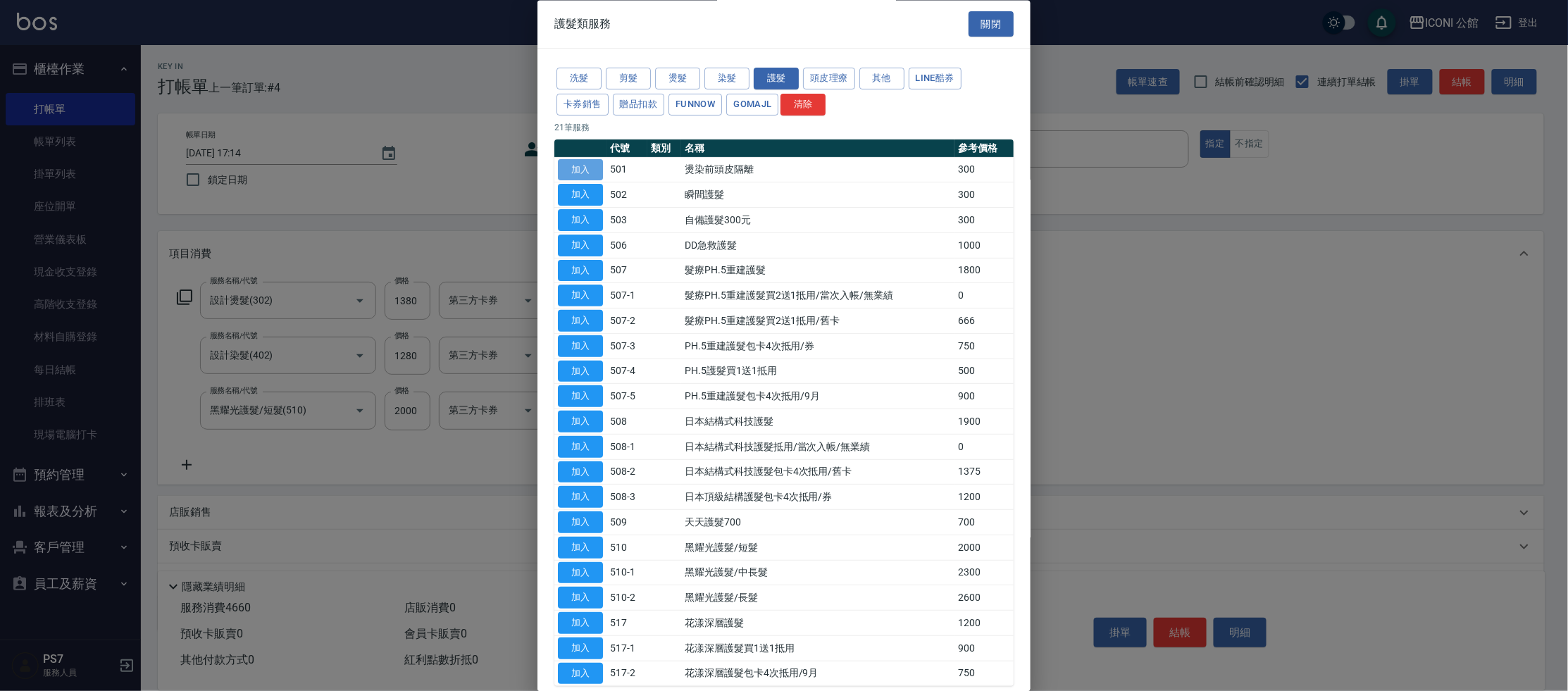
click at [578, 164] on button "加入" at bounding box center [580, 170] width 45 height 22
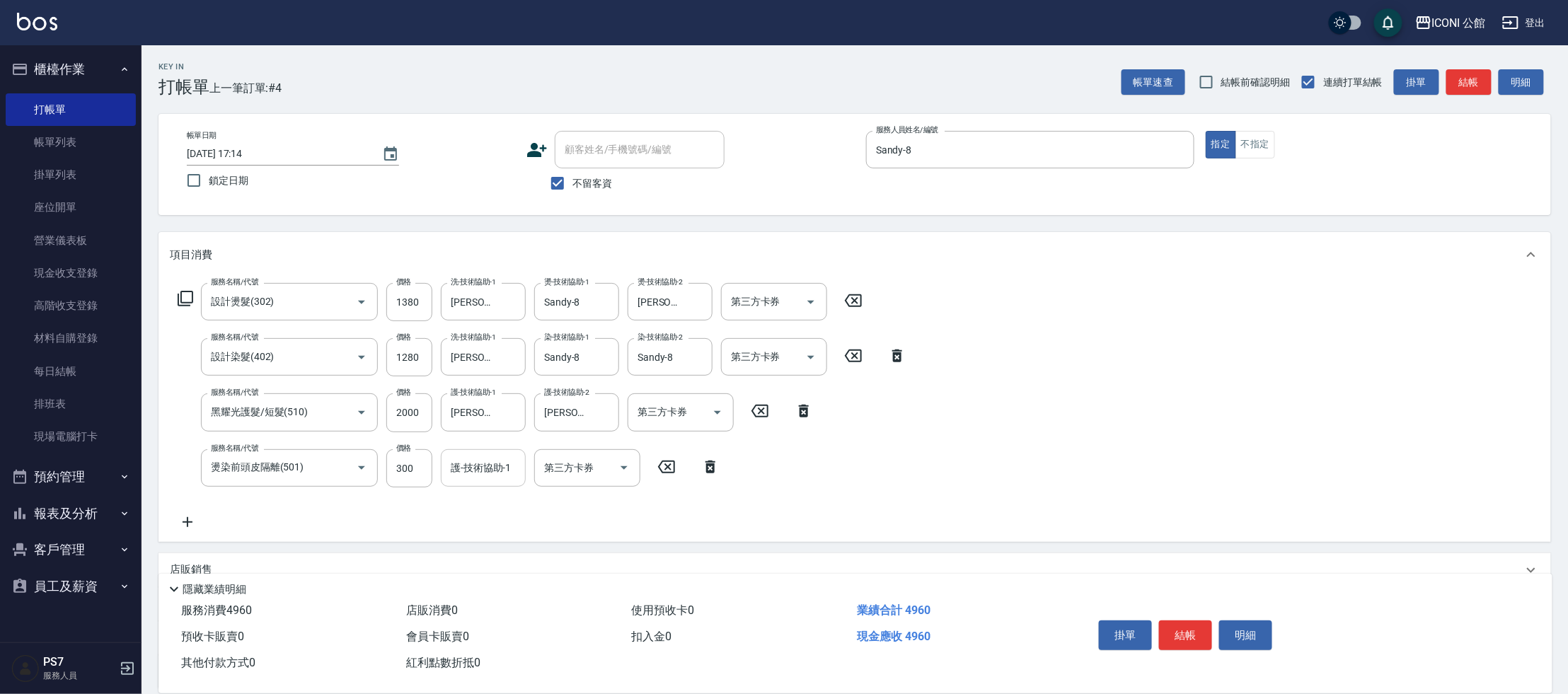
click at [470, 475] on input "護-技術協助-1" at bounding box center [483, 467] width 72 height 25
type input "Sandy-8"
click at [1200, 639] on button "結帳" at bounding box center [1185, 635] width 53 height 30
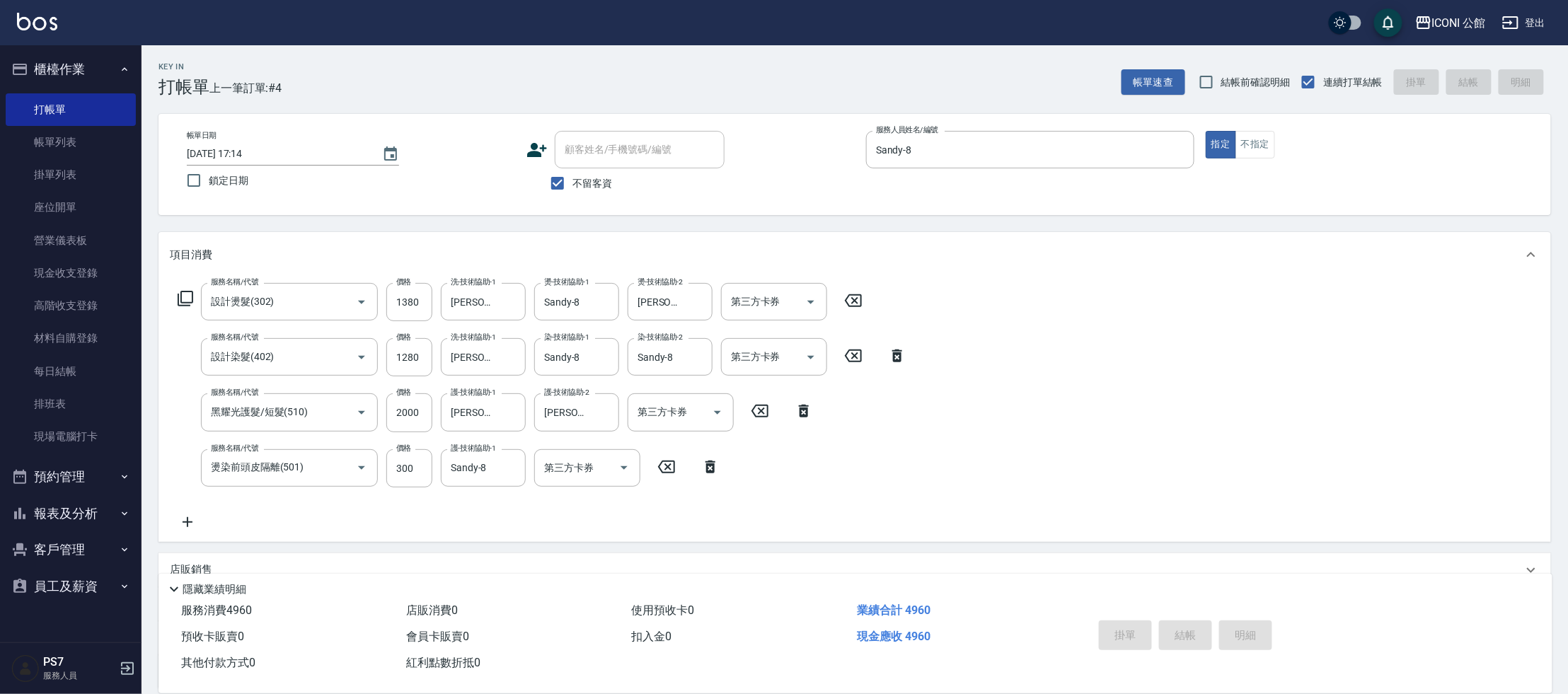
type input "[DATE] 17:15"
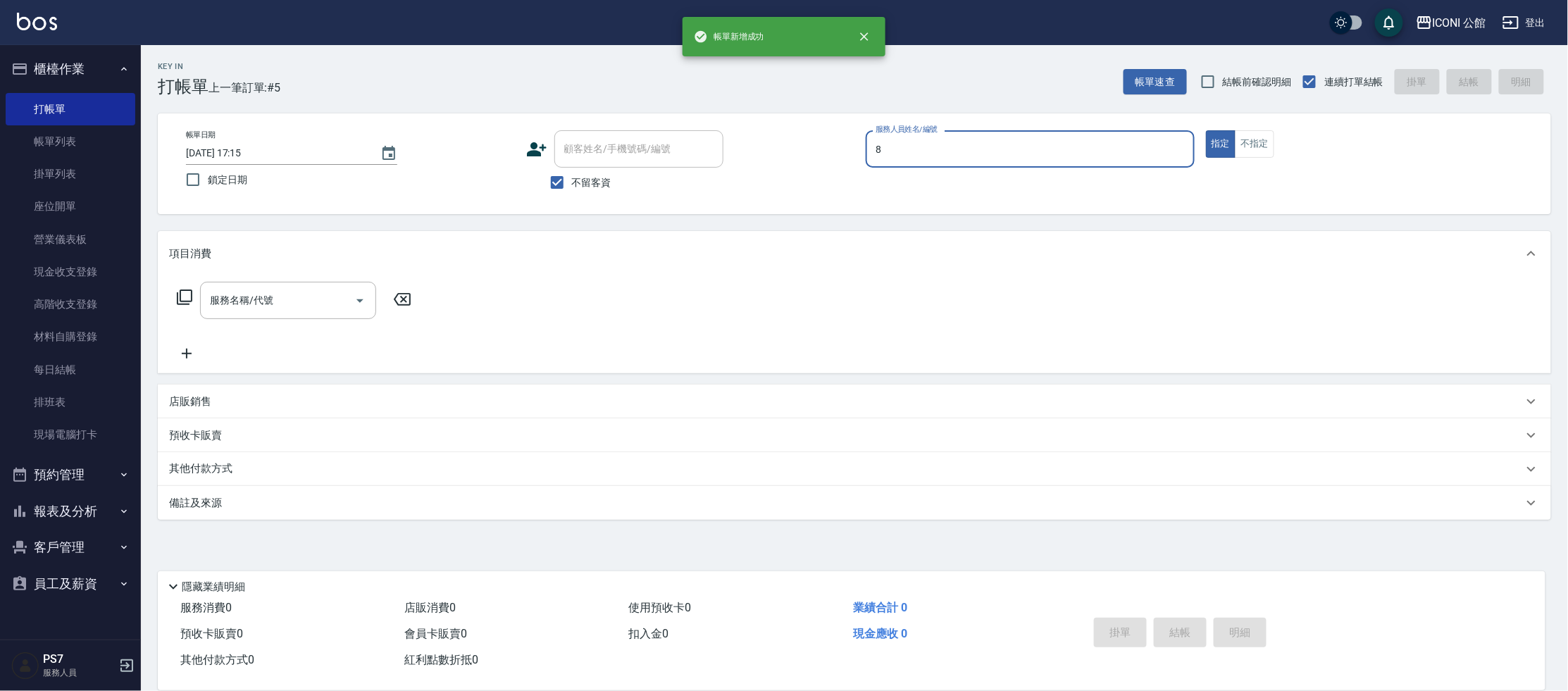
type input "Sandy-8"
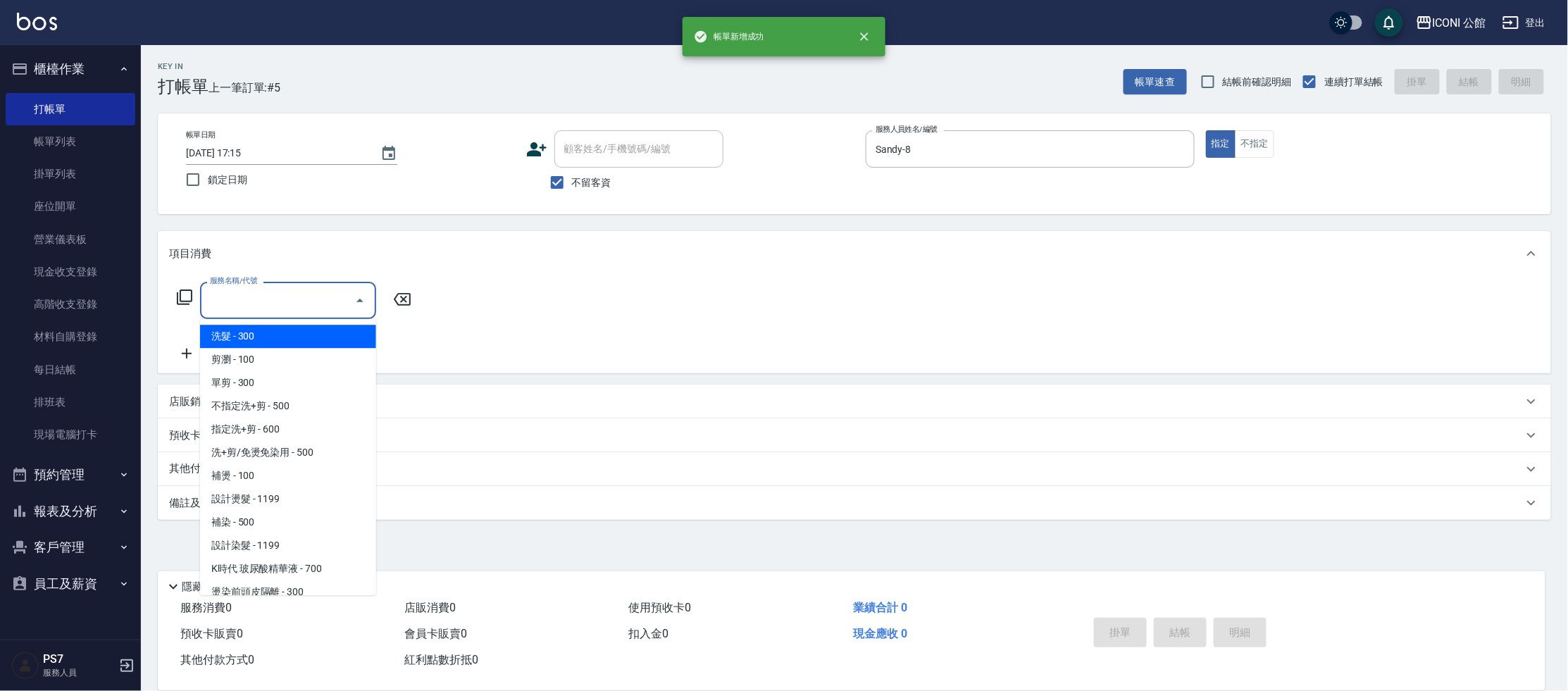
click at [325, 300] on input "服務名稱/代號" at bounding box center [278, 300] width 142 height 25
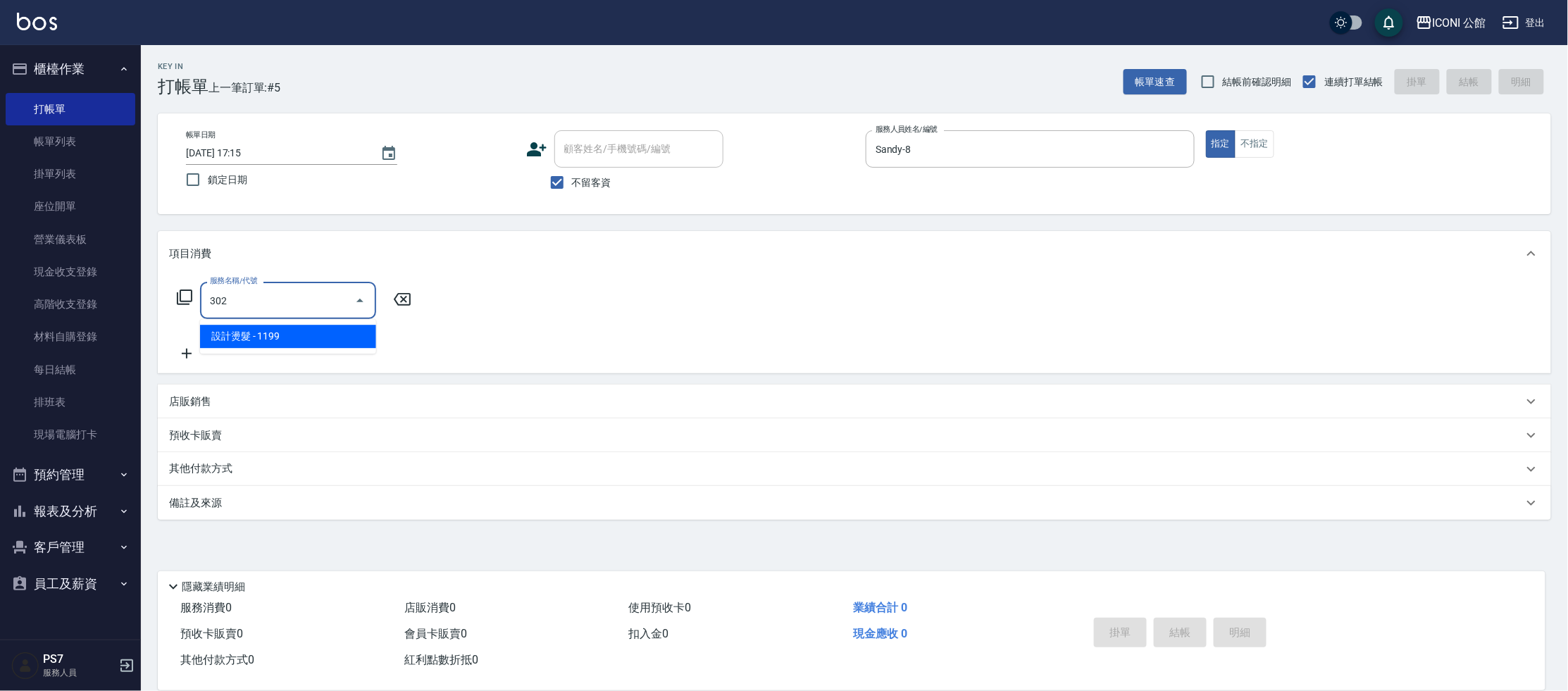
type input "設計燙髮(302)"
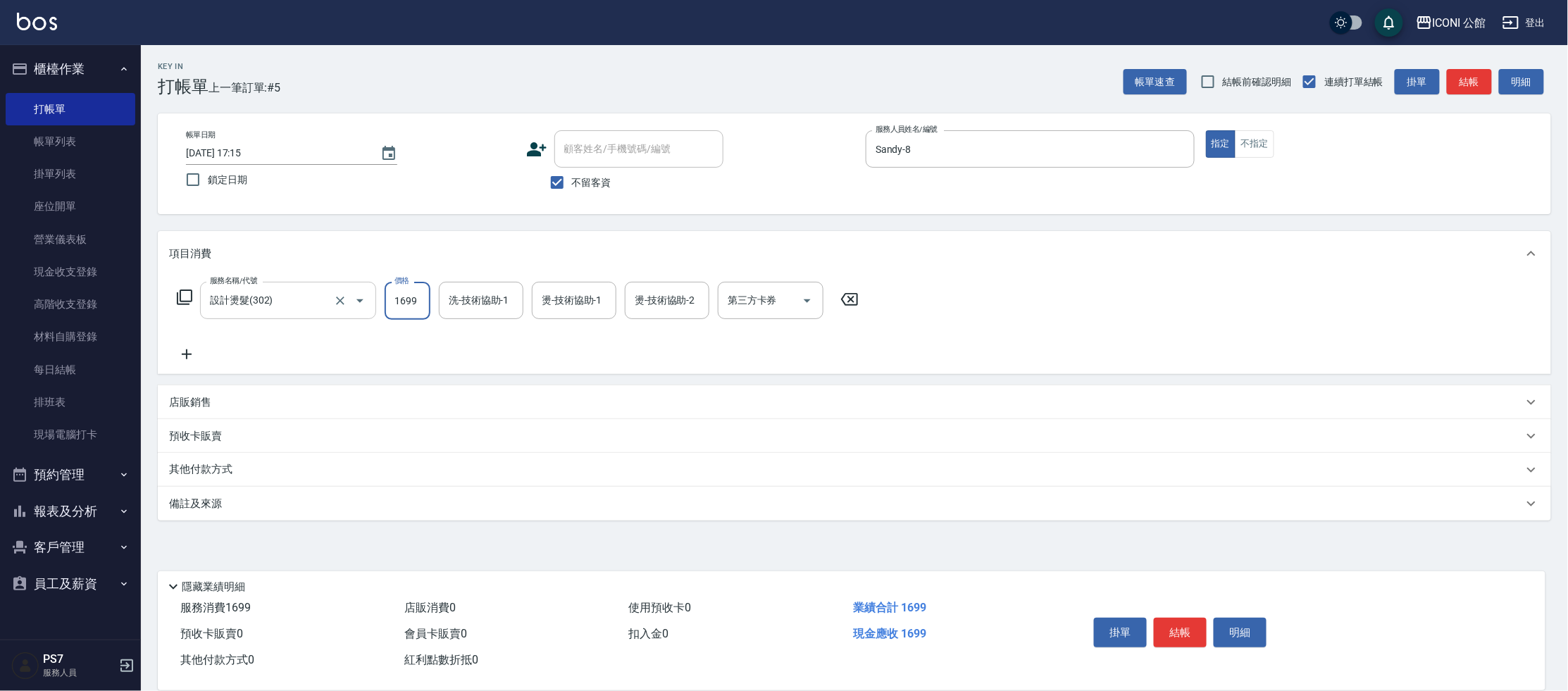
type input "1699"
type input "[PERSON_NAME]-24"
type input "Sandy-8"
type input "[PERSON_NAME]-24"
click at [693, 299] on icon "Clear" at bounding box center [695, 301] width 14 height 14
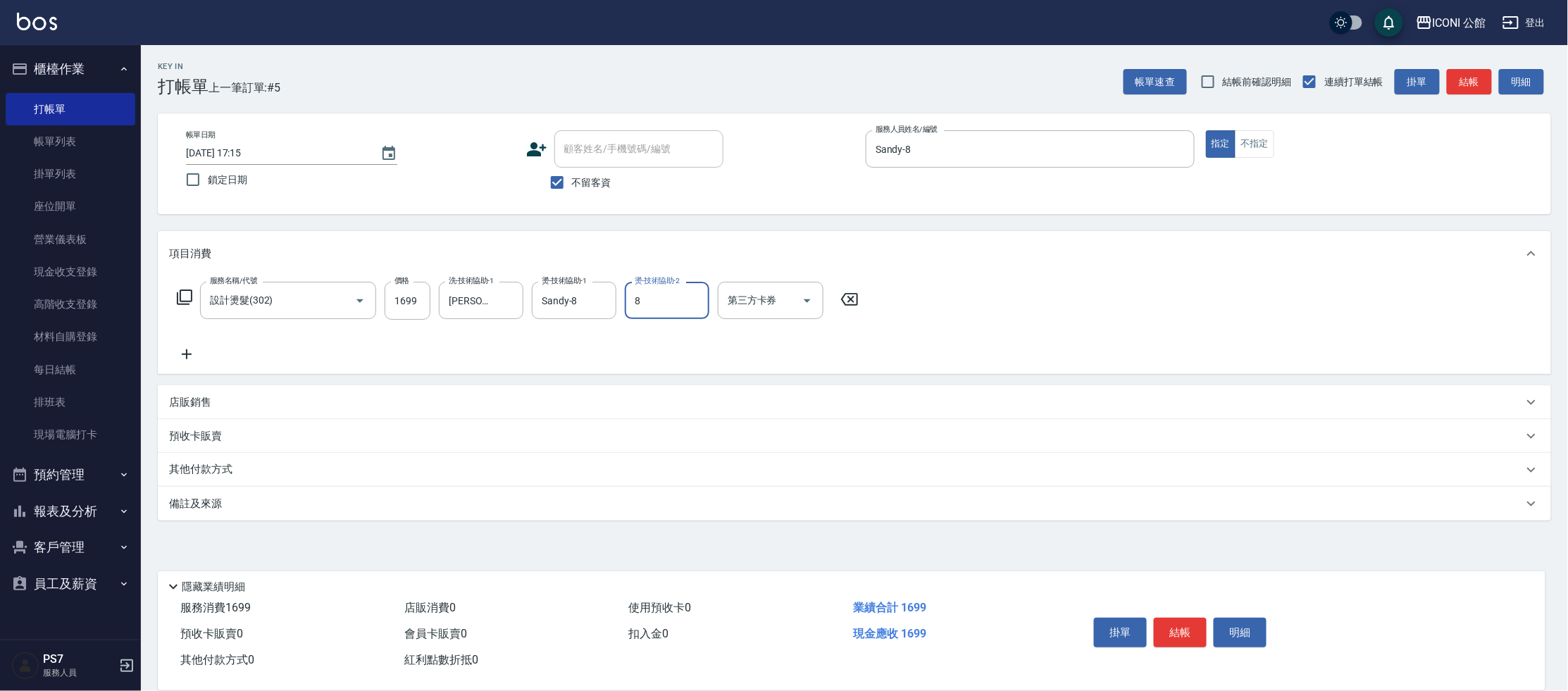
type input "Sandy-8"
click at [693, 307] on icon "Clear" at bounding box center [695, 301] width 14 height 14
type input "Sandy-8"
click at [694, 301] on icon "Clear" at bounding box center [695, 301] width 9 height 9
type input "[PERSON_NAME]-24"
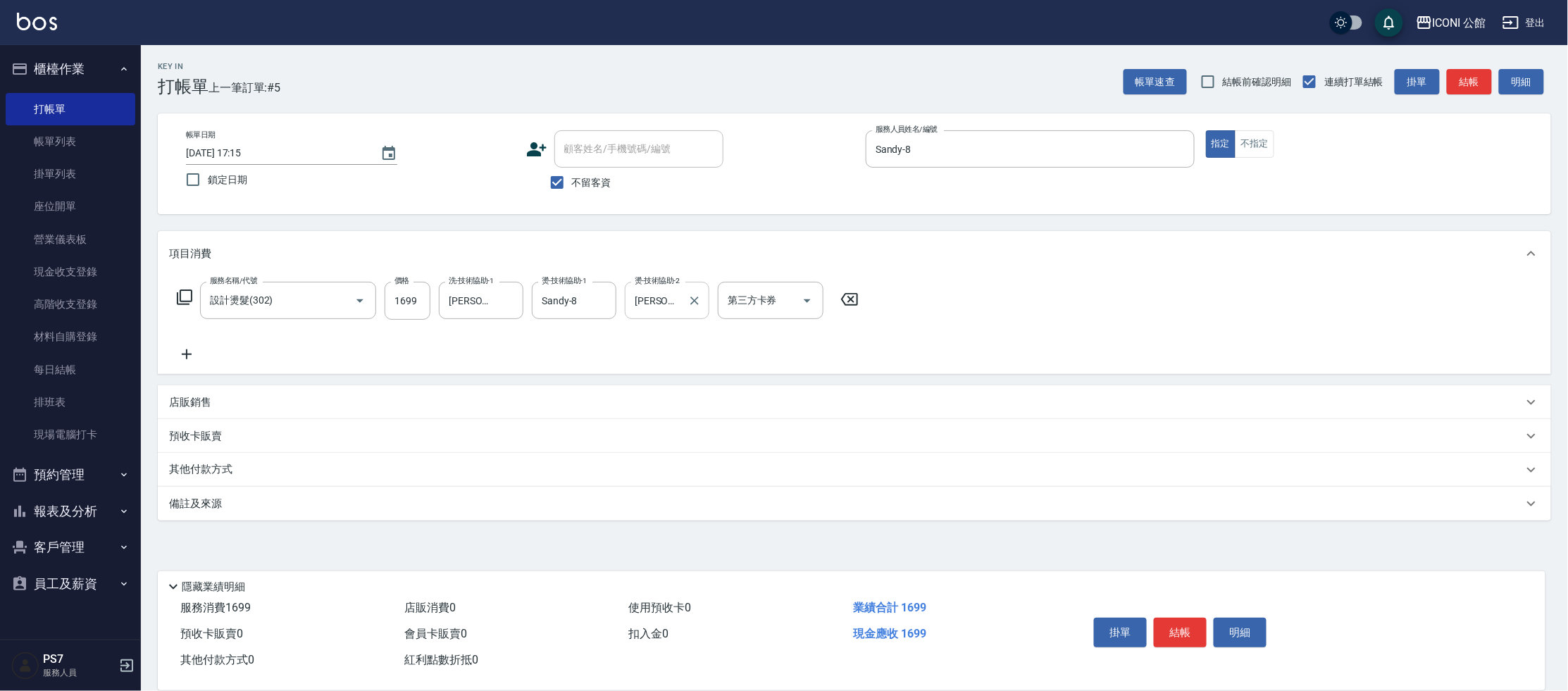
click at [185, 294] on icon at bounding box center [184, 297] width 17 height 17
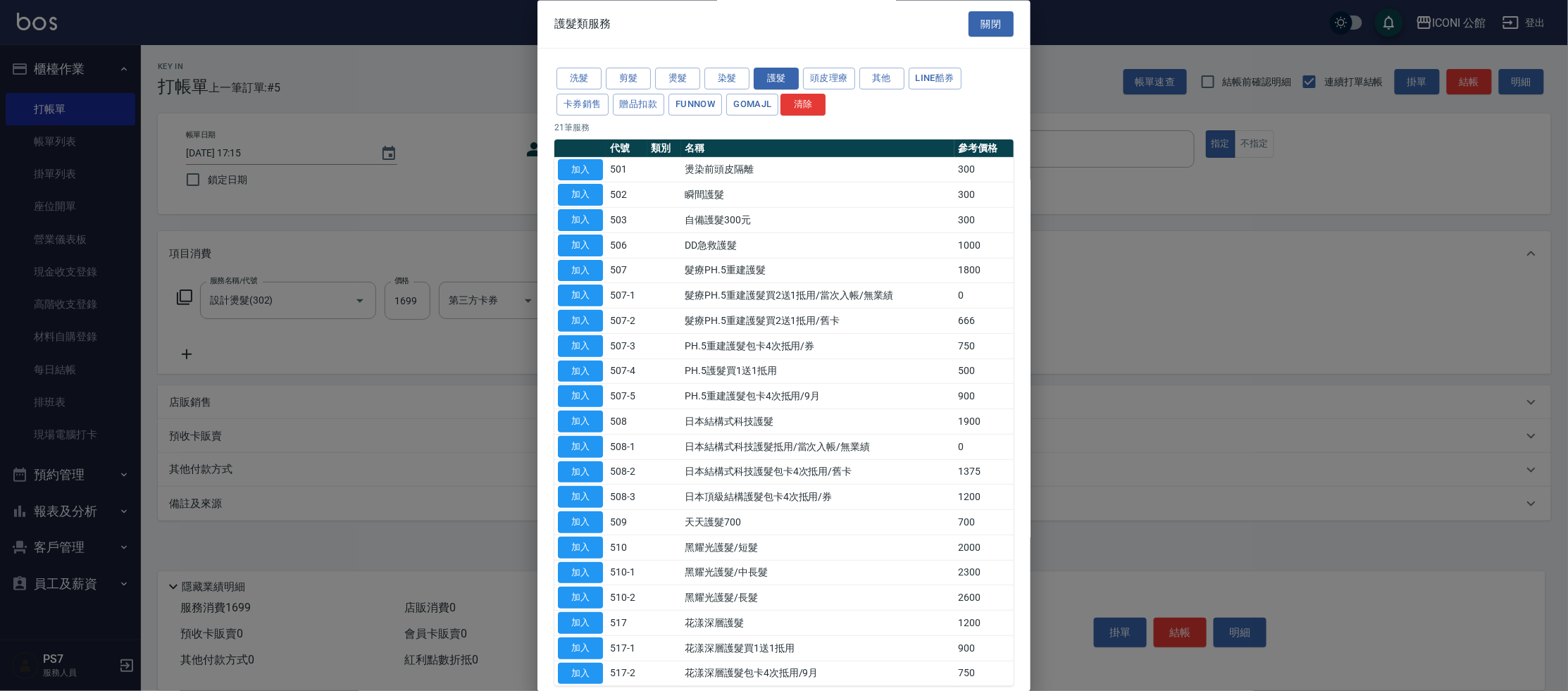
click at [589, 543] on button "加入" at bounding box center [580, 547] width 45 height 22
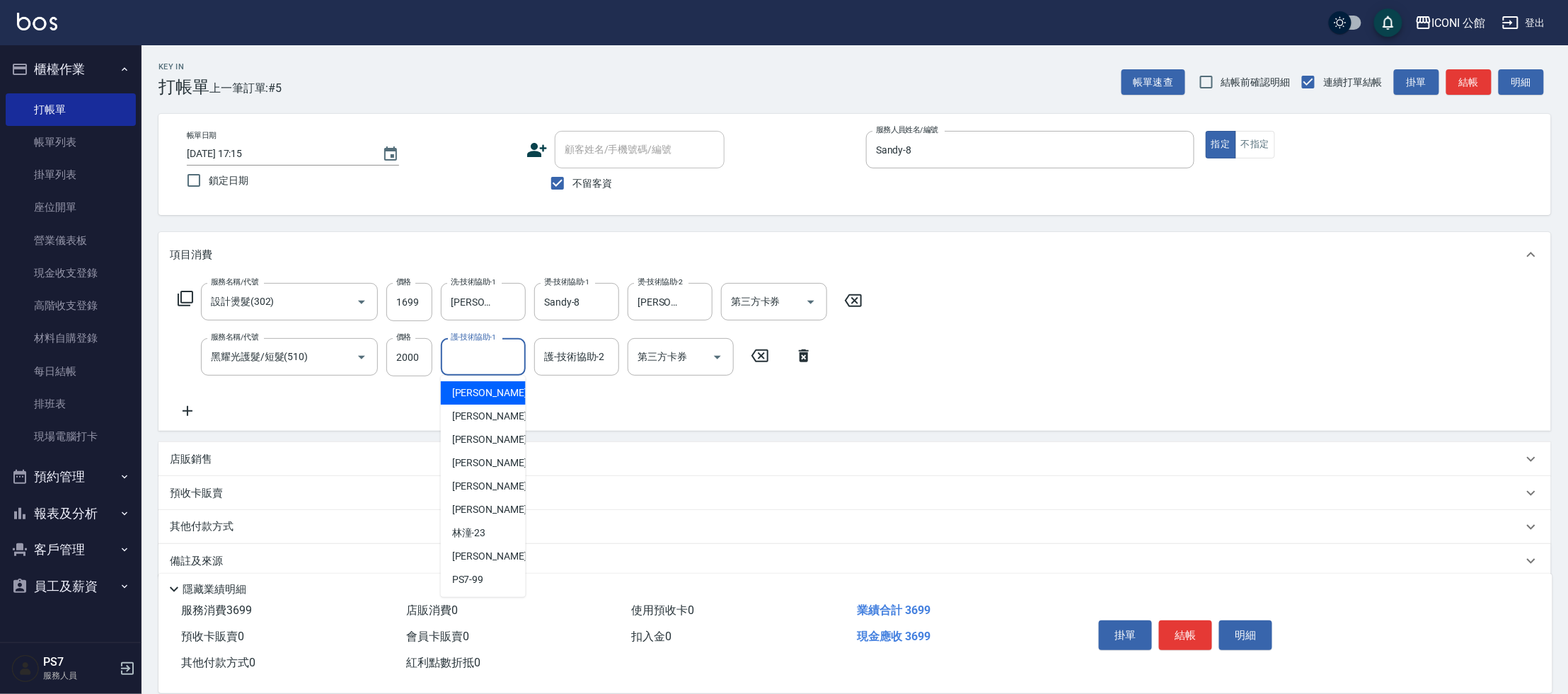
click at [473, 360] on input "護-技術協助-1" at bounding box center [483, 357] width 72 height 25
type input "Sandy-8"
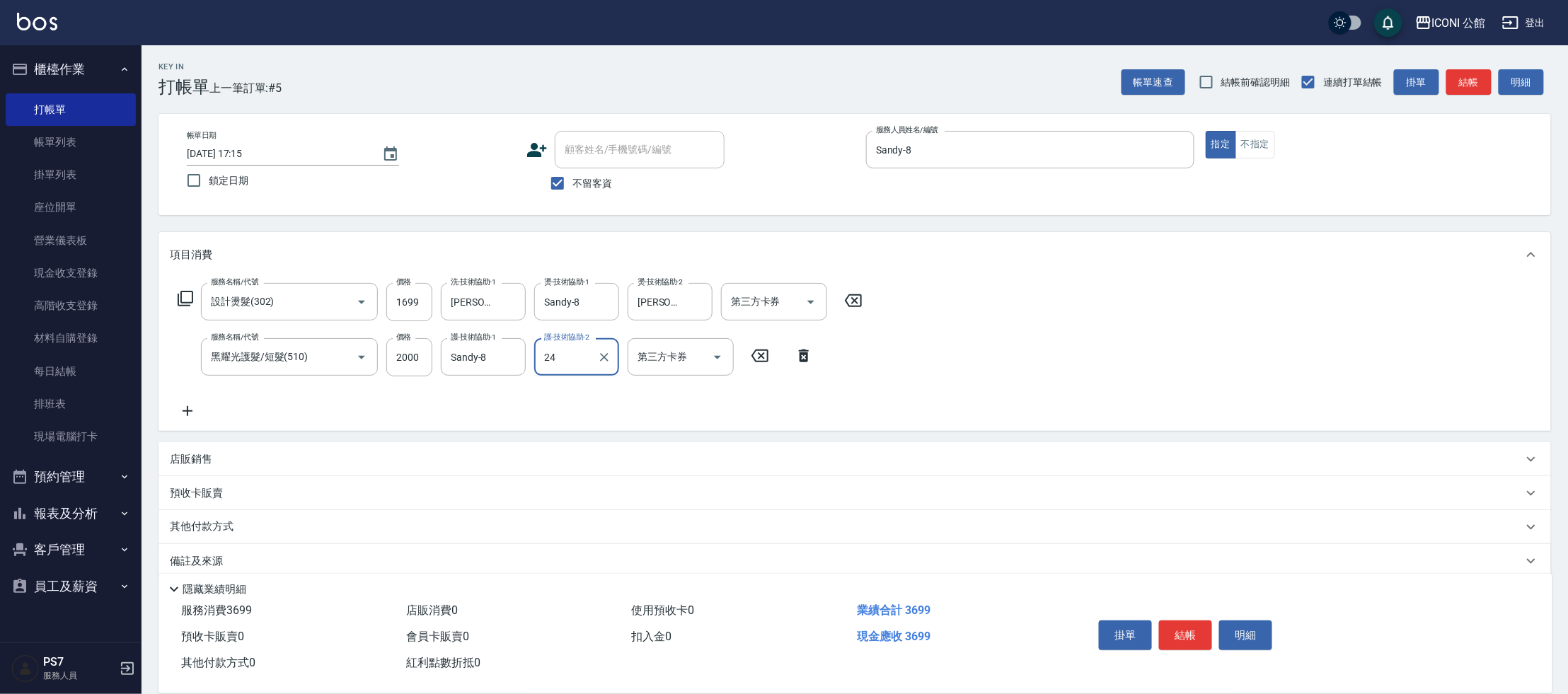
type input "[PERSON_NAME]-24"
click at [1184, 641] on button "結帳" at bounding box center [1185, 635] width 53 height 30
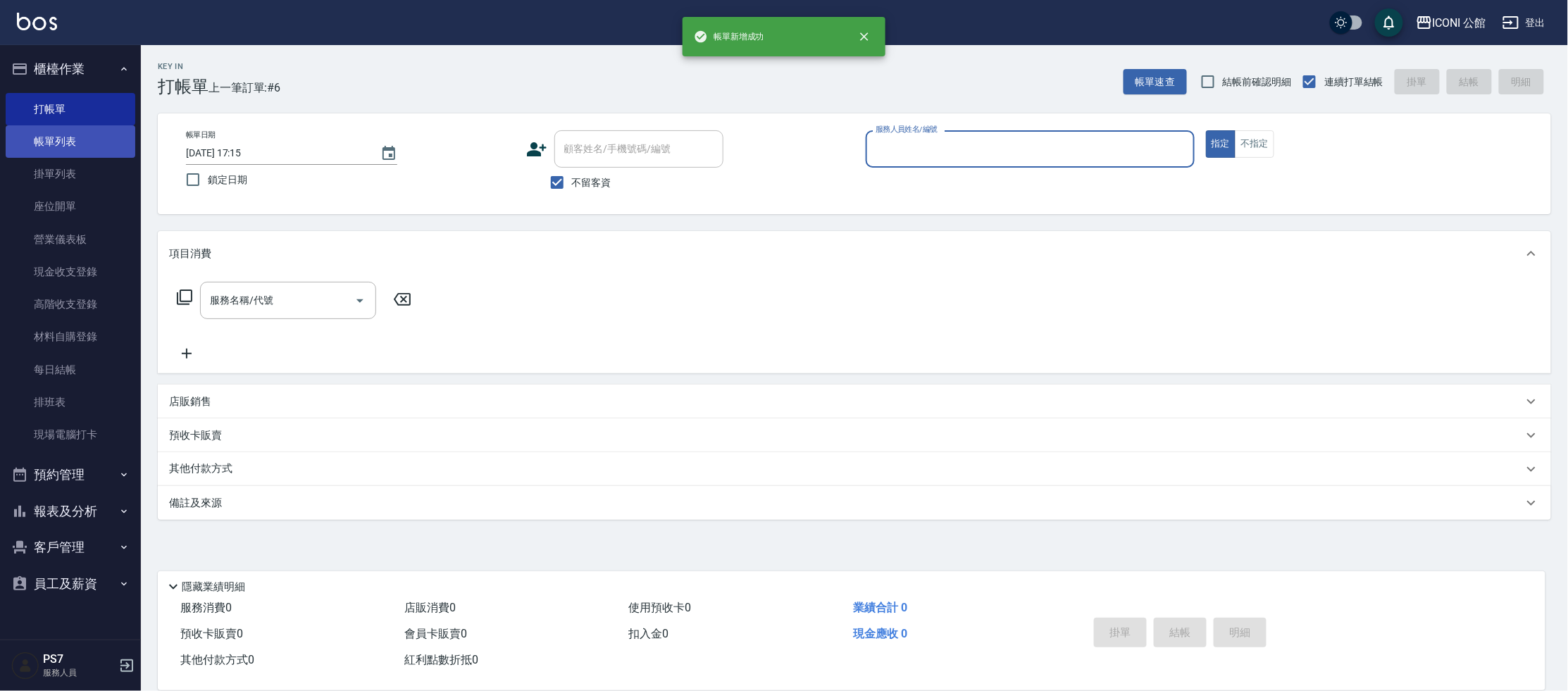
click at [94, 143] on link "帳單列表" at bounding box center [70, 142] width 130 height 33
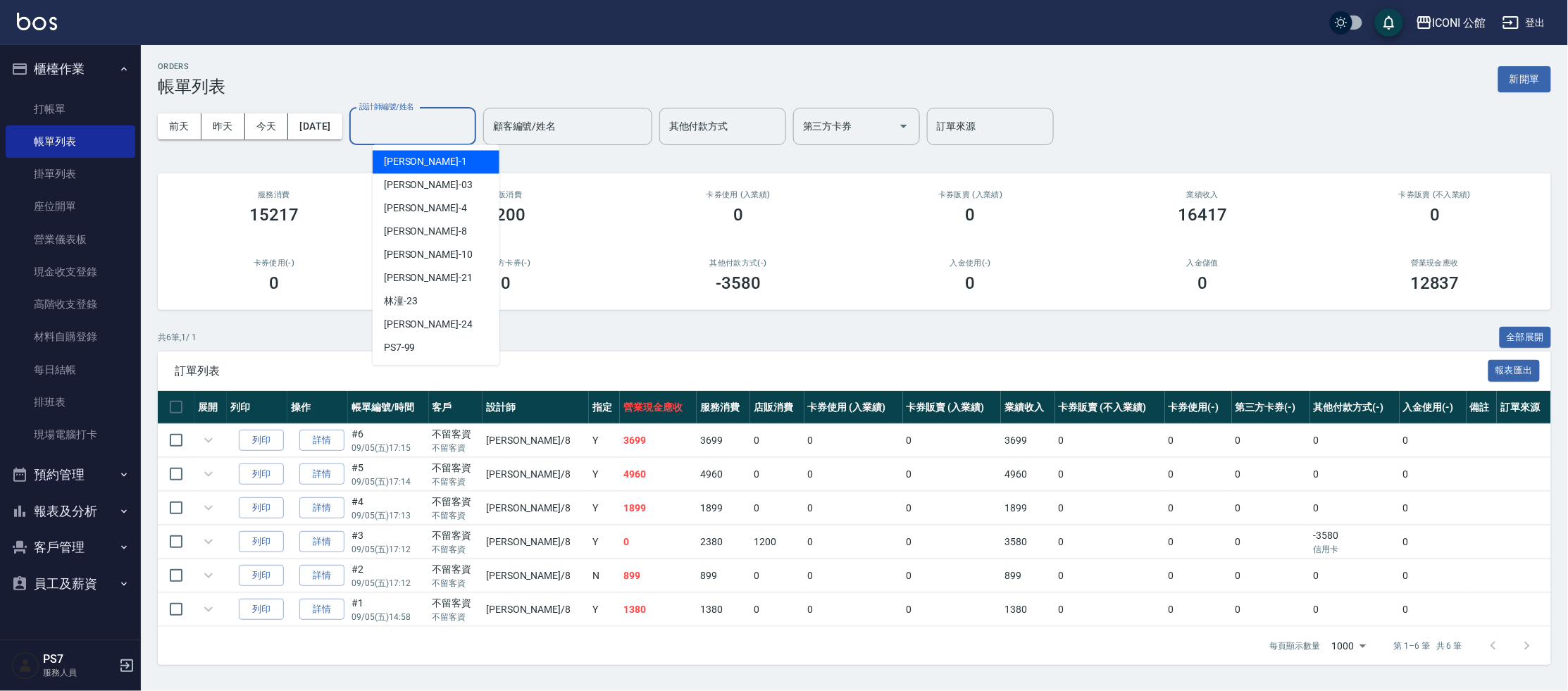
click at [428, 124] on input "設計師編號/姓名" at bounding box center [413, 126] width 114 height 25
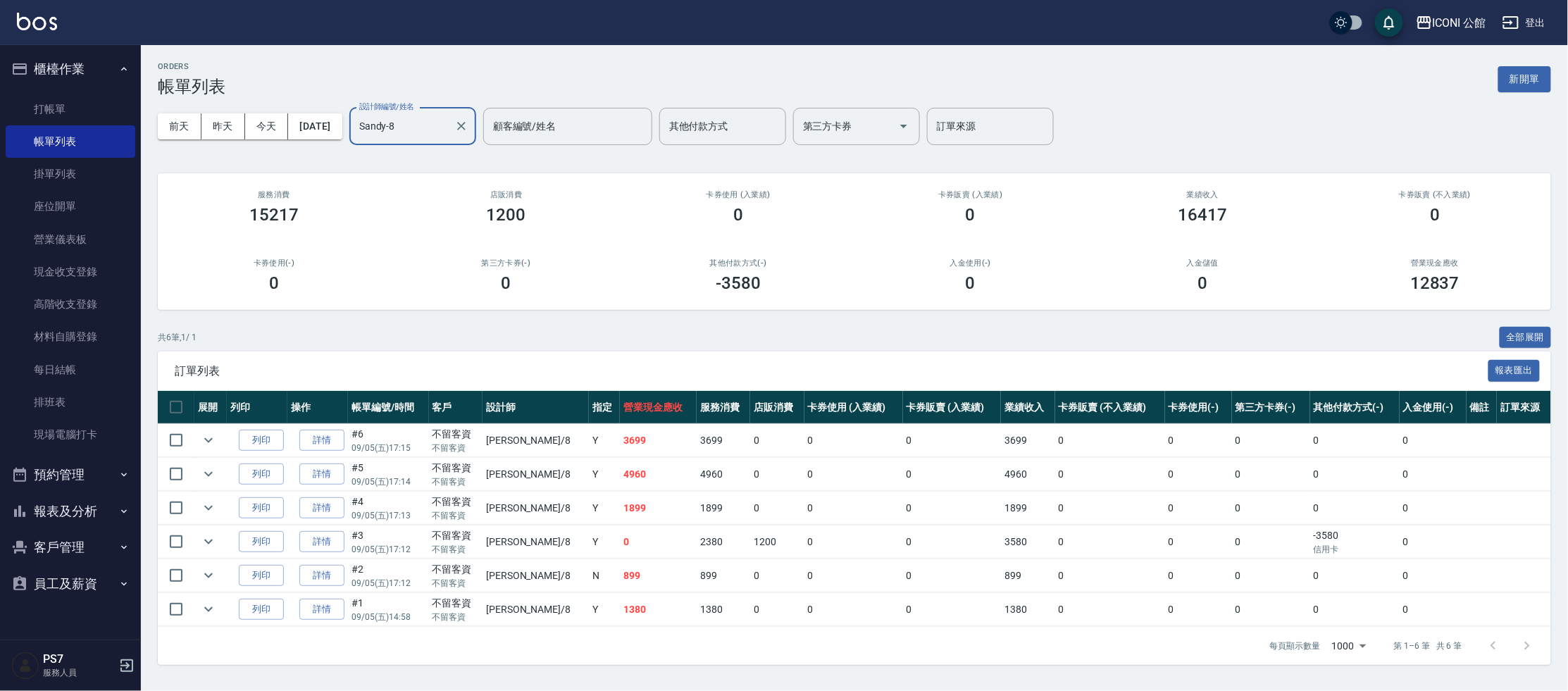
type input "Sandy-8"
click at [51, 510] on button "報表及分析" at bounding box center [70, 511] width 130 height 36
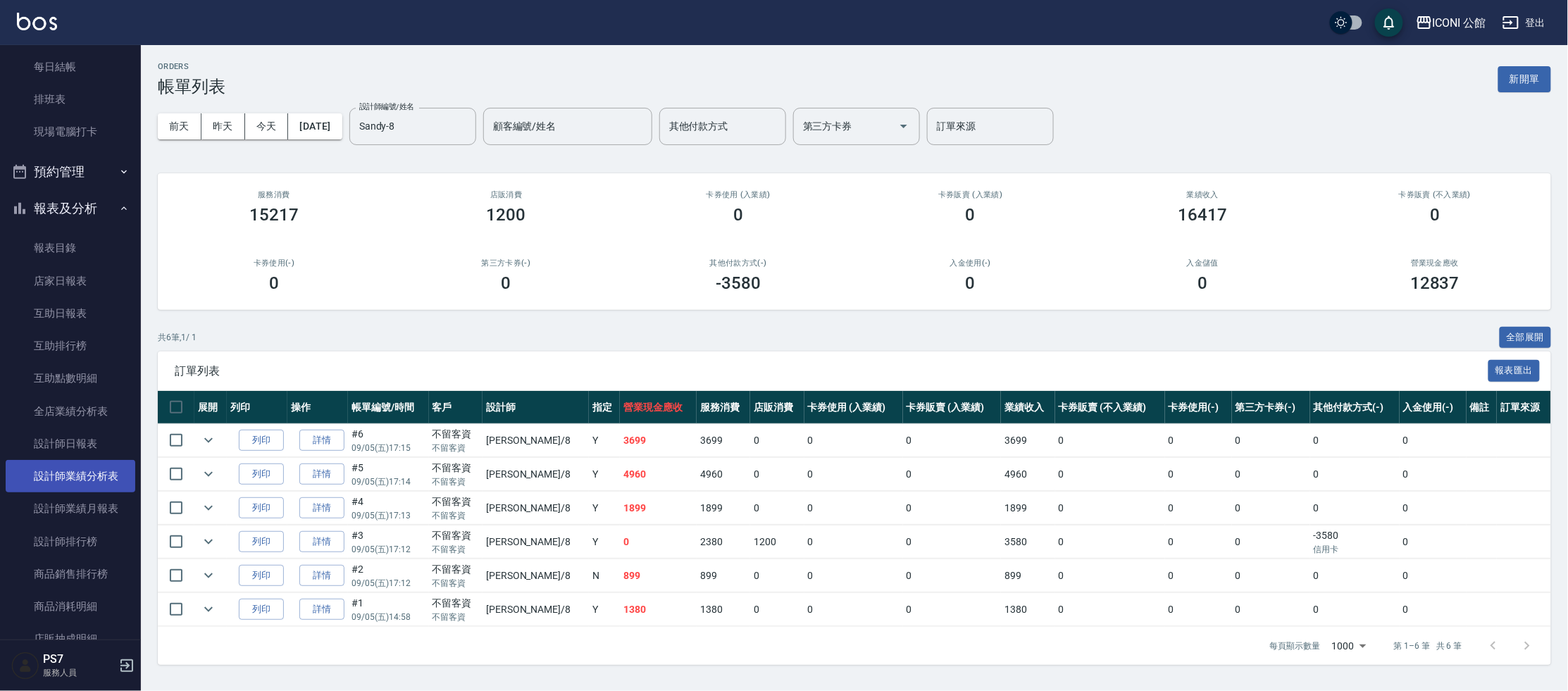
scroll to position [304, 0]
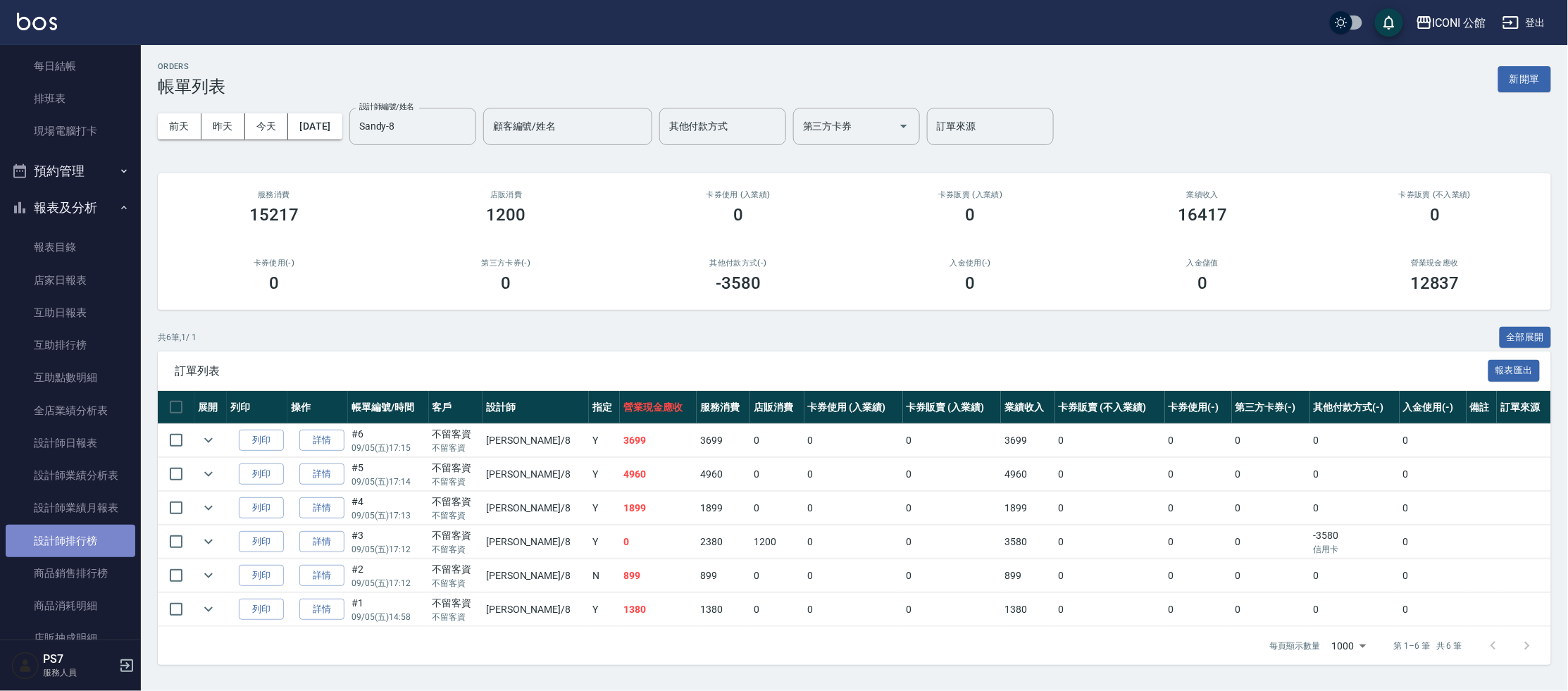
click at [71, 530] on link "設計師排行榜" at bounding box center [70, 541] width 130 height 33
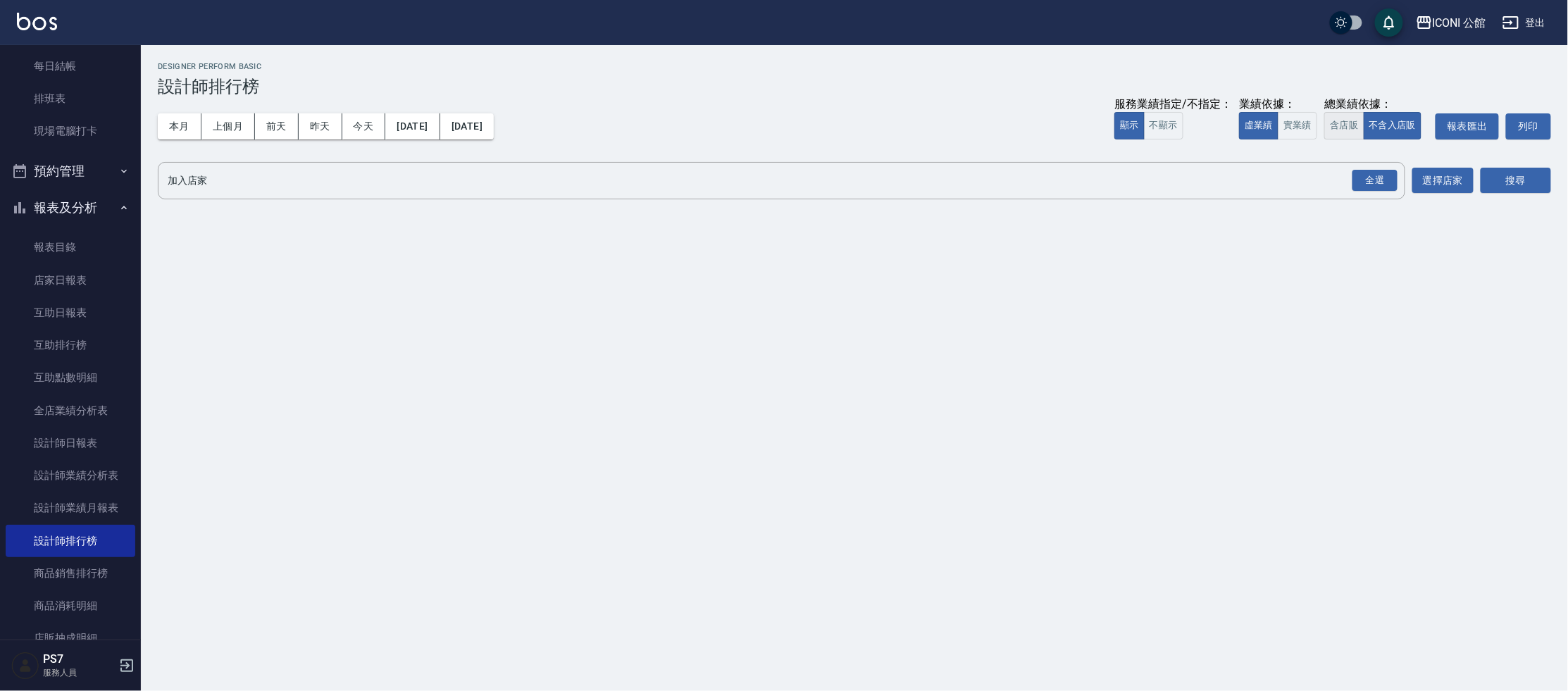
click at [1337, 122] on button "含店販" at bounding box center [1344, 125] width 39 height 28
click at [1389, 181] on div "全選" at bounding box center [1374, 181] width 45 height 22
click at [1514, 181] on button "搜尋" at bounding box center [1515, 181] width 70 height 26
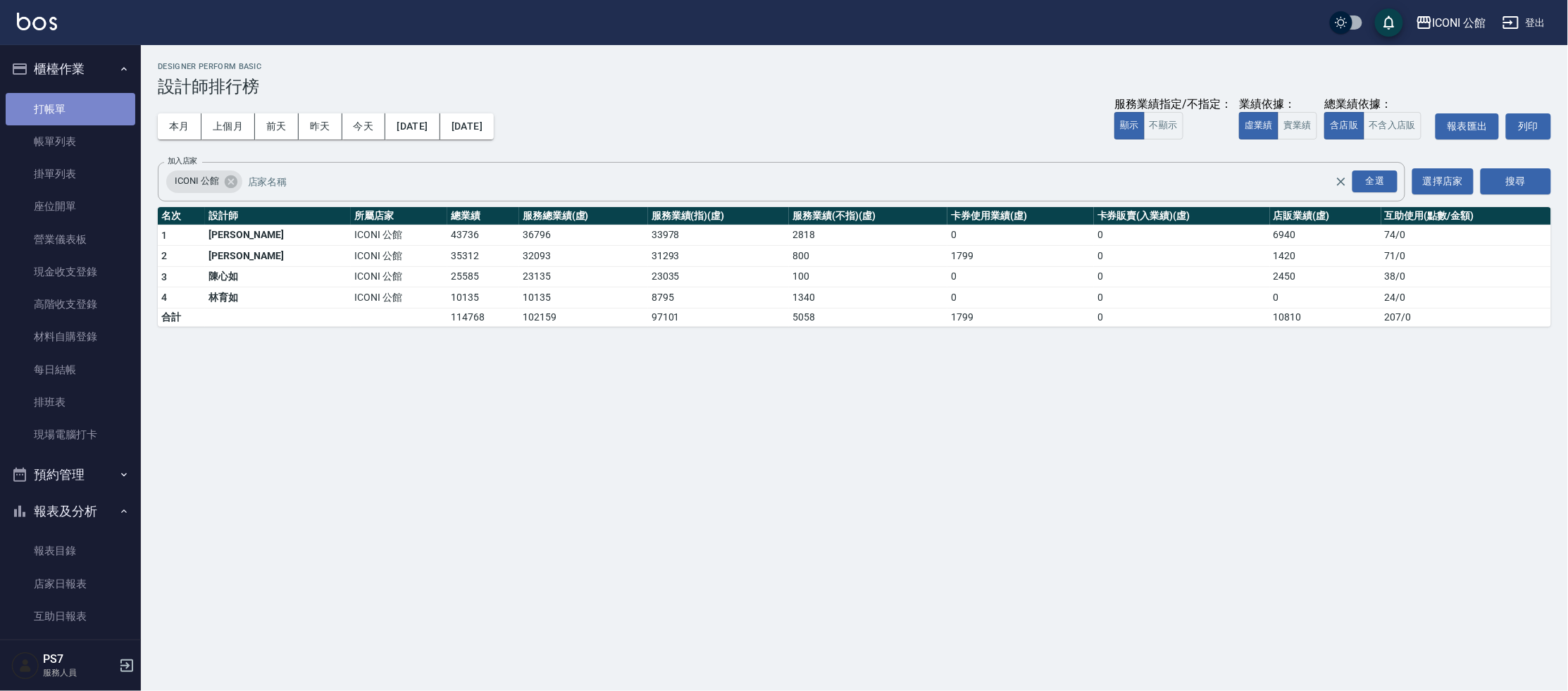
click at [104, 110] on link "打帳單" at bounding box center [70, 110] width 130 height 33
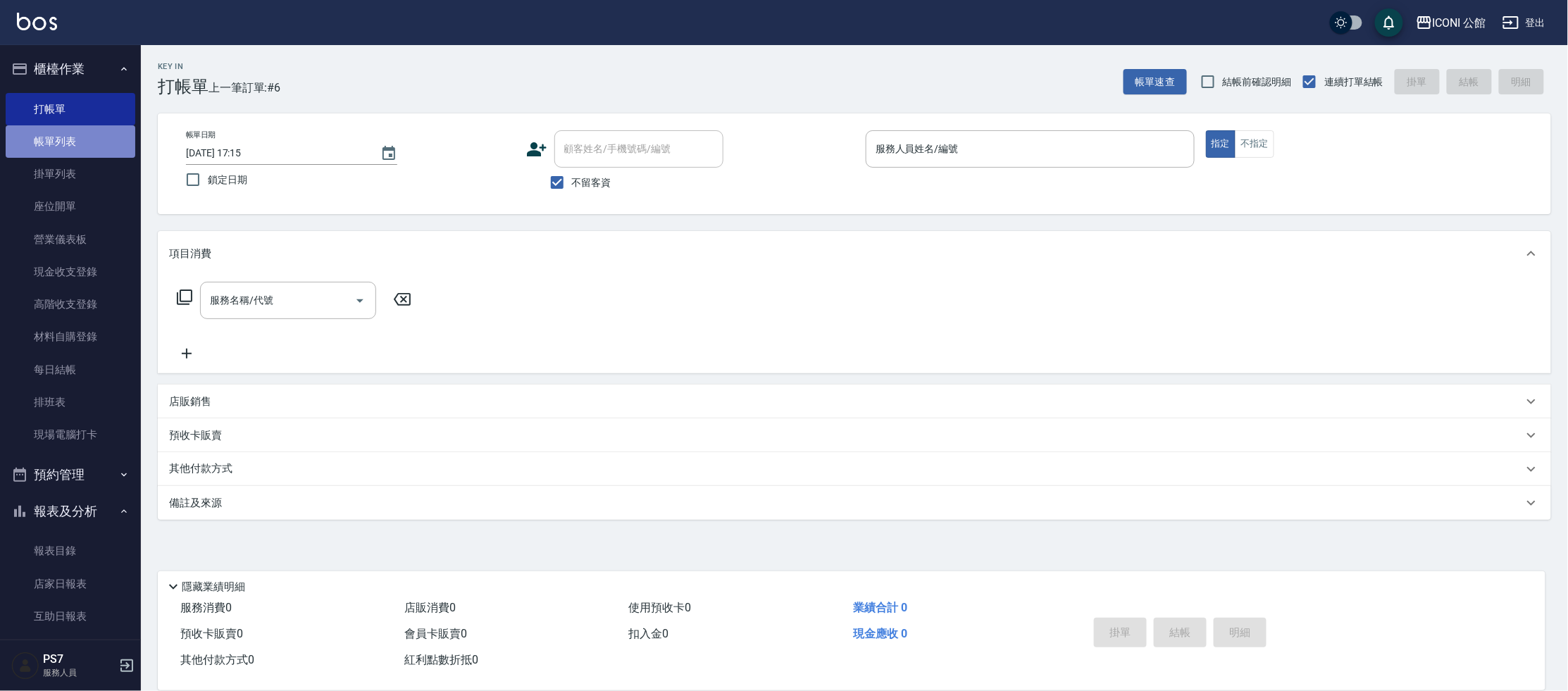
click at [97, 138] on link "帳單列表" at bounding box center [70, 142] width 130 height 33
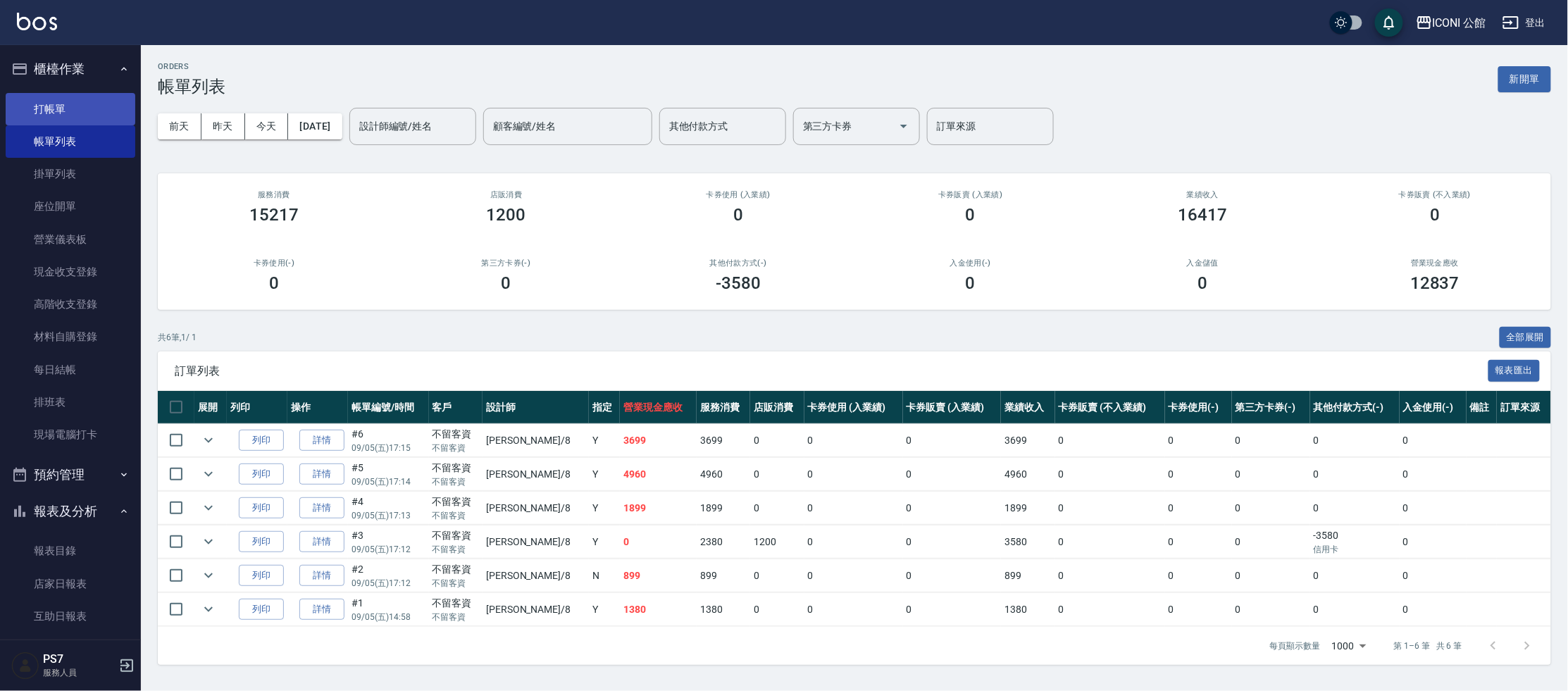
click at [73, 95] on link "打帳單" at bounding box center [70, 110] width 130 height 33
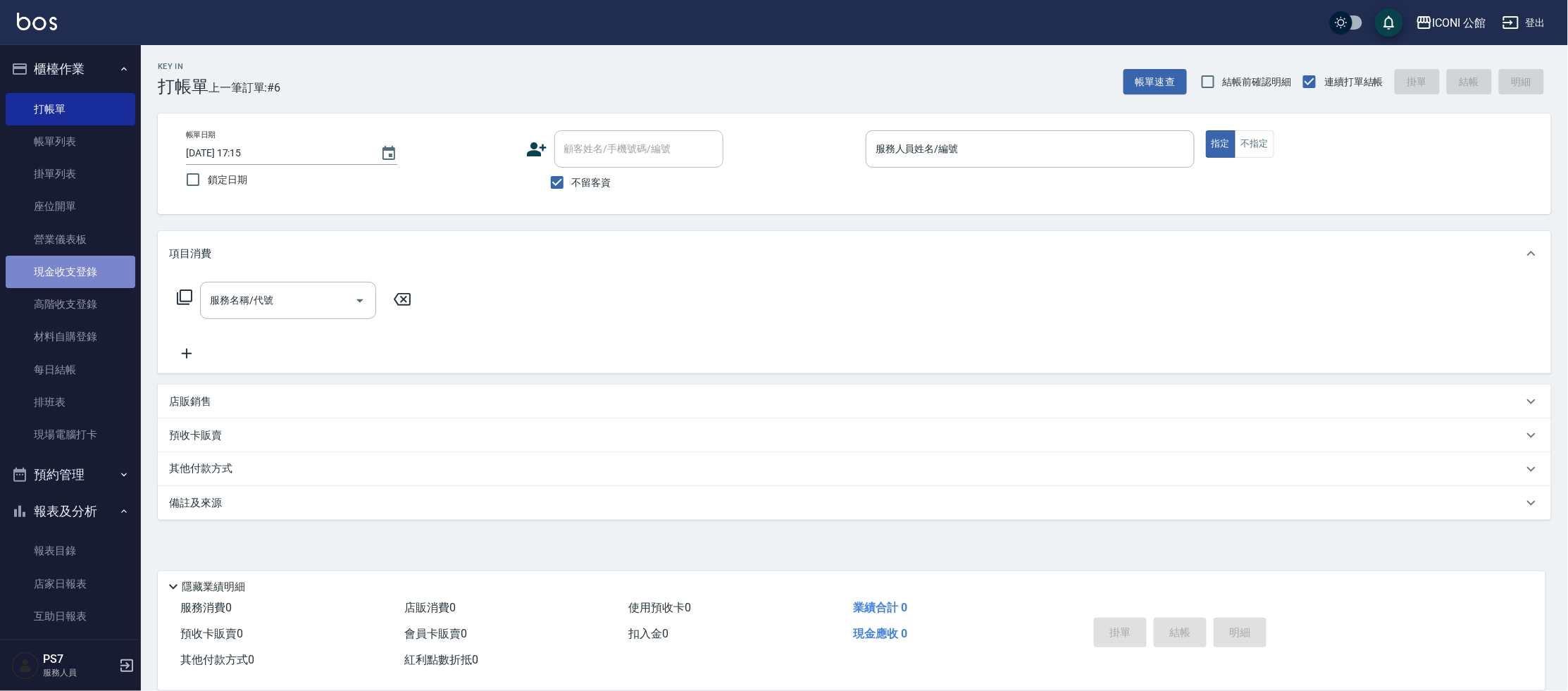
click at [85, 276] on link "現金收支登錄" at bounding box center [70, 272] width 130 height 33
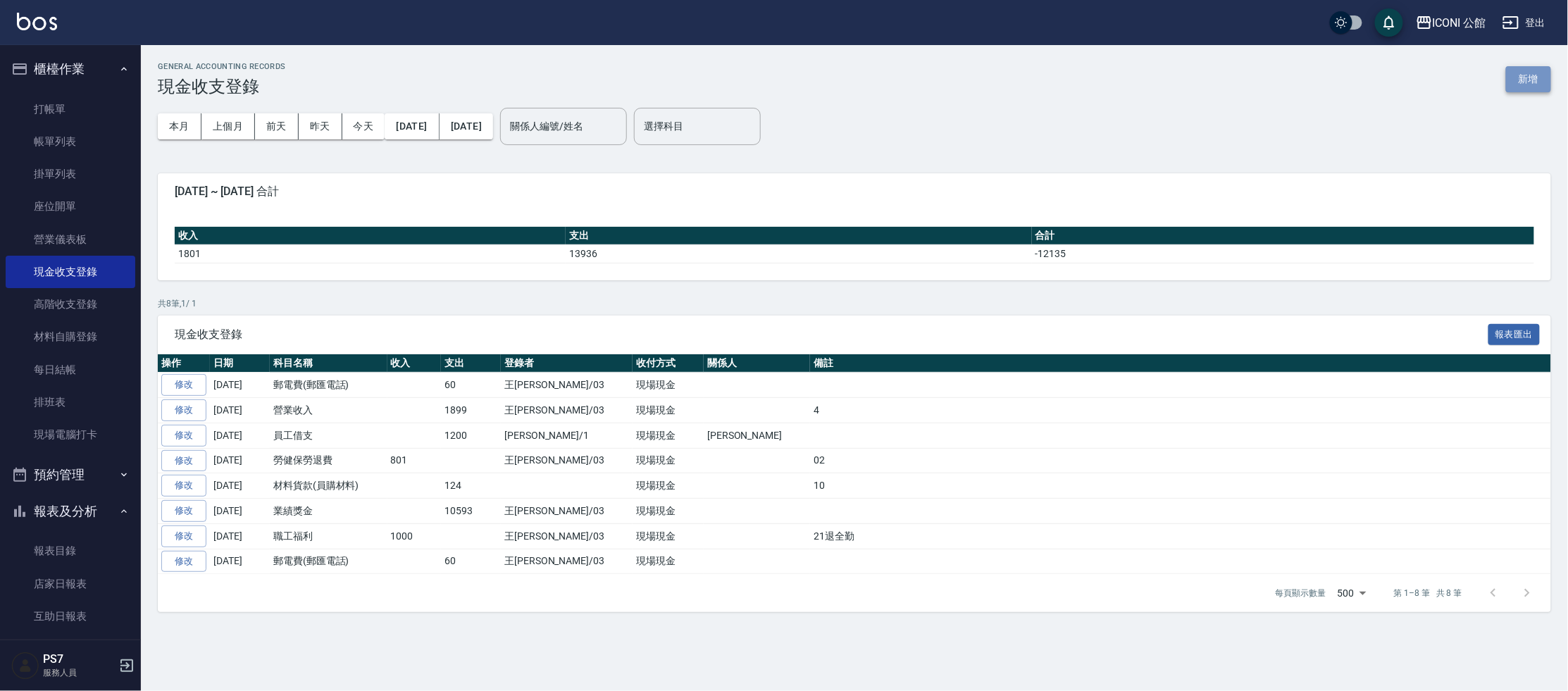
click at [1529, 86] on button "新增" at bounding box center [1528, 79] width 45 height 26
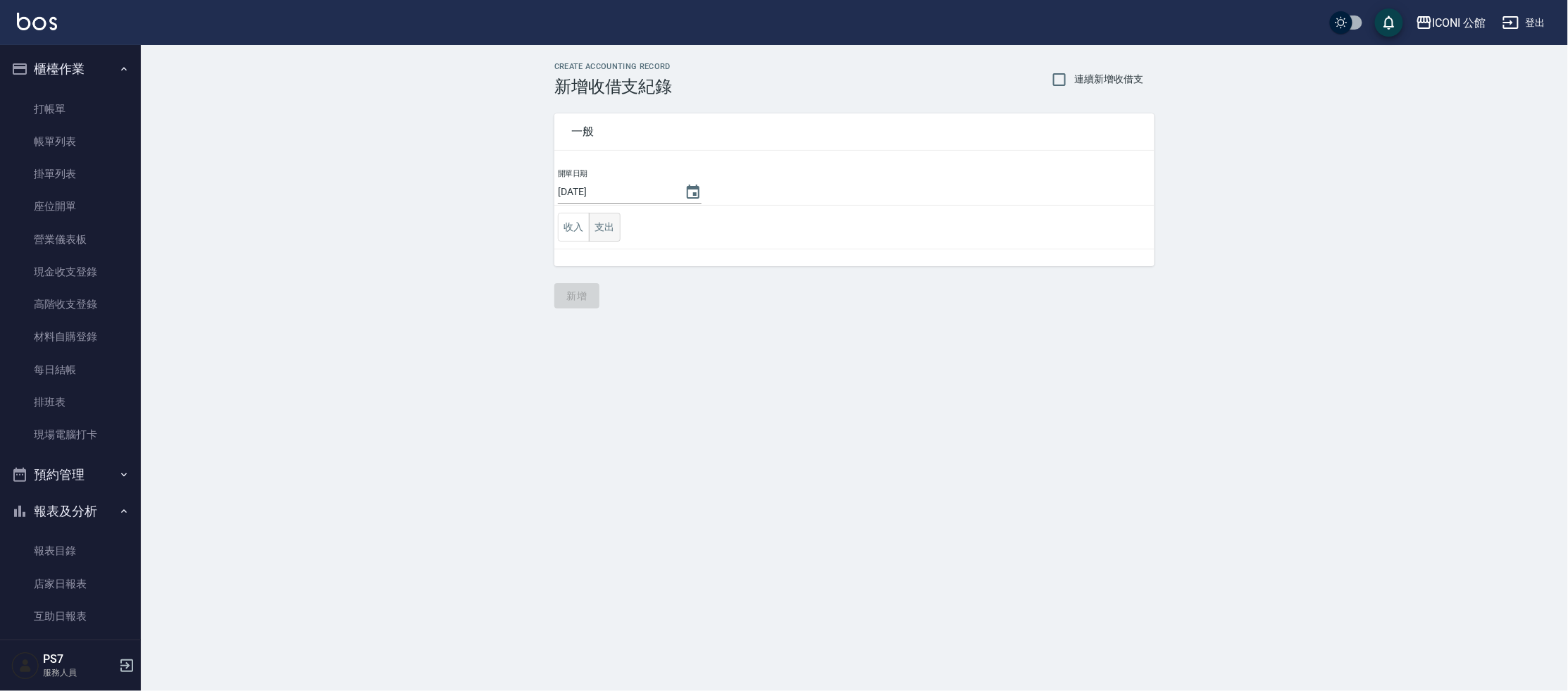
click at [613, 230] on button "支出" at bounding box center [604, 227] width 32 height 29
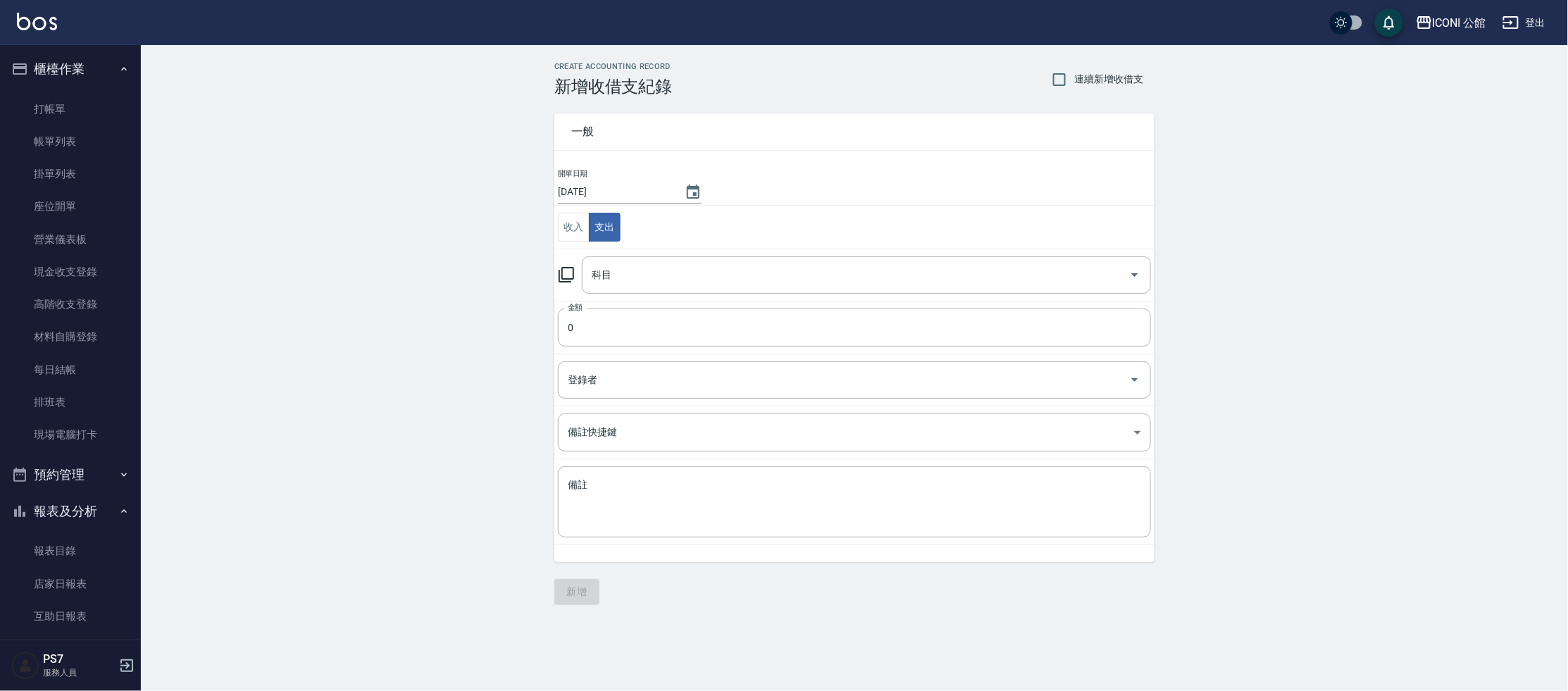
click at [566, 274] on icon at bounding box center [567, 275] width 17 height 17
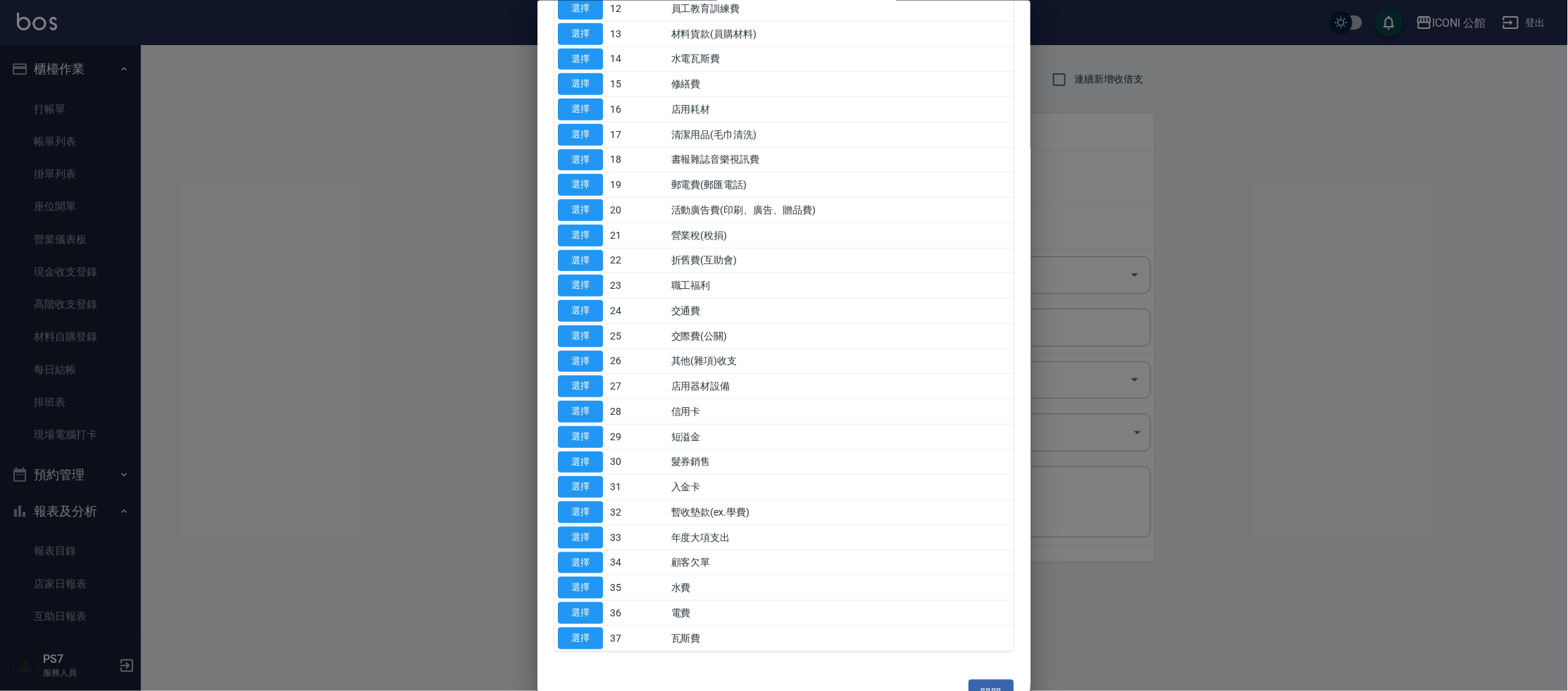
scroll to position [402, 0]
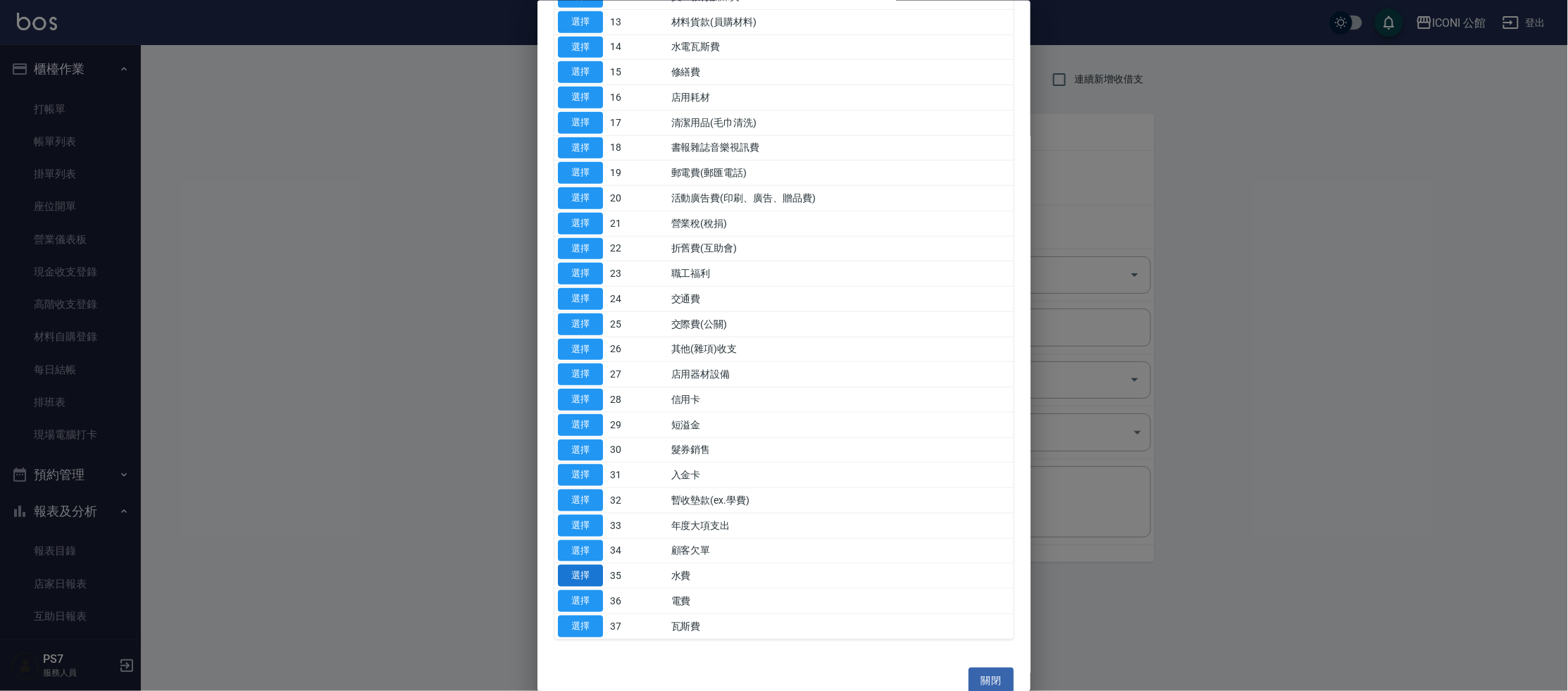
click at [593, 565] on button "選擇" at bounding box center [580, 576] width 45 height 22
type input "35 水費"
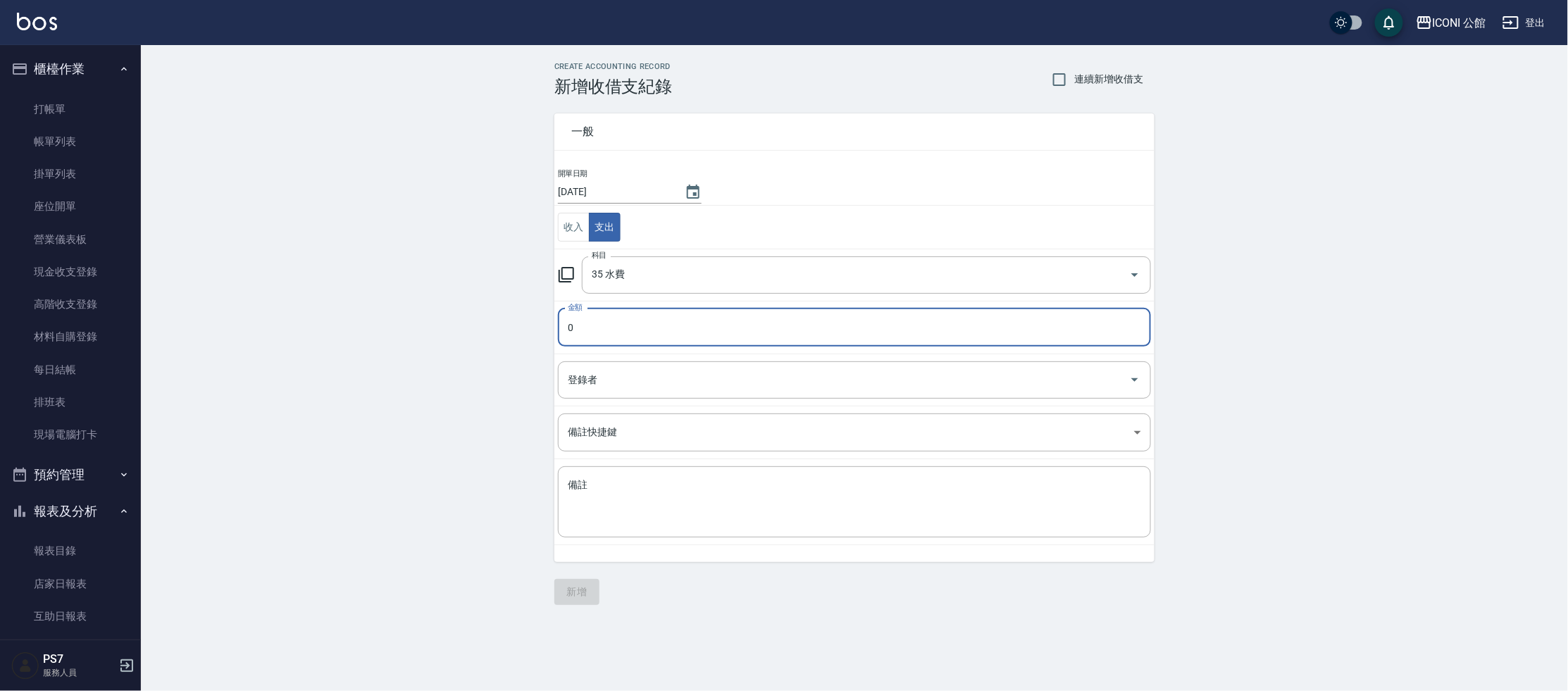
click at [614, 332] on input "0" at bounding box center [854, 327] width 593 height 38
type input "1664"
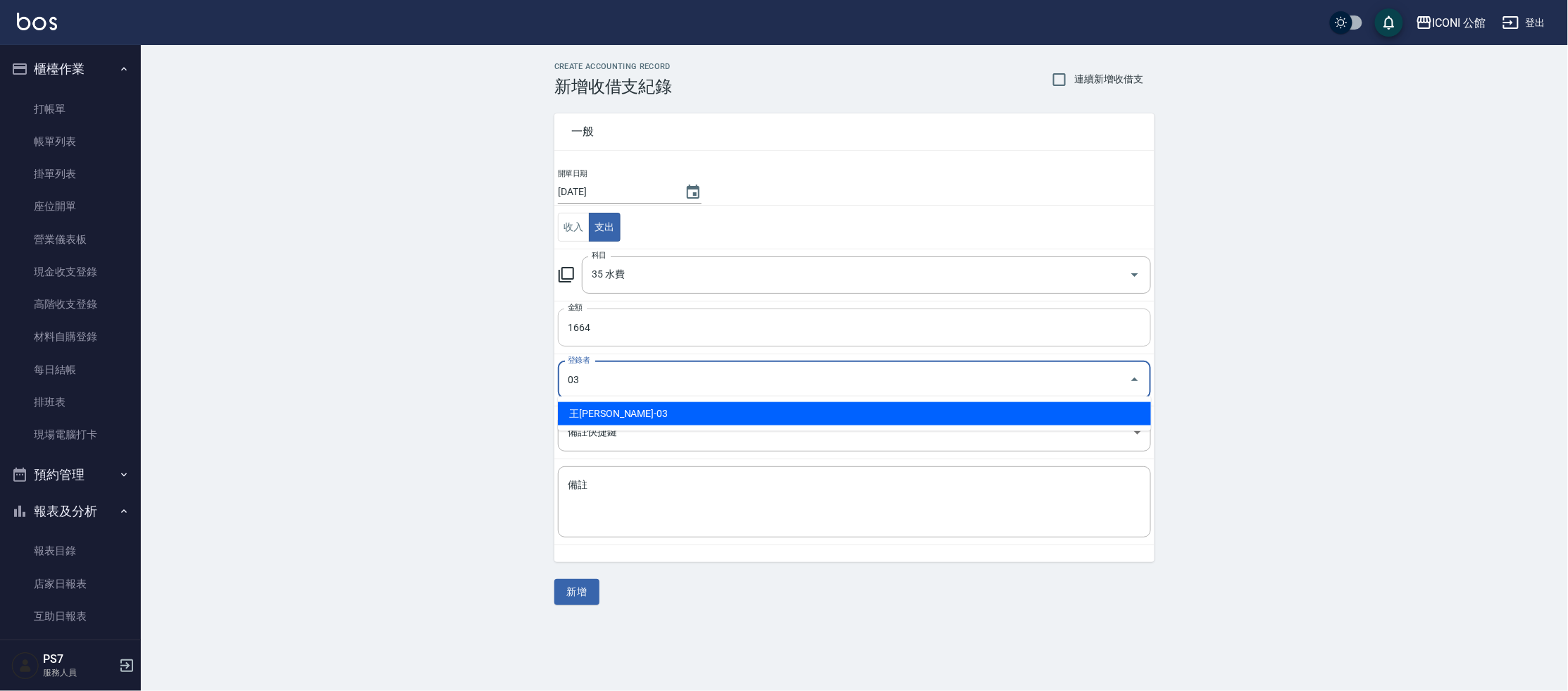
type input "王[PERSON_NAME]-03"
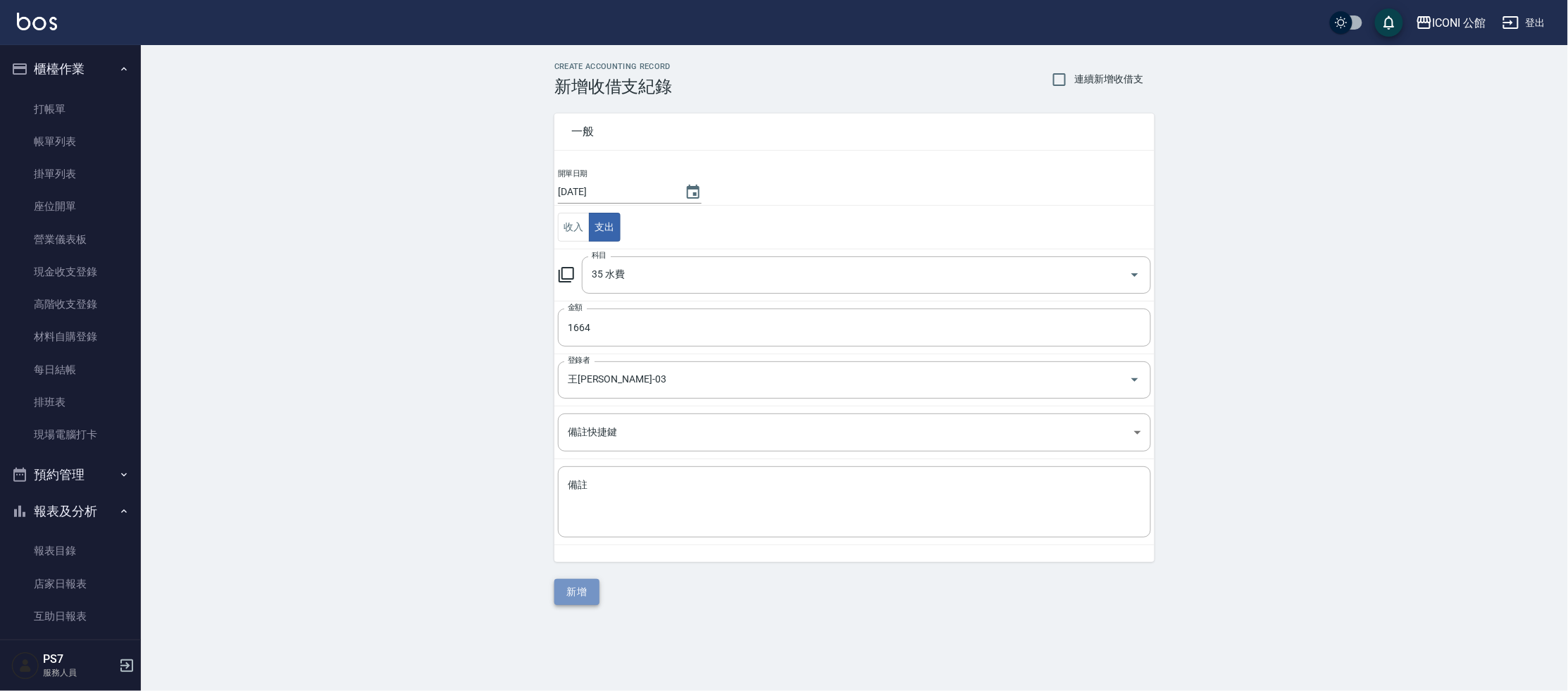
click at [570, 587] on button "新增" at bounding box center [577, 592] width 45 height 26
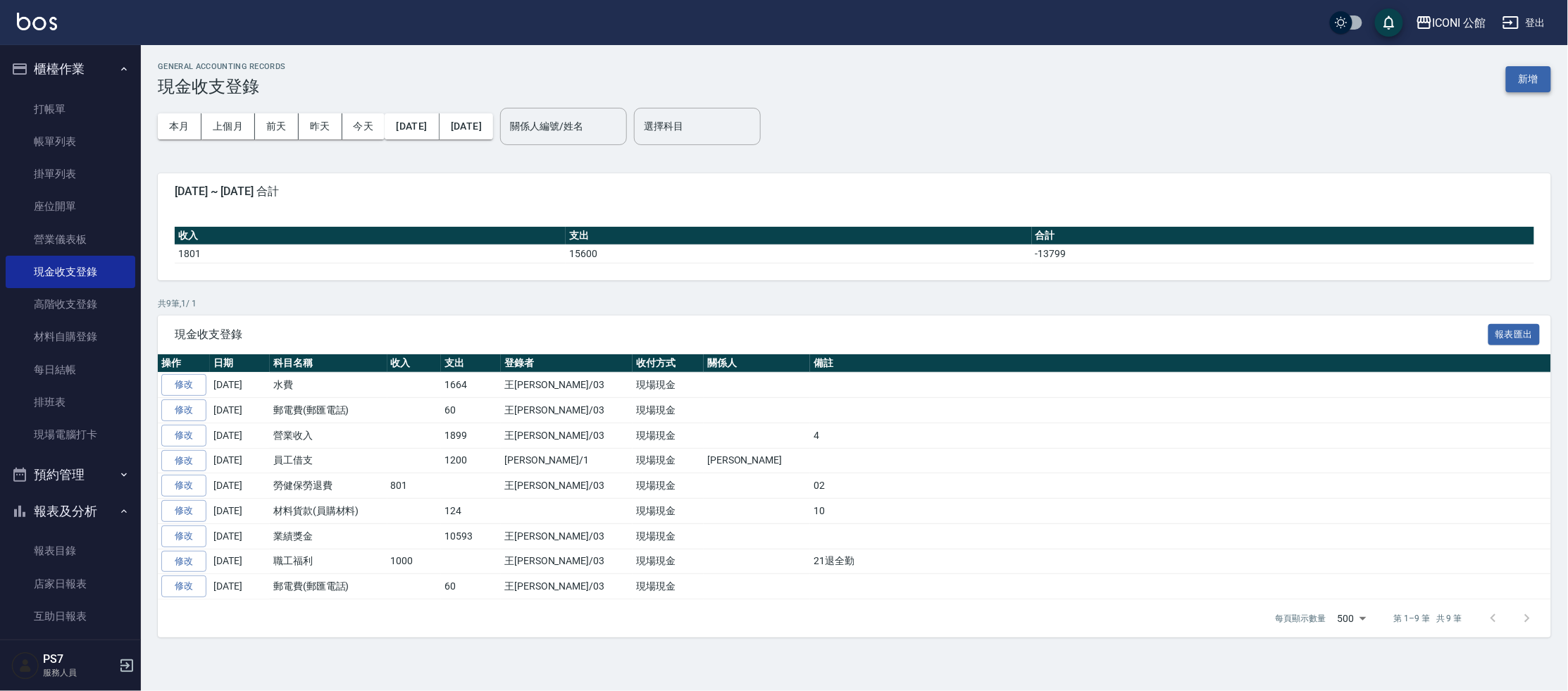
click at [1518, 85] on button "新增" at bounding box center [1528, 79] width 45 height 26
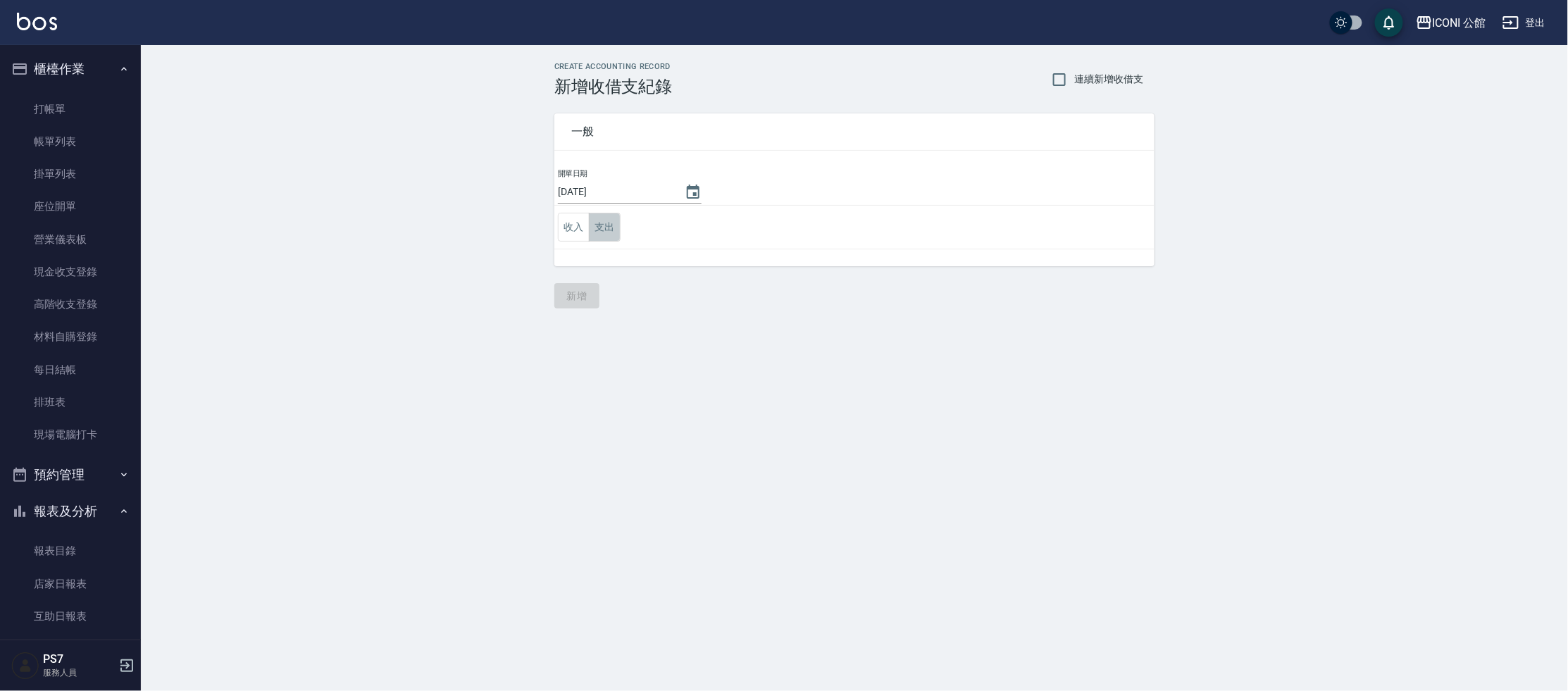
click at [602, 228] on button "支出" at bounding box center [604, 227] width 32 height 29
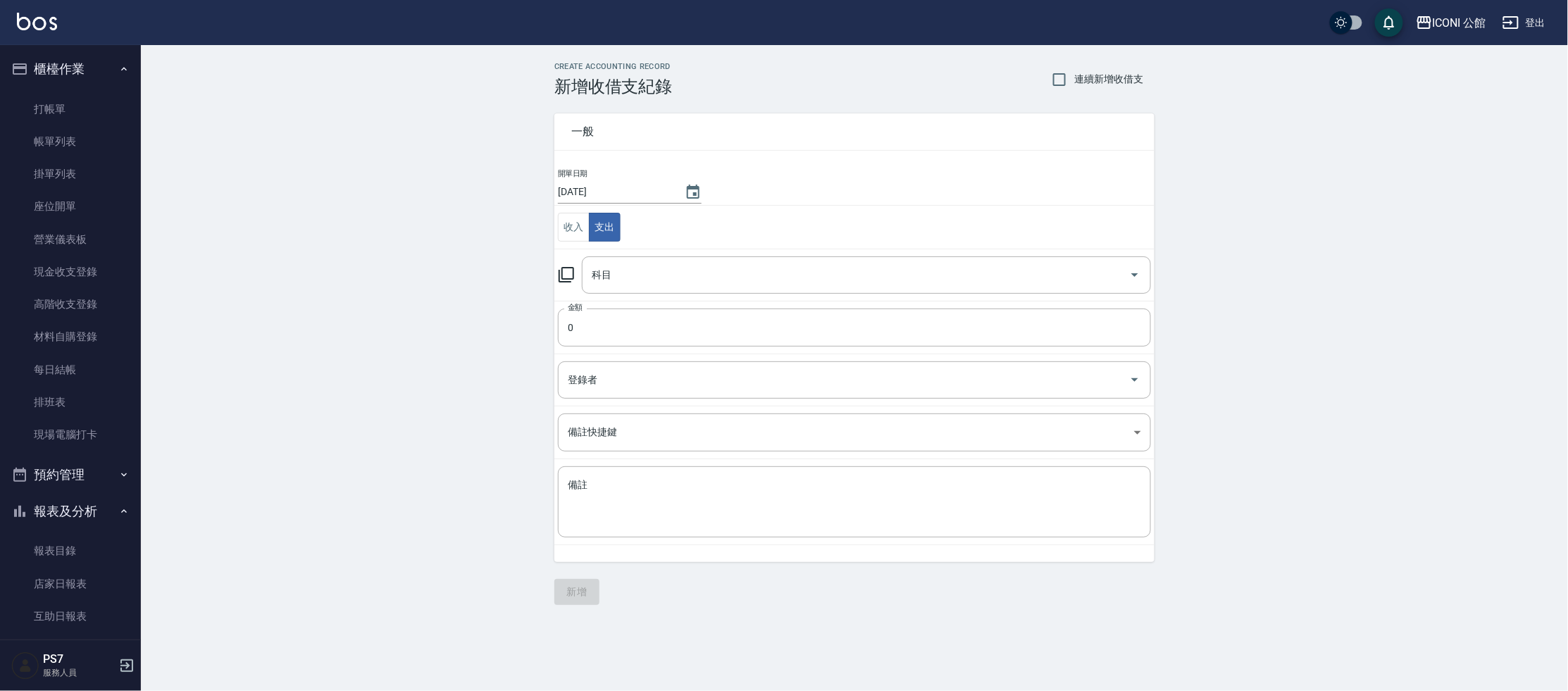
click at [569, 277] on icon at bounding box center [567, 275] width 16 height 16
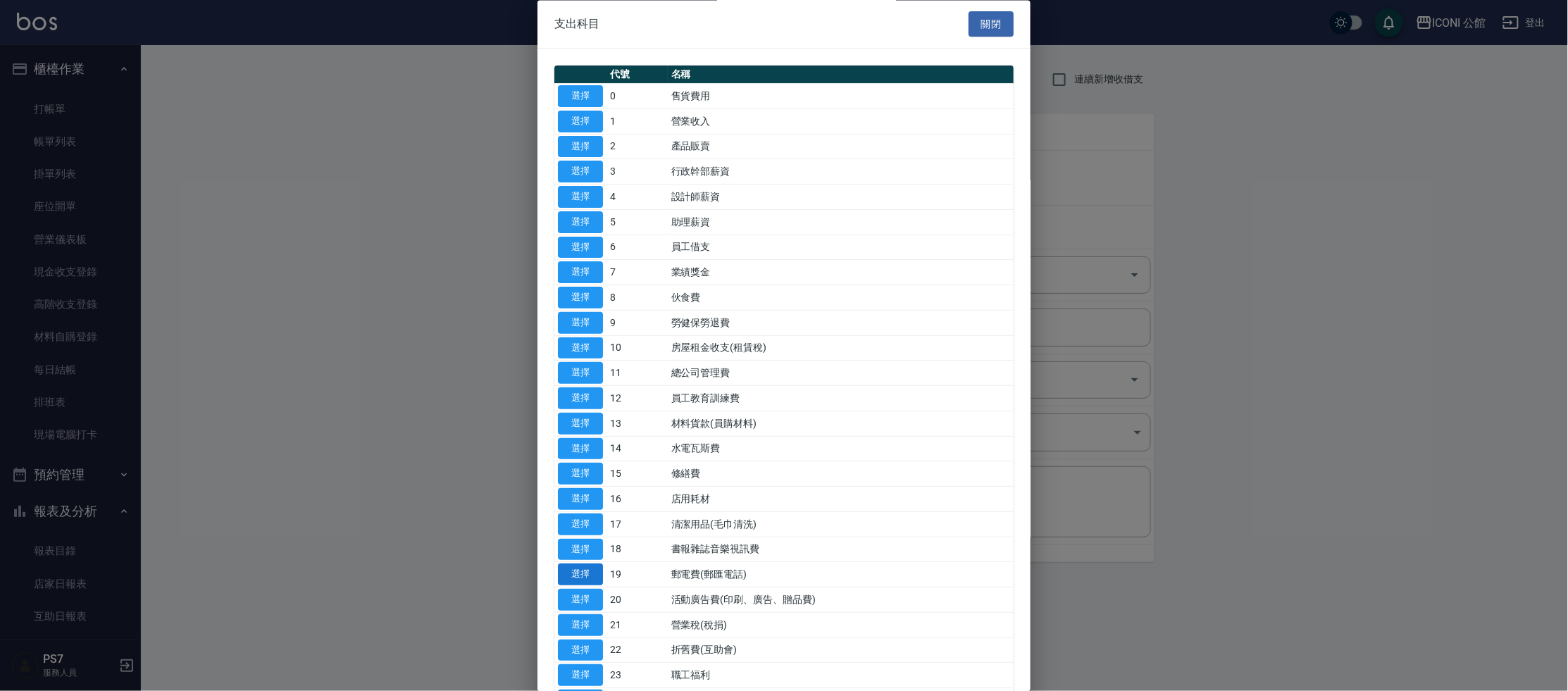
click at [591, 572] on button "選擇" at bounding box center [580, 575] width 45 height 22
type input "19 郵電費(郵匯電話)"
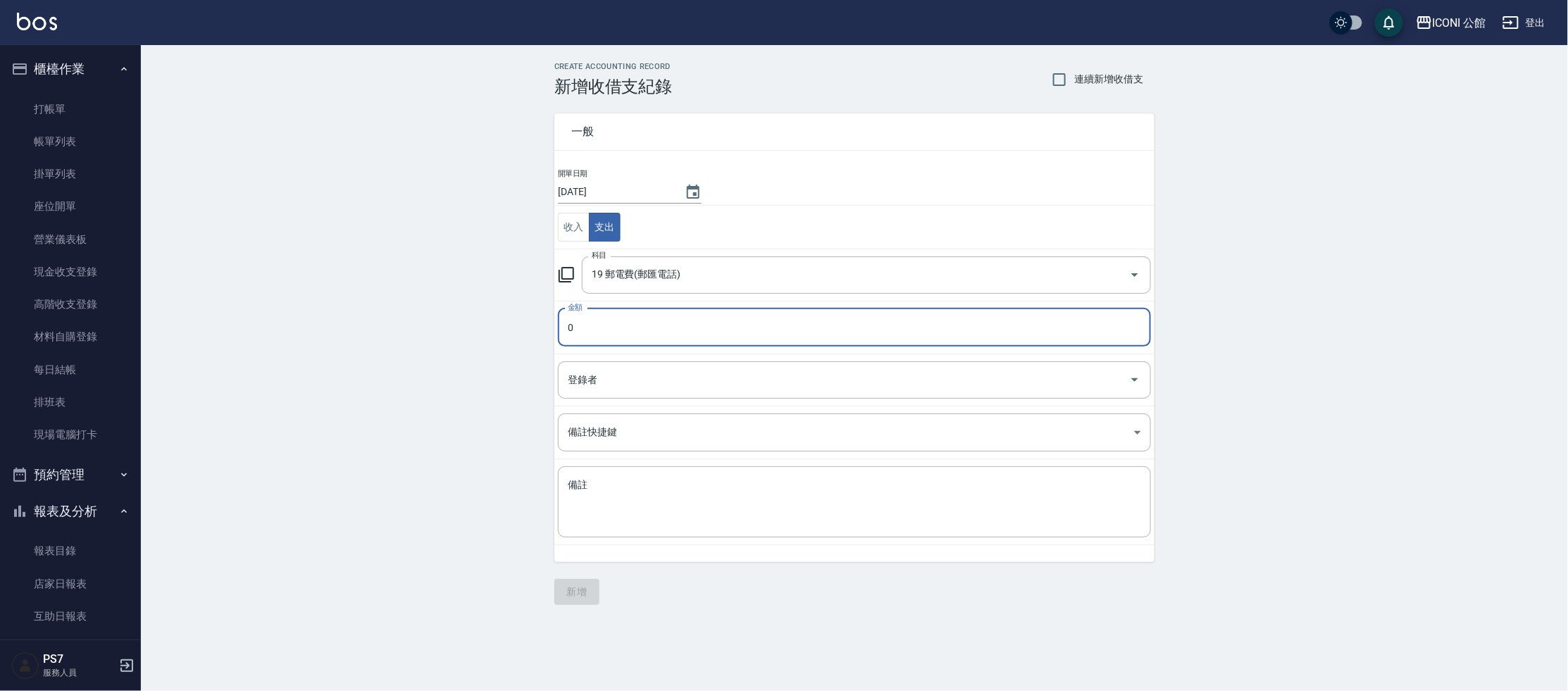
click at [622, 334] on input "0" at bounding box center [854, 327] width 593 height 38
type input "940"
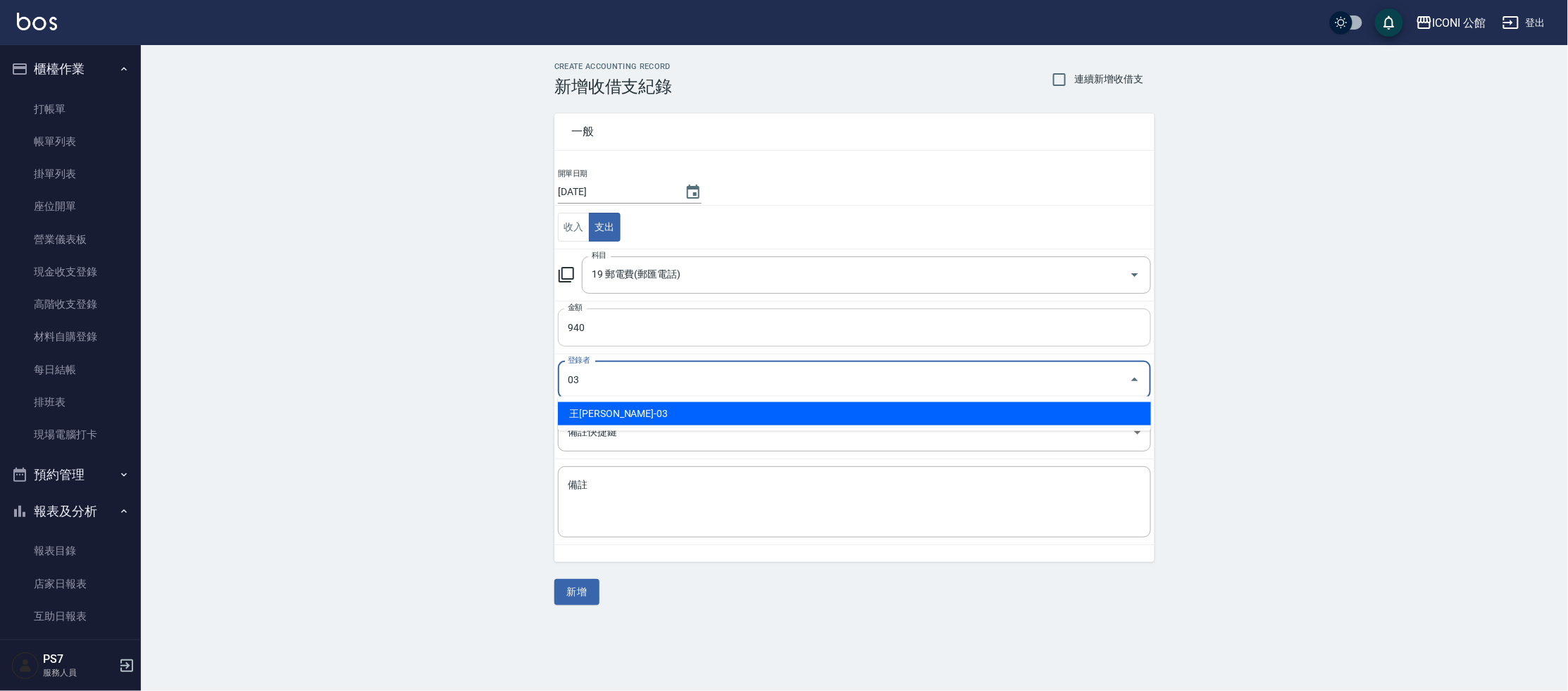
type input "王[PERSON_NAME]-03"
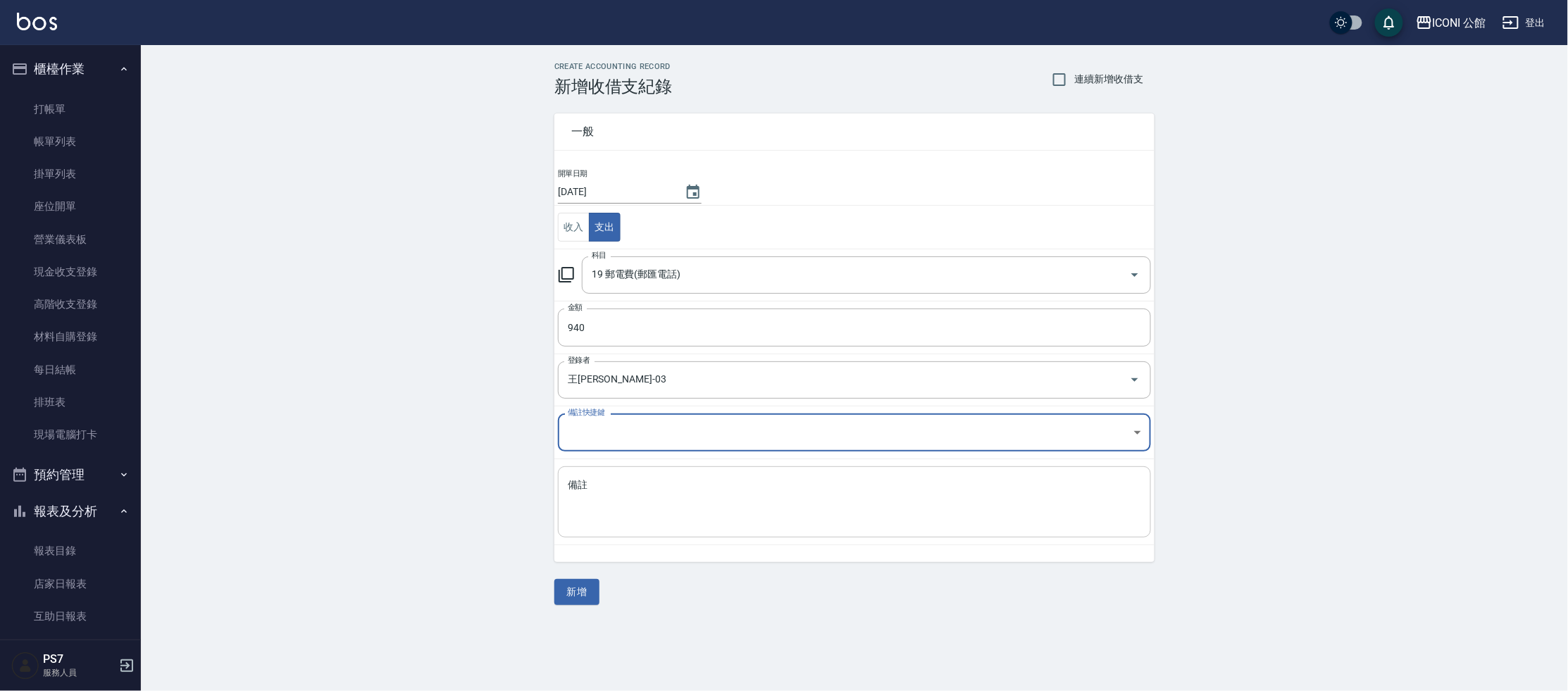
click at [606, 492] on textarea "備註" at bounding box center [855, 502] width 574 height 48
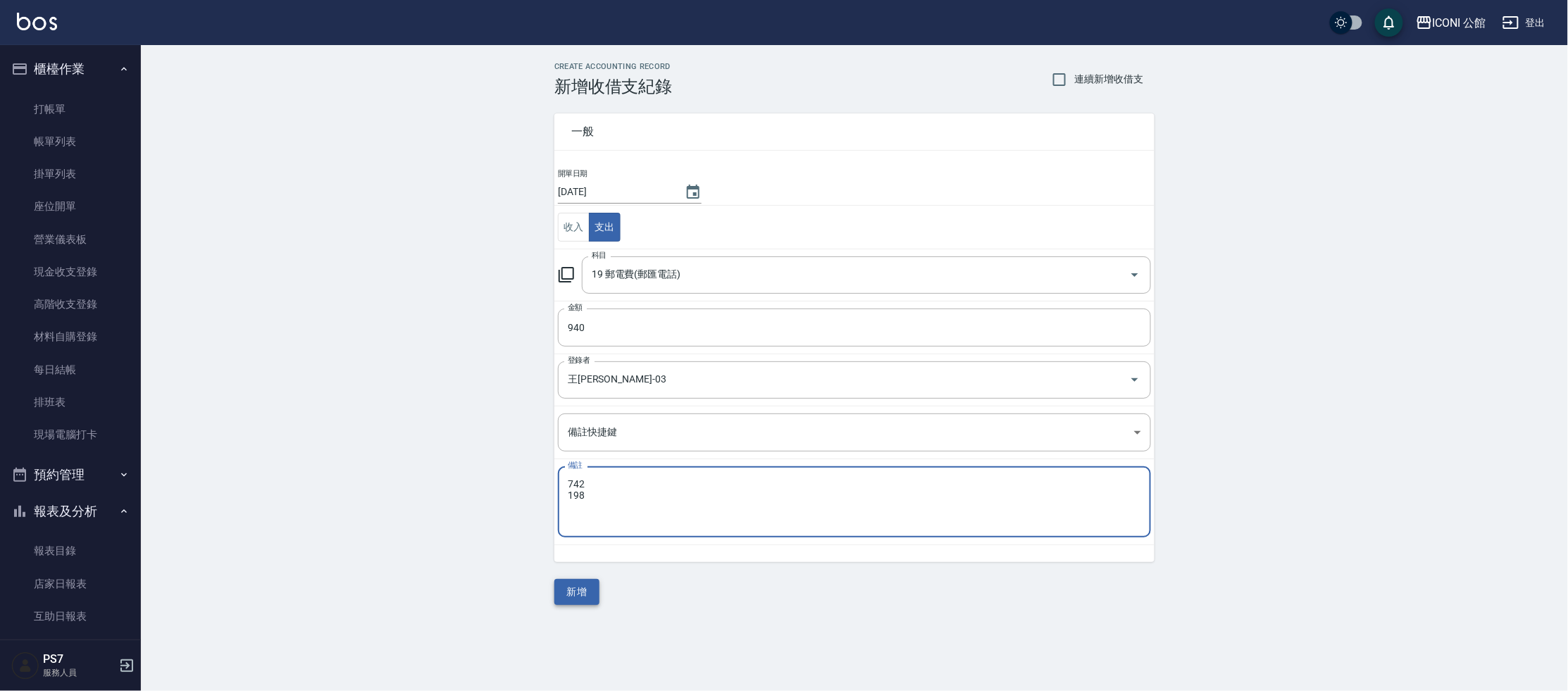
type textarea "742 198"
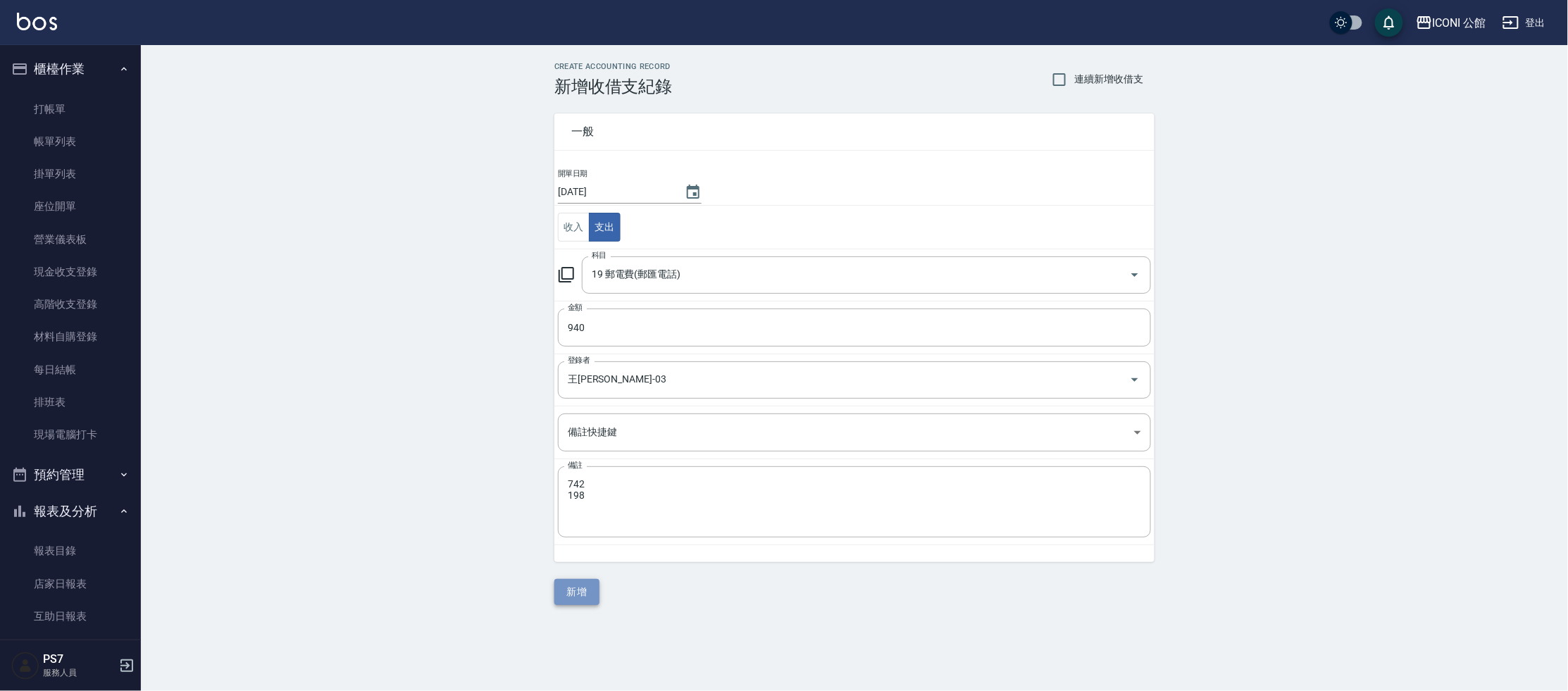
click at [579, 586] on button "新增" at bounding box center [577, 592] width 45 height 26
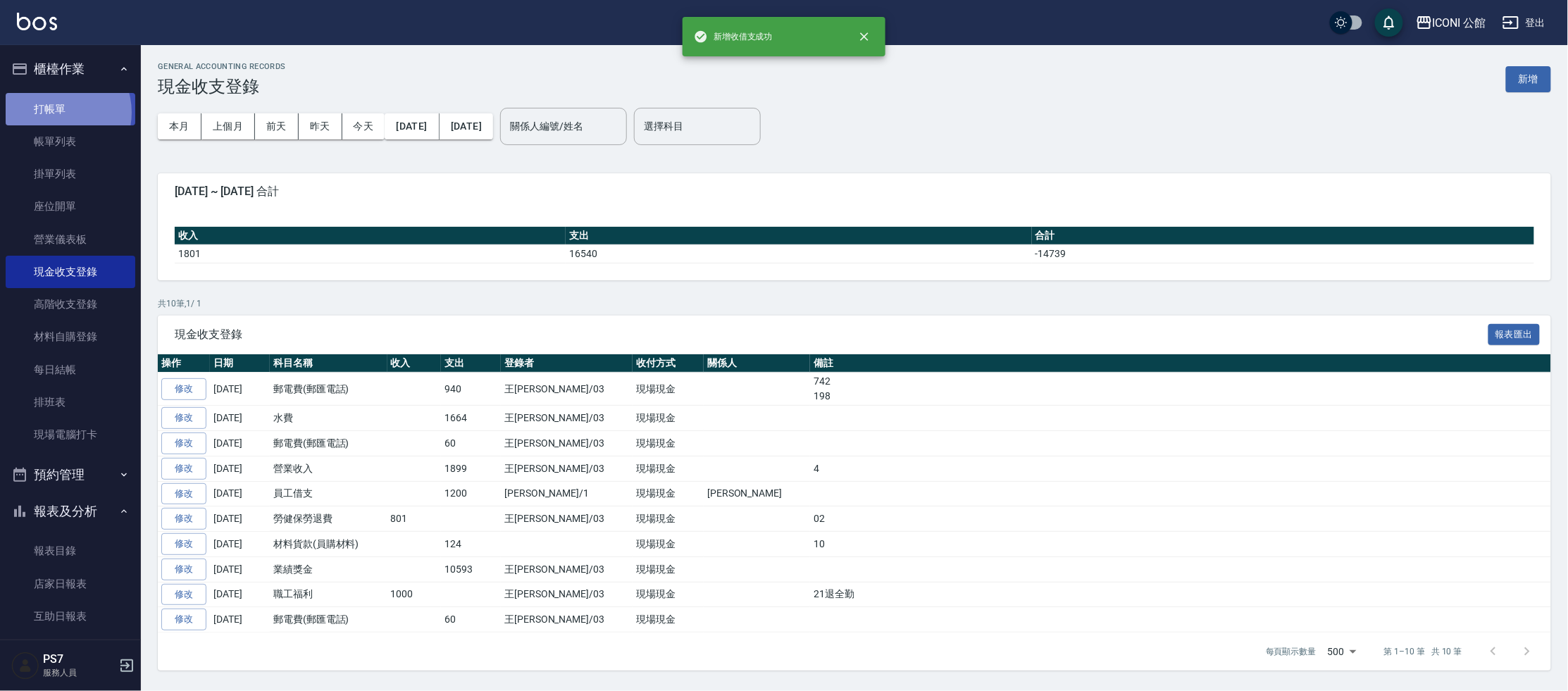
click at [59, 112] on link "打帳單" at bounding box center [70, 110] width 130 height 33
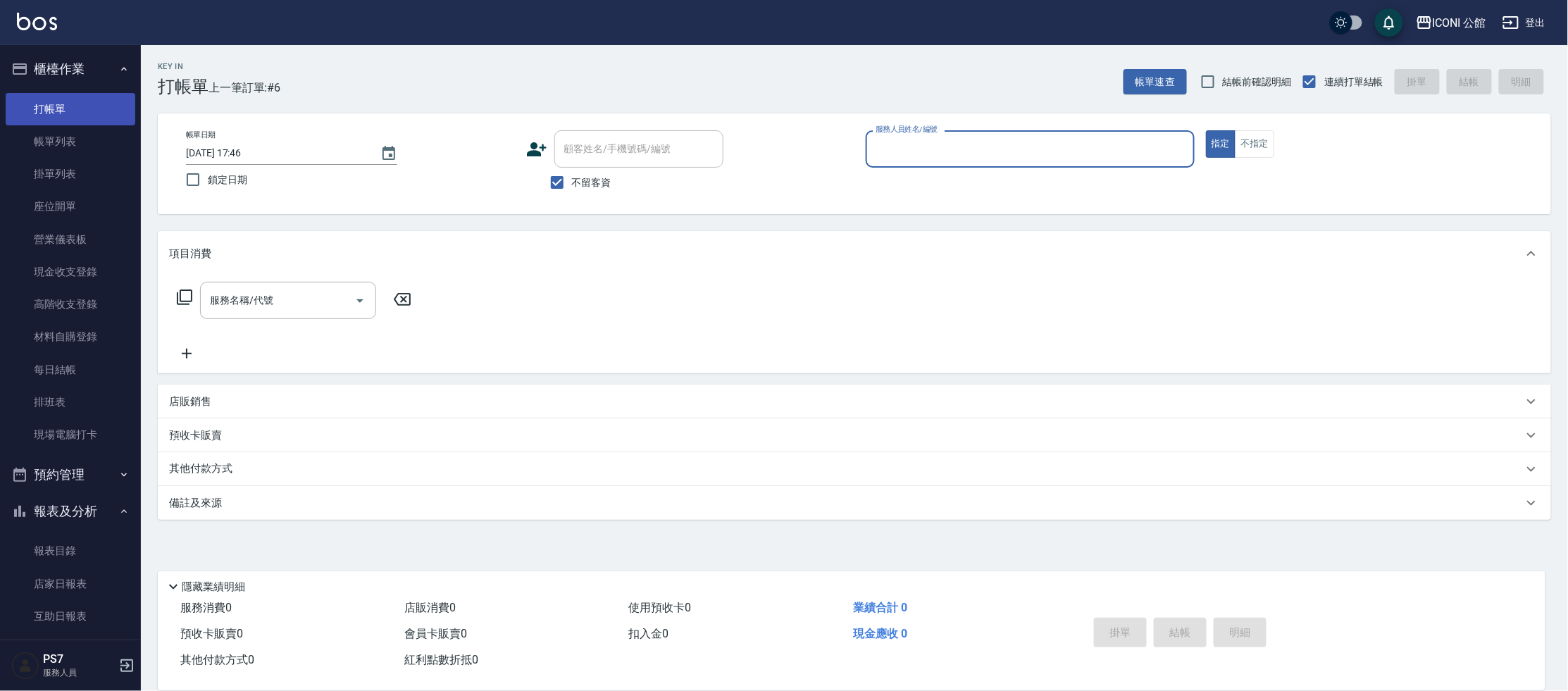
click at [60, 112] on link "打帳單" at bounding box center [70, 110] width 130 height 33
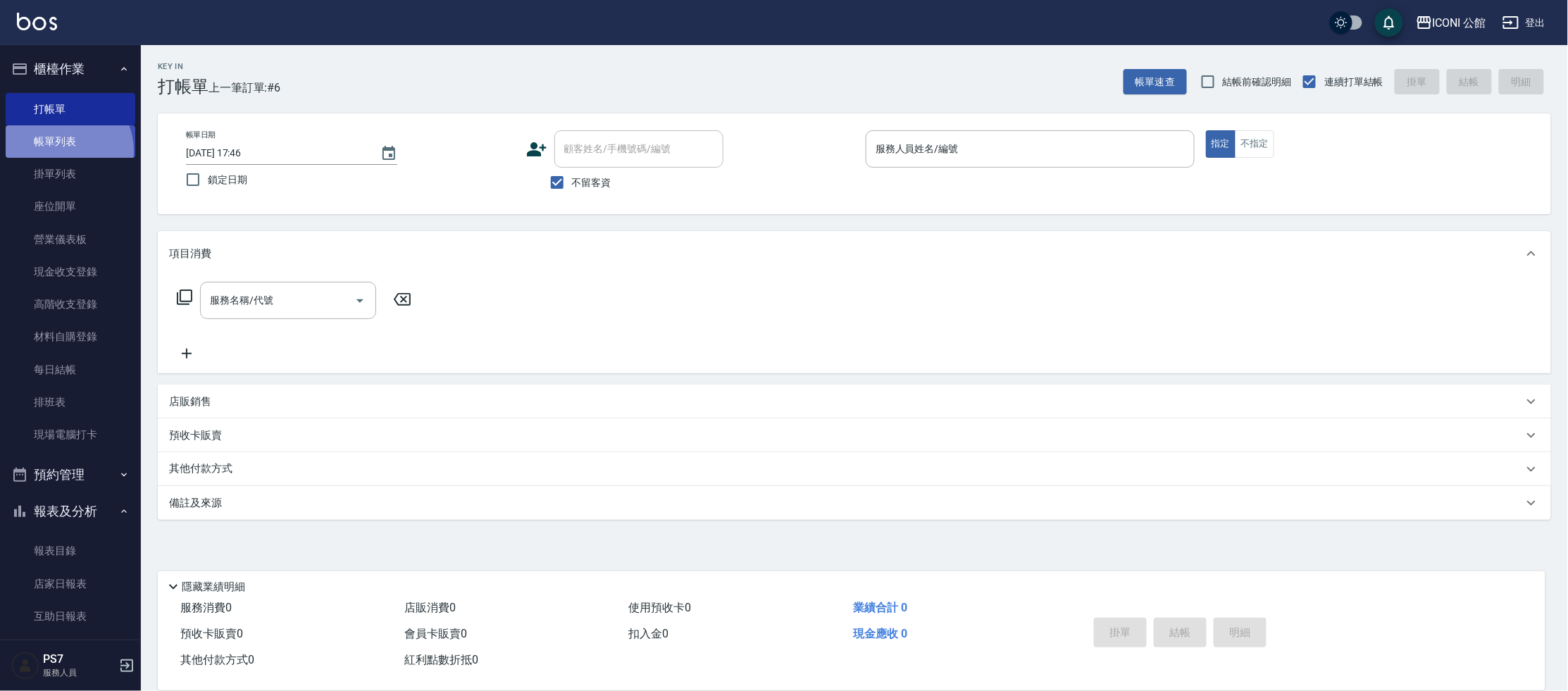
click at [62, 152] on link "帳單列表" at bounding box center [70, 142] width 130 height 33
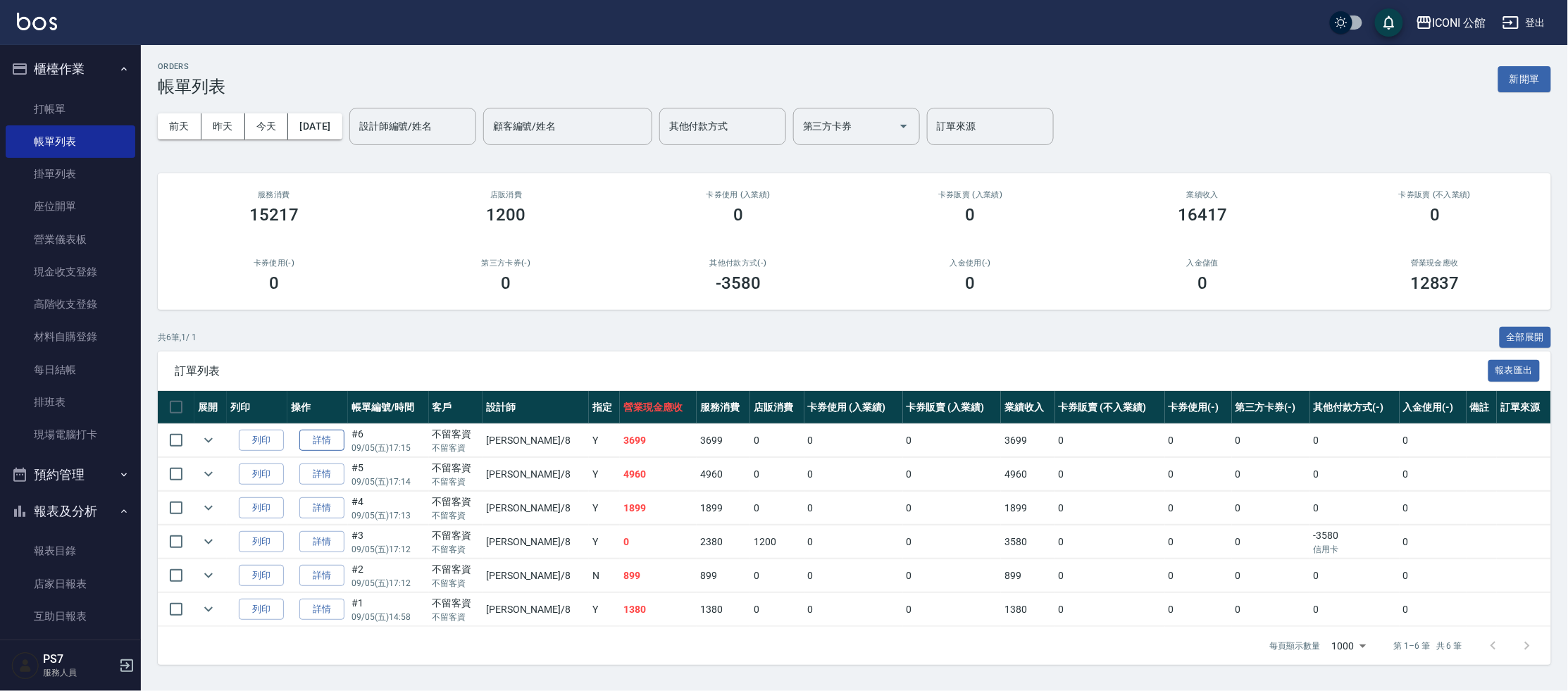
click at [341, 443] on link "詳情" at bounding box center [322, 441] width 45 height 22
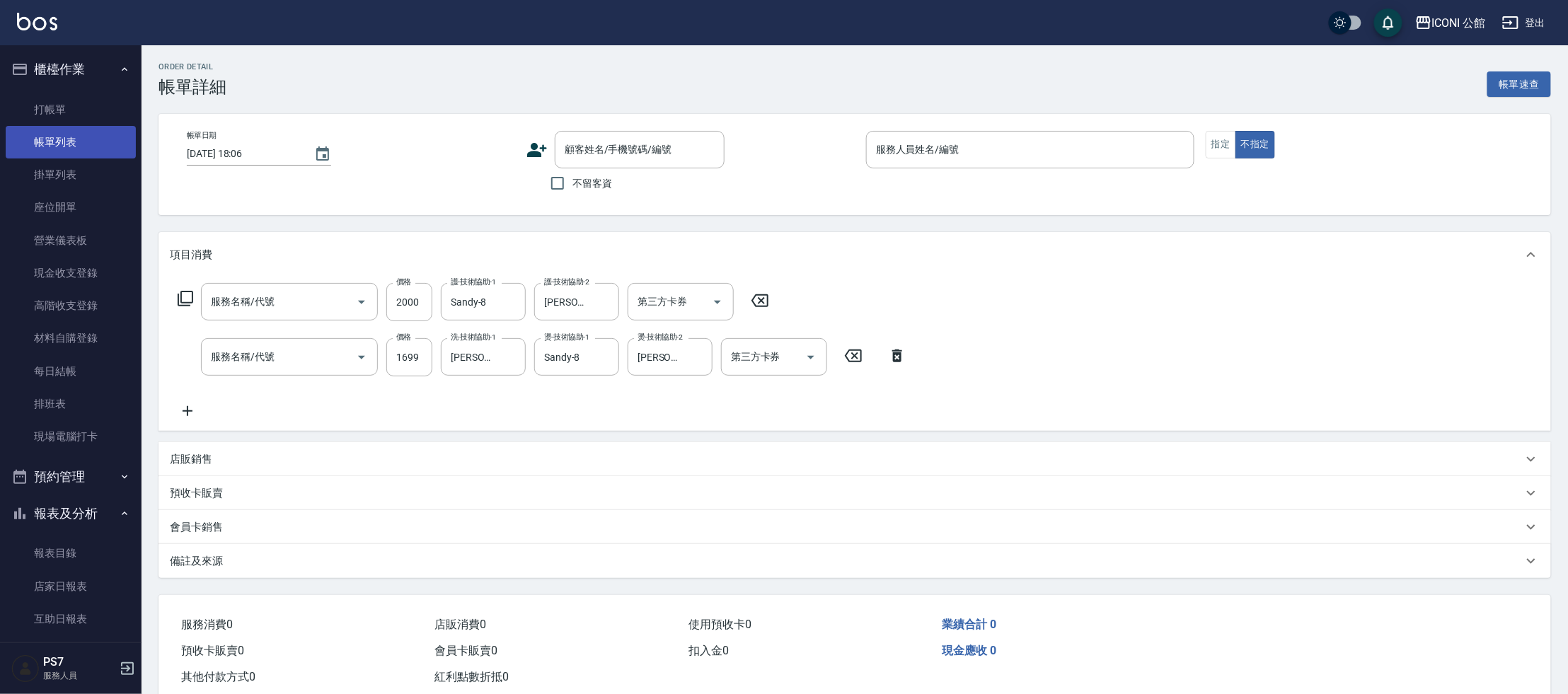
type input "[DATE] 17:15"
checkbox input "true"
type input "Sandy-8"
type input "黑耀光護髮/短髮(510)"
type input "設計燙髮(302)"
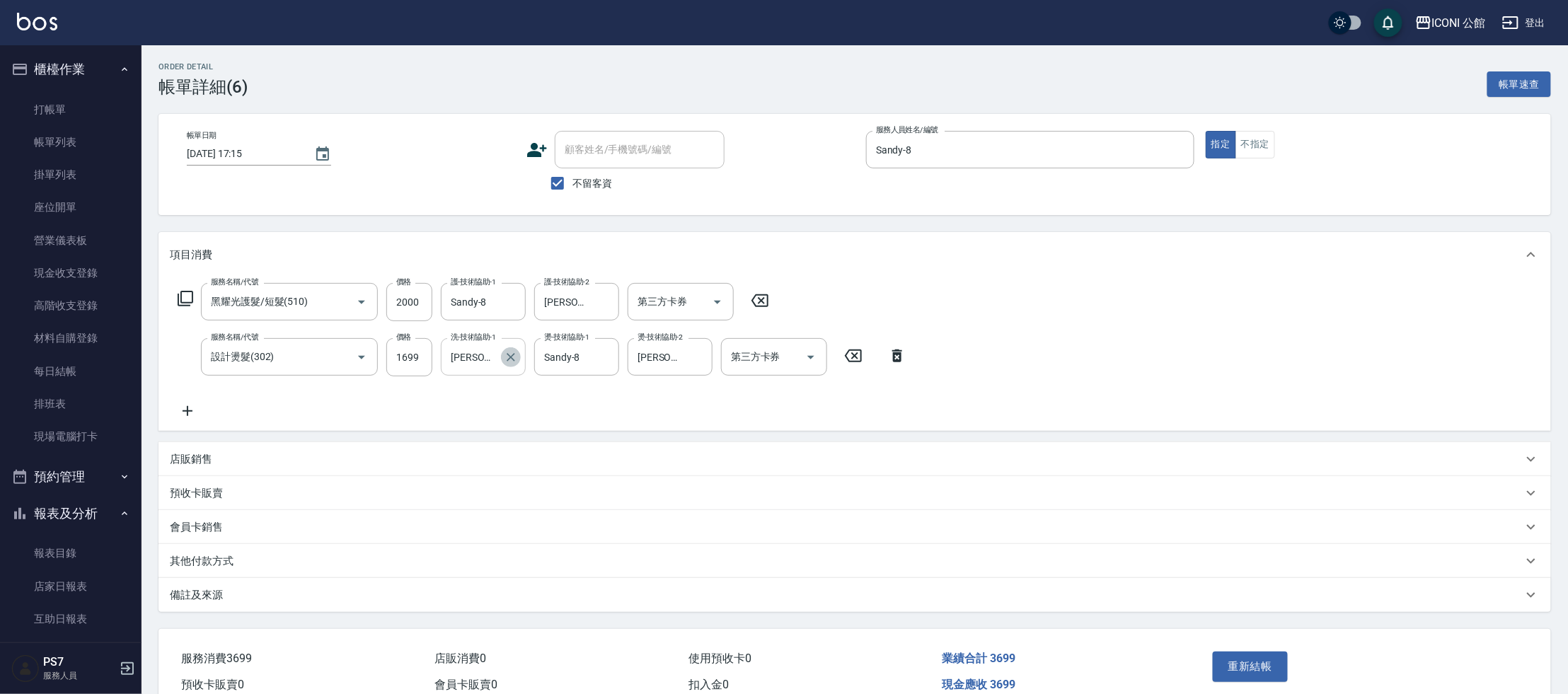
click at [511, 358] on icon "Clear" at bounding box center [511, 357] width 9 height 9
type input "Sandy-8"
click at [1269, 658] on button "重新結帳" at bounding box center [1250, 667] width 75 height 30
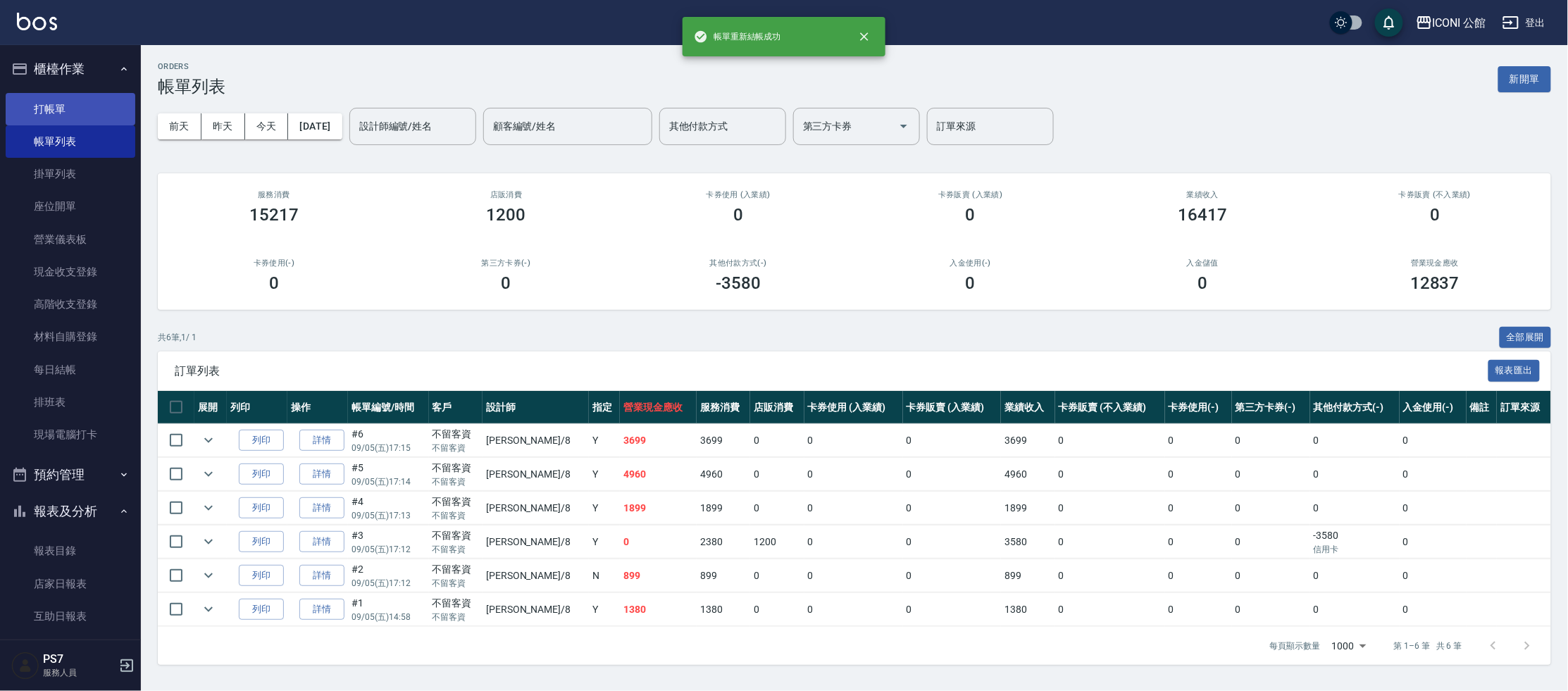
click at [48, 102] on link "打帳單" at bounding box center [70, 110] width 130 height 33
